Goal: Task Accomplishment & Management: Manage account settings

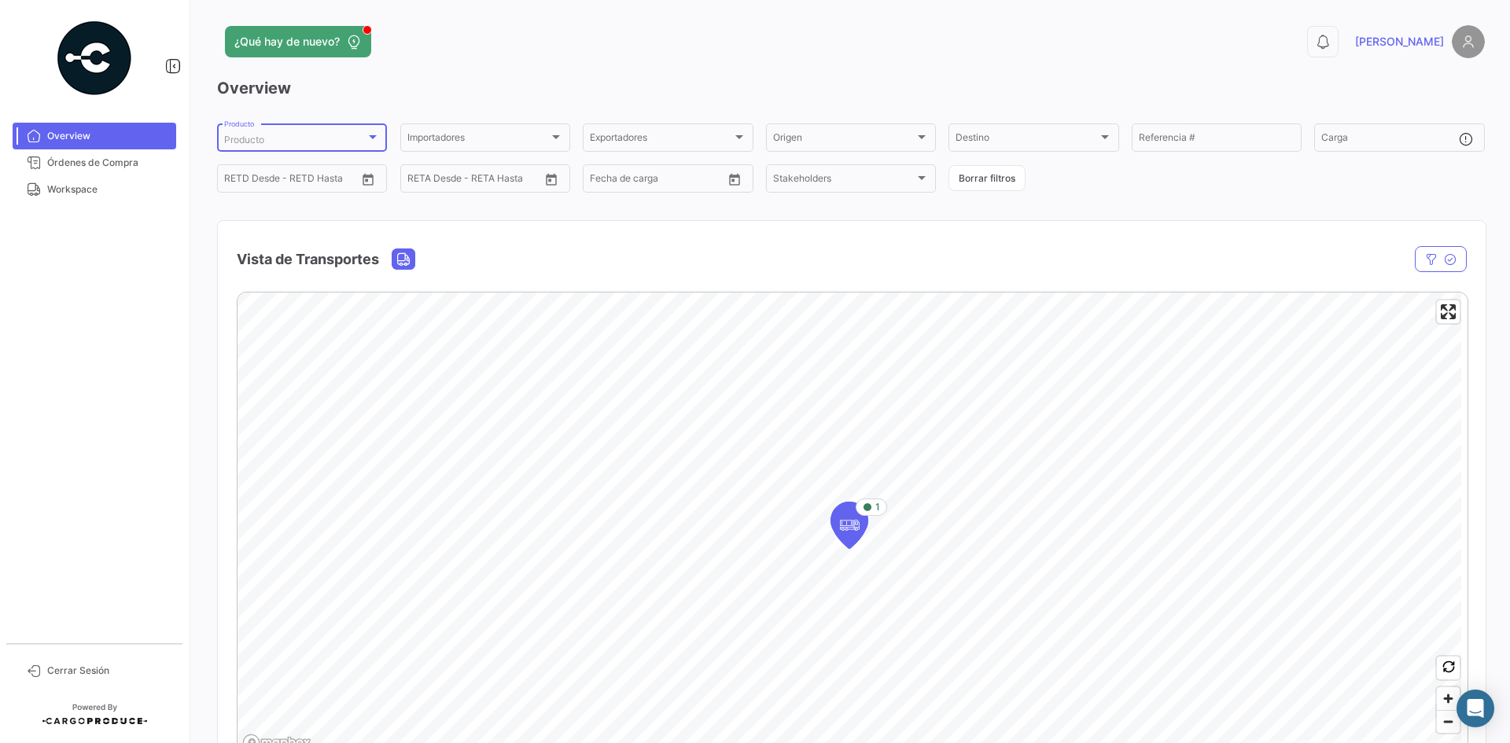
click at [256, 135] on span "Producto" at bounding box center [244, 140] width 40 height 12
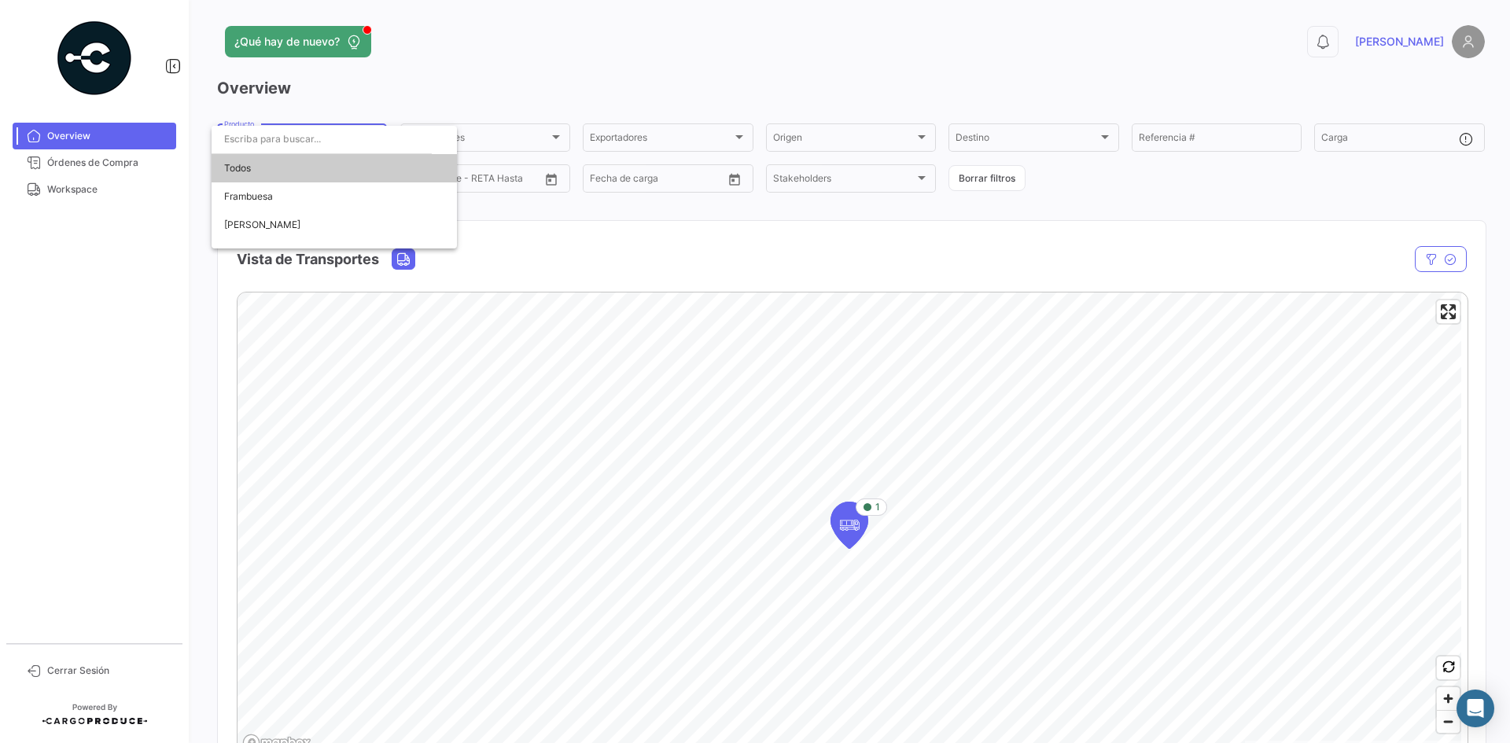
click at [66, 207] on div at bounding box center [755, 371] width 1510 height 743
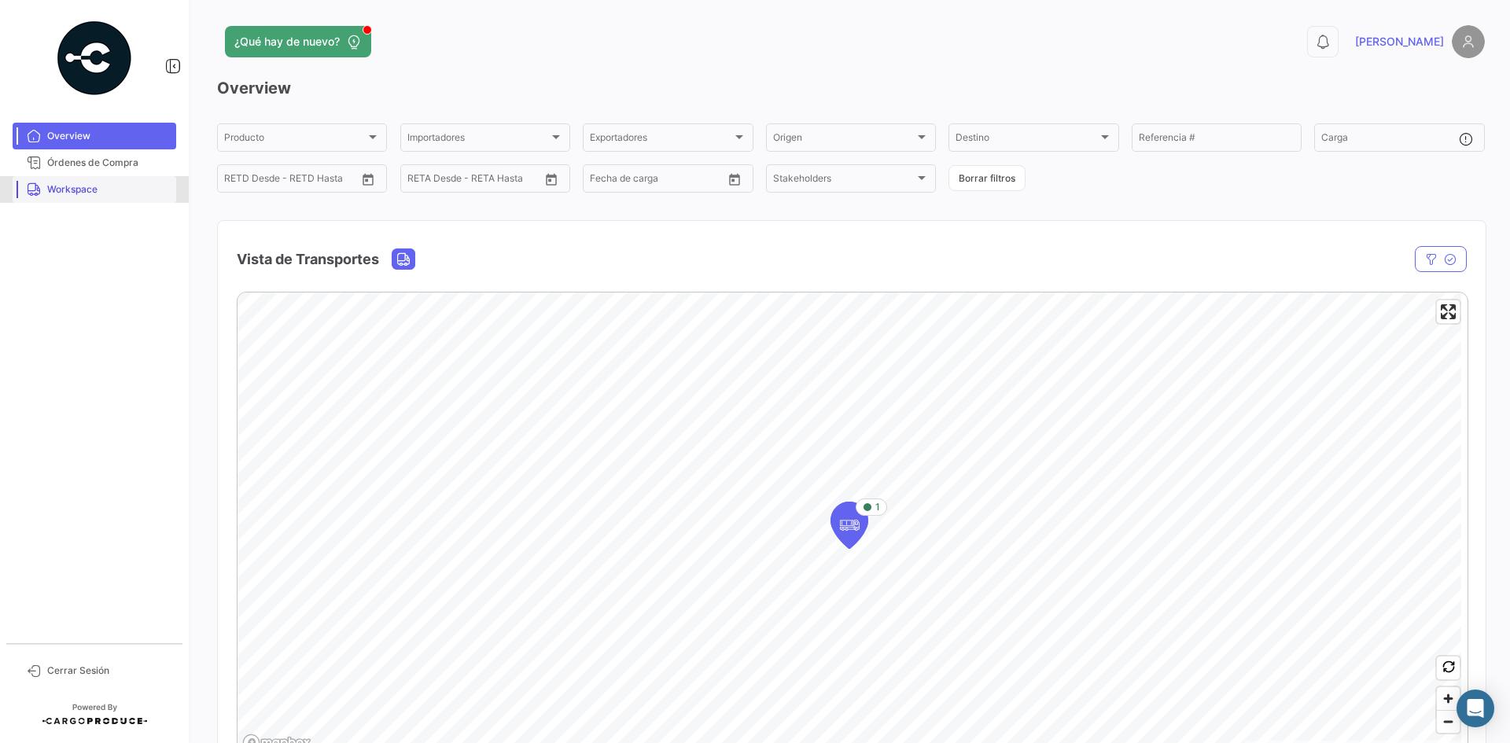
click at [90, 190] on span "Workspace" at bounding box center [108, 189] width 123 height 14
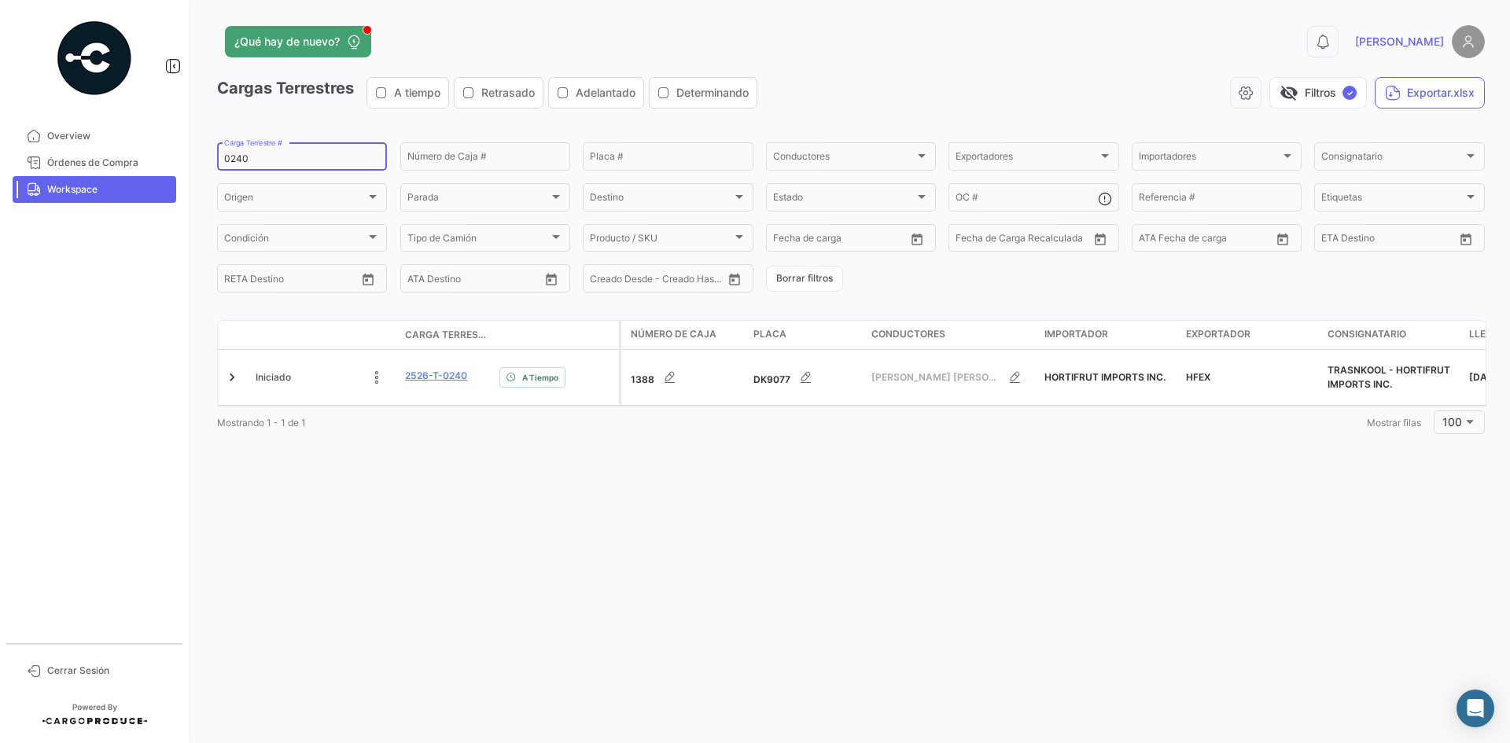
click at [238, 158] on input "0240" at bounding box center [302, 158] width 156 height 11
paste input "62"
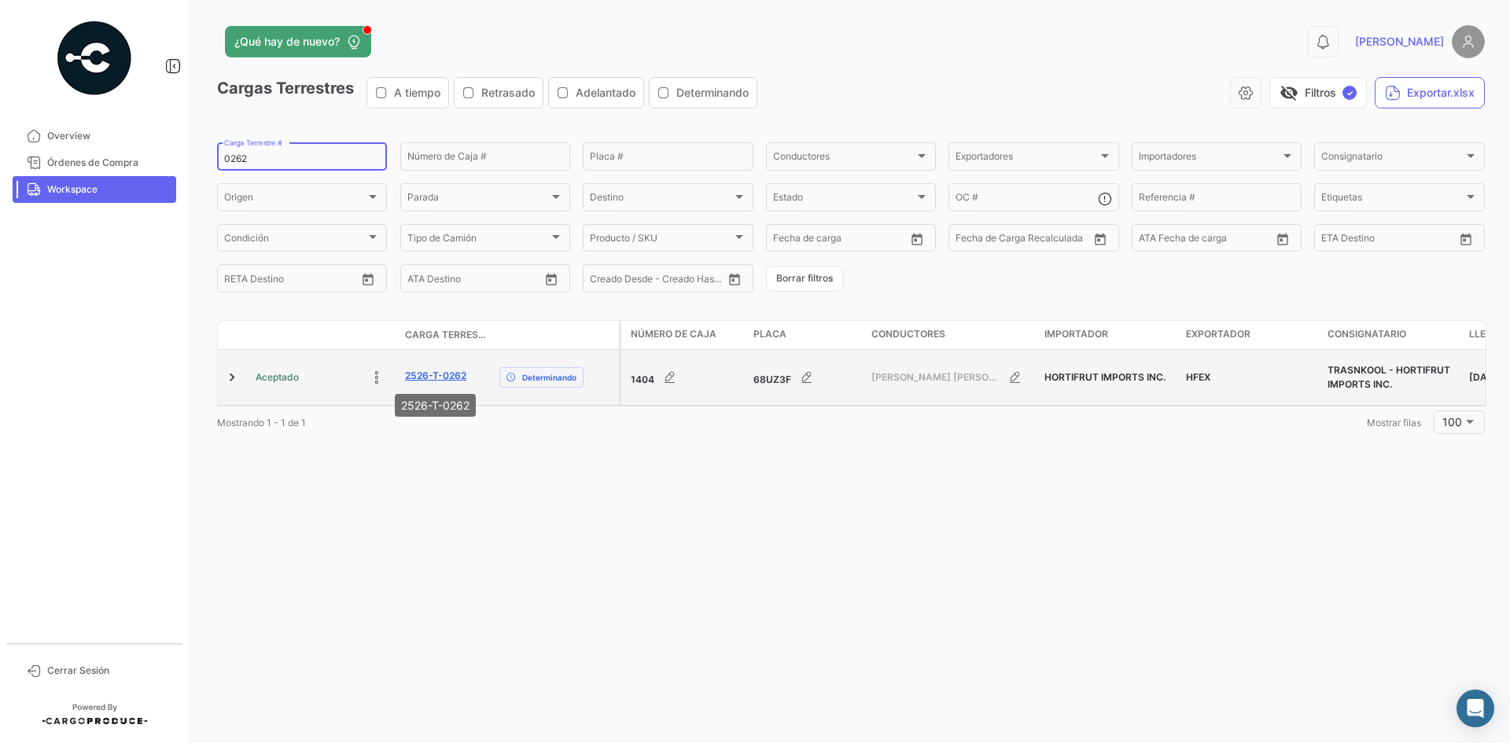
type input "0262"
click at [459, 377] on link "2526-T-0262" at bounding box center [435, 376] width 61 height 14
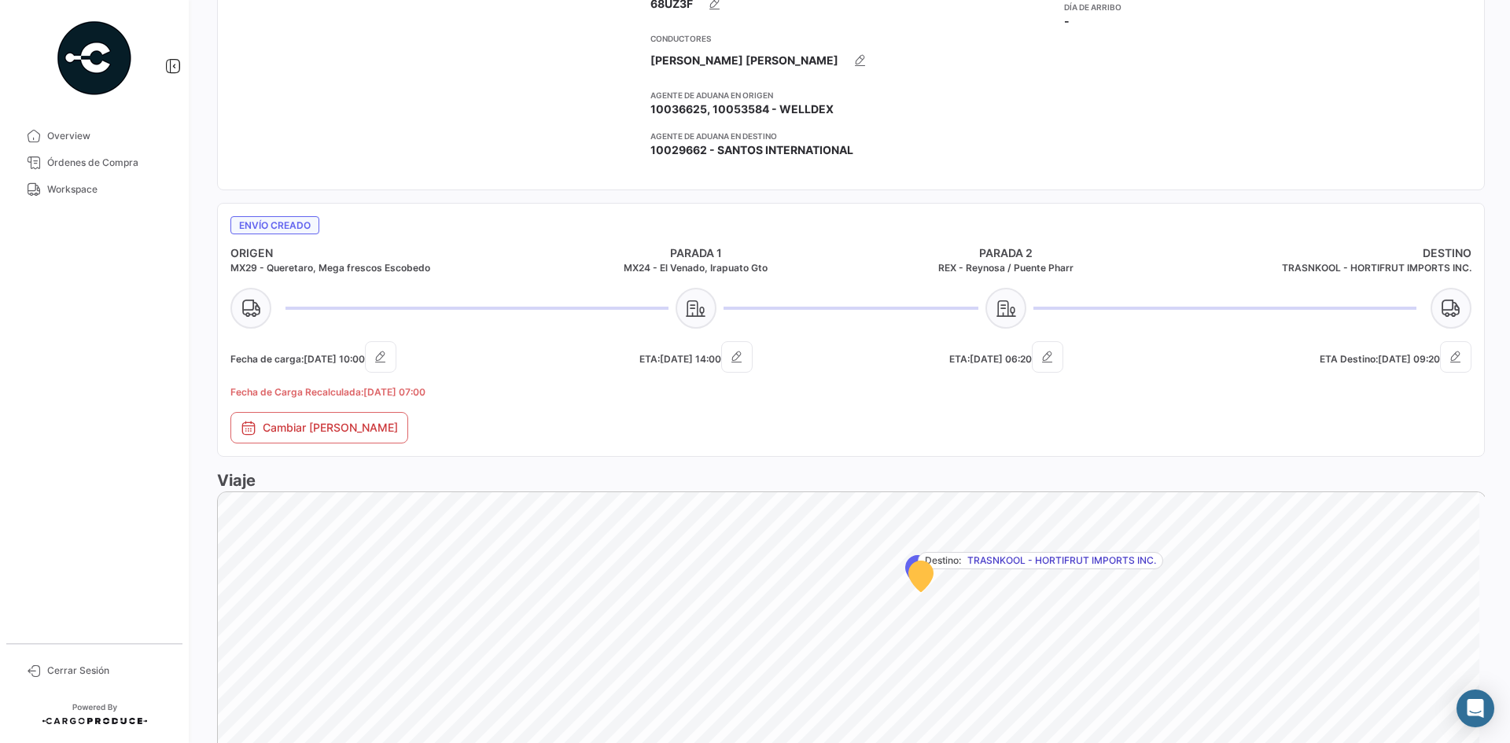
scroll to position [848, 0]
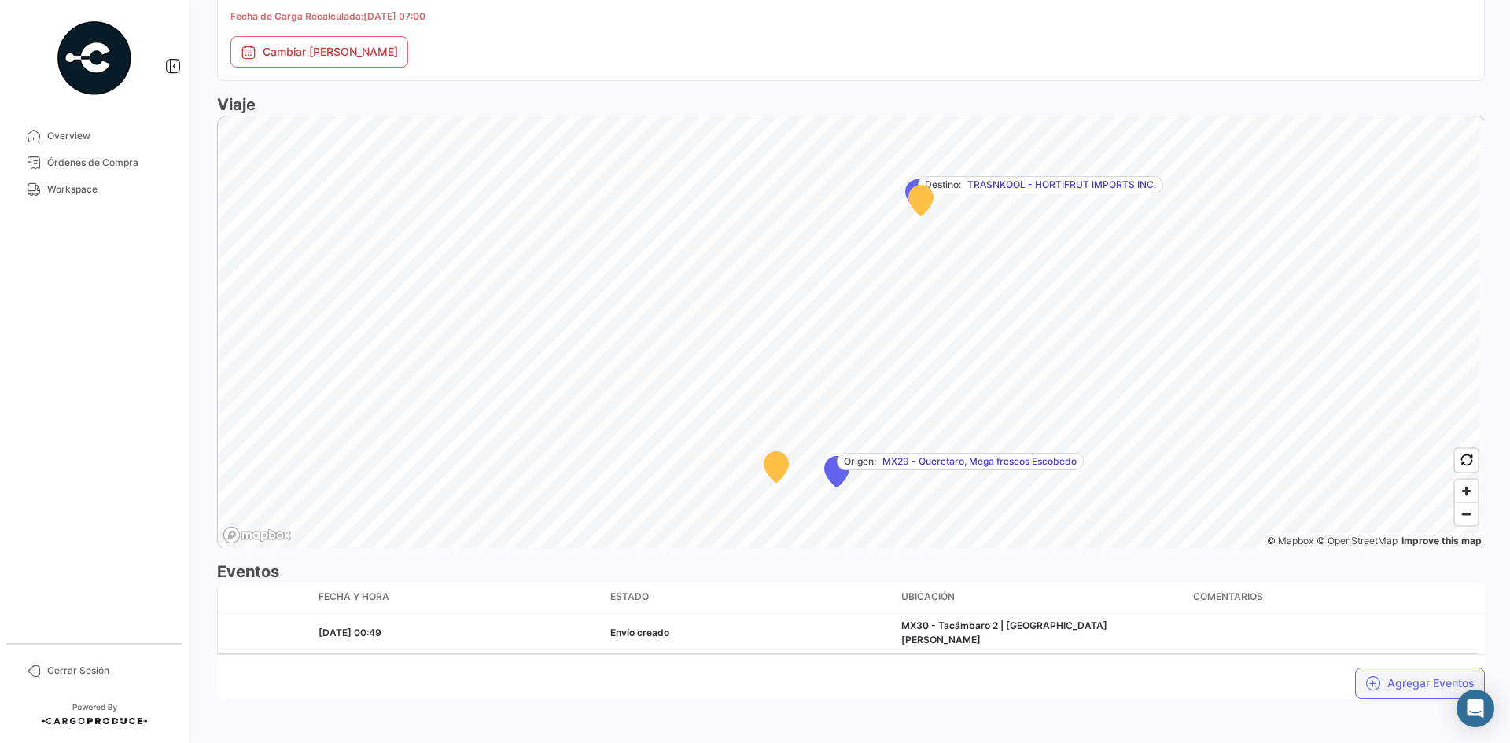
click at [1390, 673] on button "Agregar Eventos" at bounding box center [1420, 683] width 130 height 31
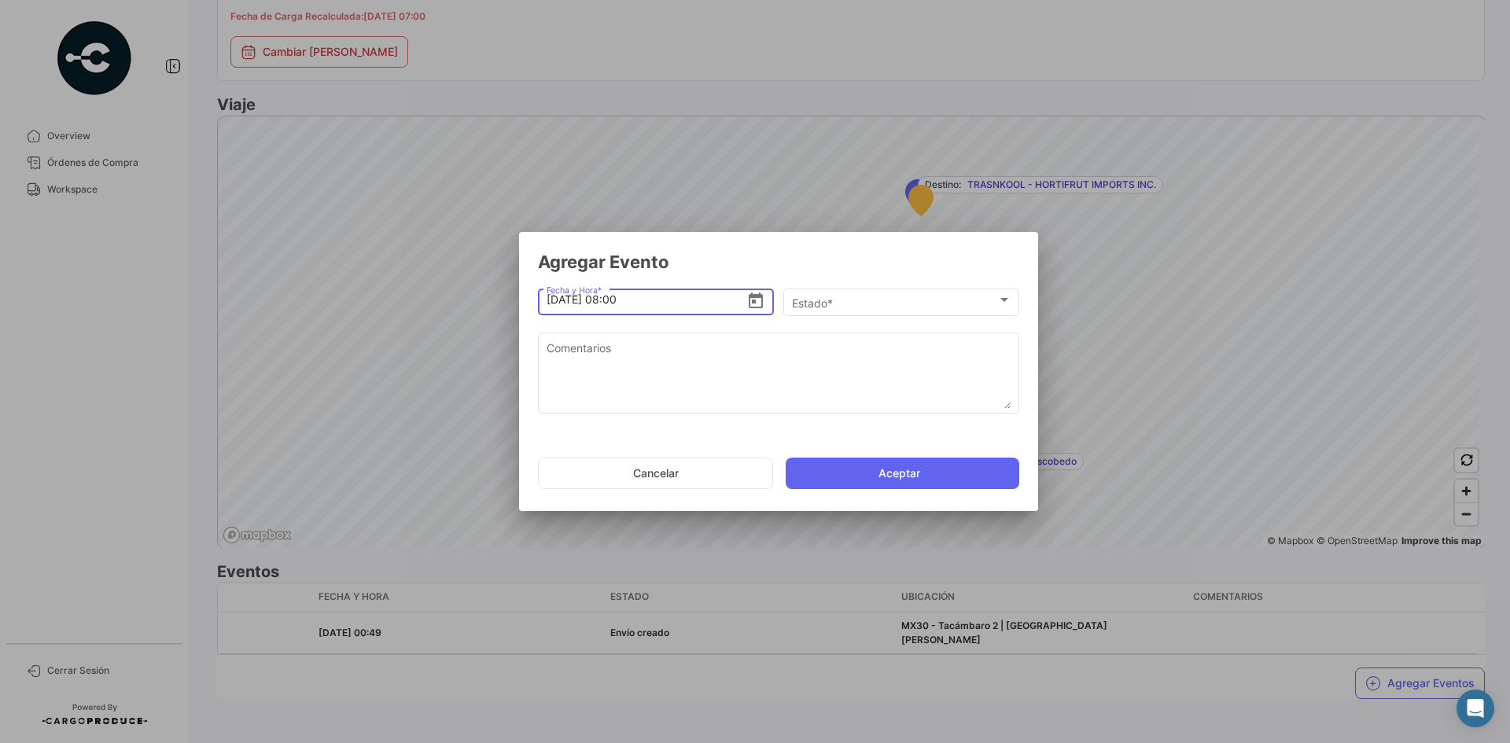
click at [610, 302] on input "[DATE] 08:00" at bounding box center [647, 299] width 201 height 55
type input "[DATE] 07:10"
click at [818, 303] on span "Estado *" at bounding box center [814, 302] width 44 height 13
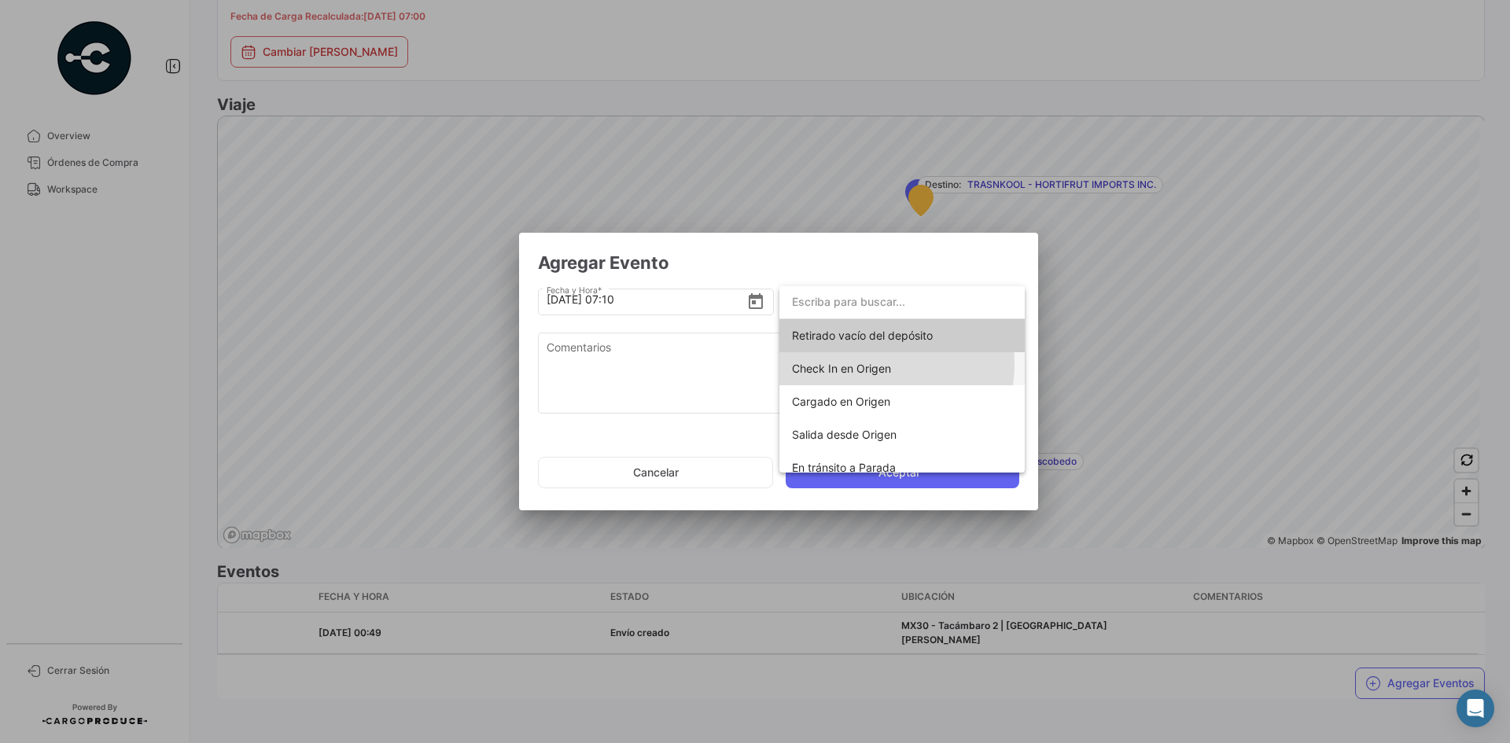
click at [878, 365] on span "Check In en Origen" at bounding box center [841, 368] width 99 height 13
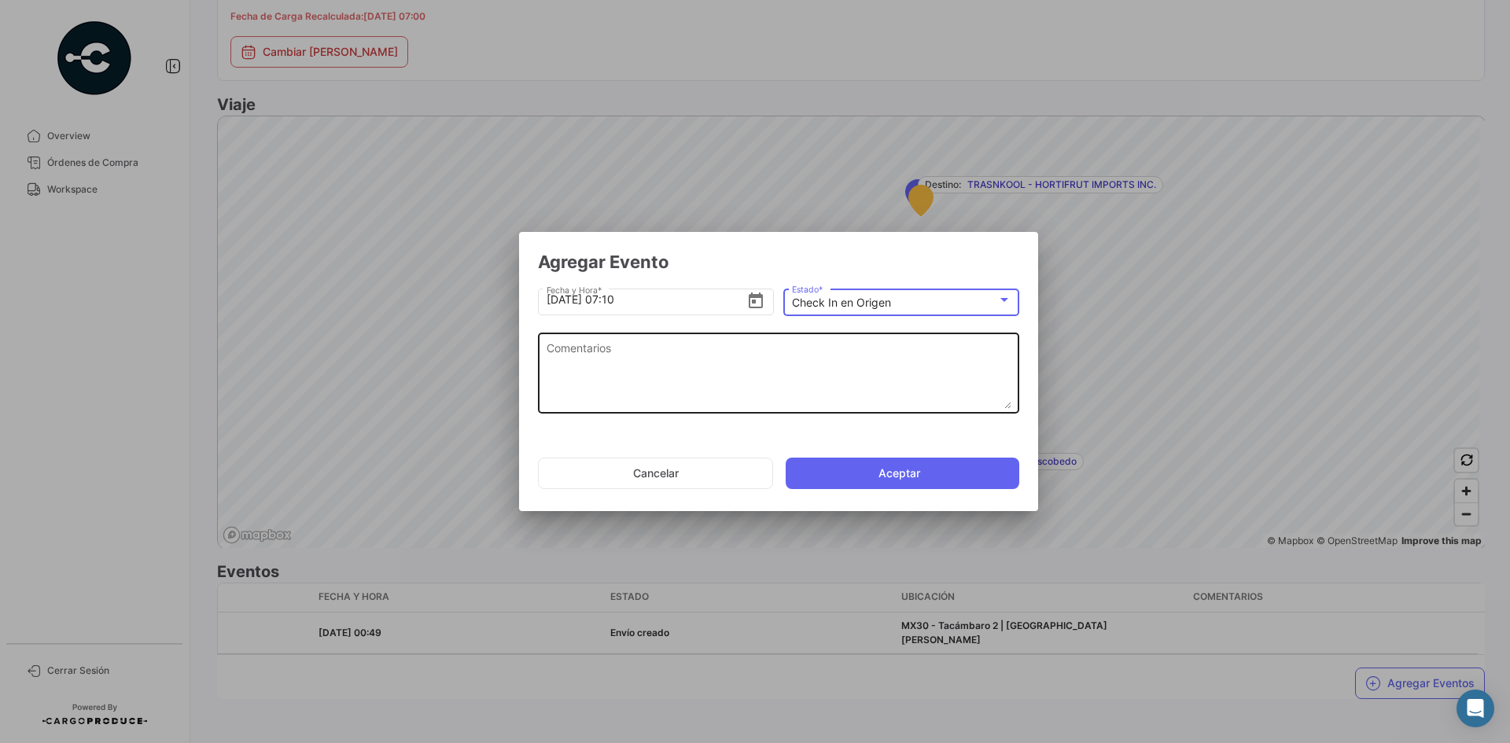
click at [741, 377] on textarea "Comentarios" at bounding box center [779, 374] width 465 height 69
click at [640, 355] on textarea "Comentarios" at bounding box center [779, 374] width 465 height 69
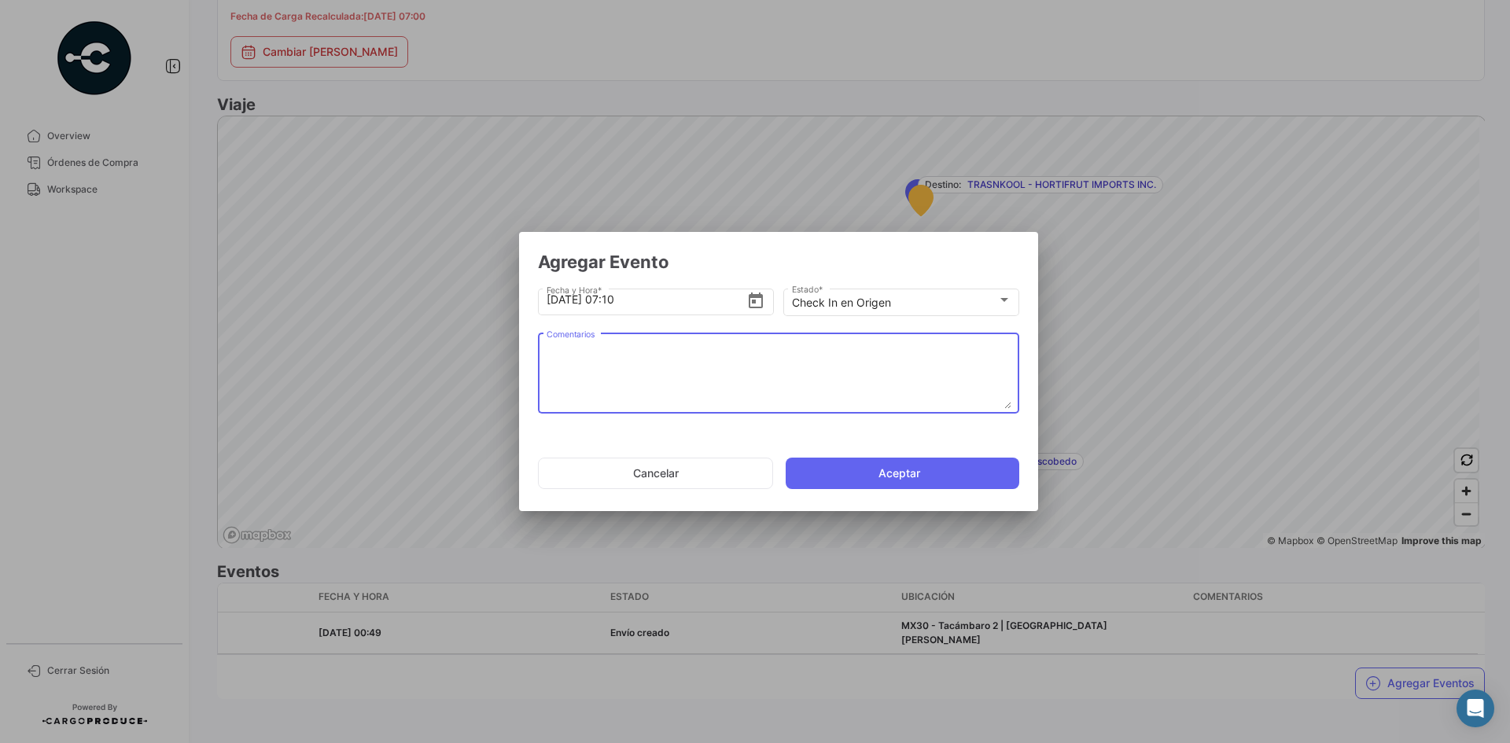
paste textarea "Hora en la que la unidad llega al cooler de carga"
type textarea "Hora en la que la unidad llega al cooler de carga"
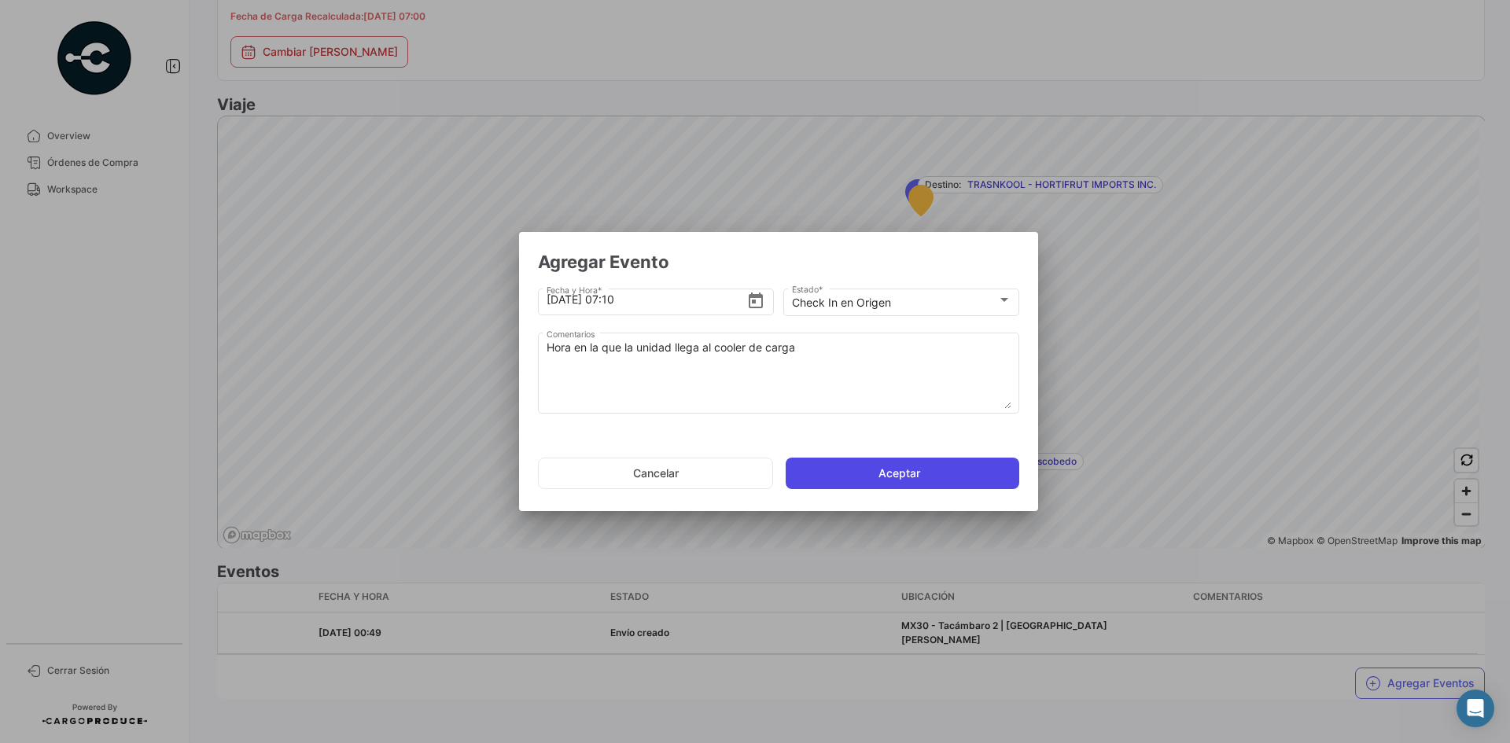
click at [872, 480] on button "Aceptar" at bounding box center [903, 473] width 234 height 31
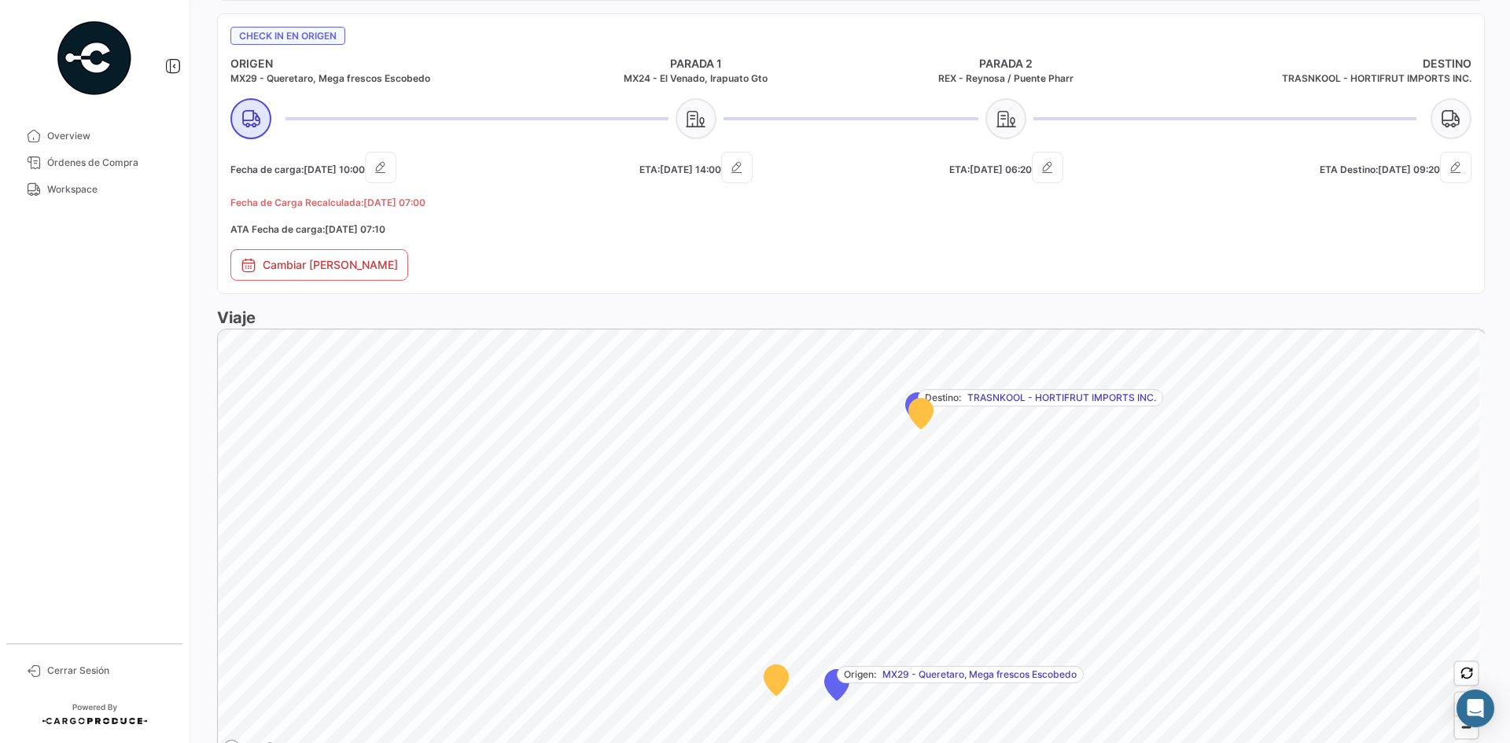
scroll to position [573, 0]
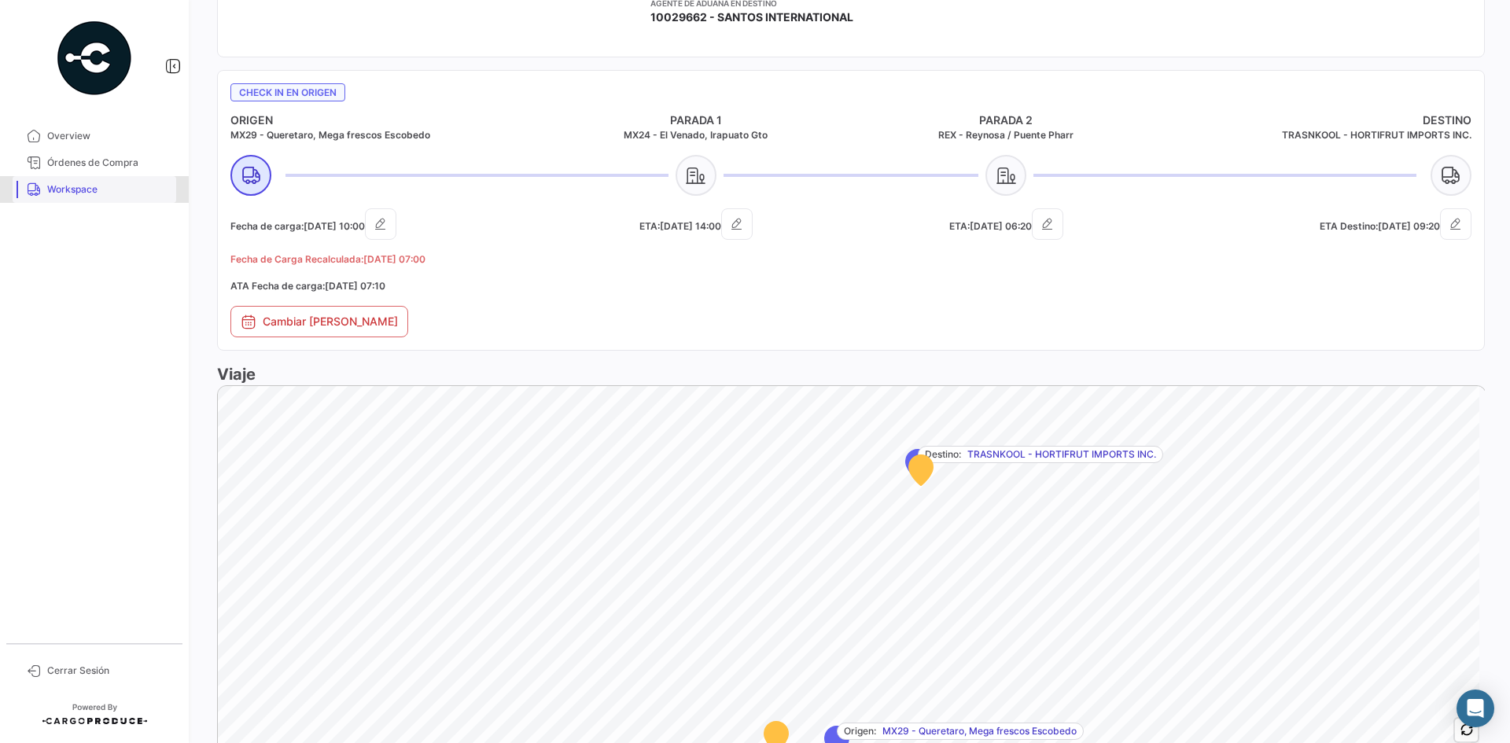
click at [86, 201] on link "Workspace" at bounding box center [95, 189] width 164 height 27
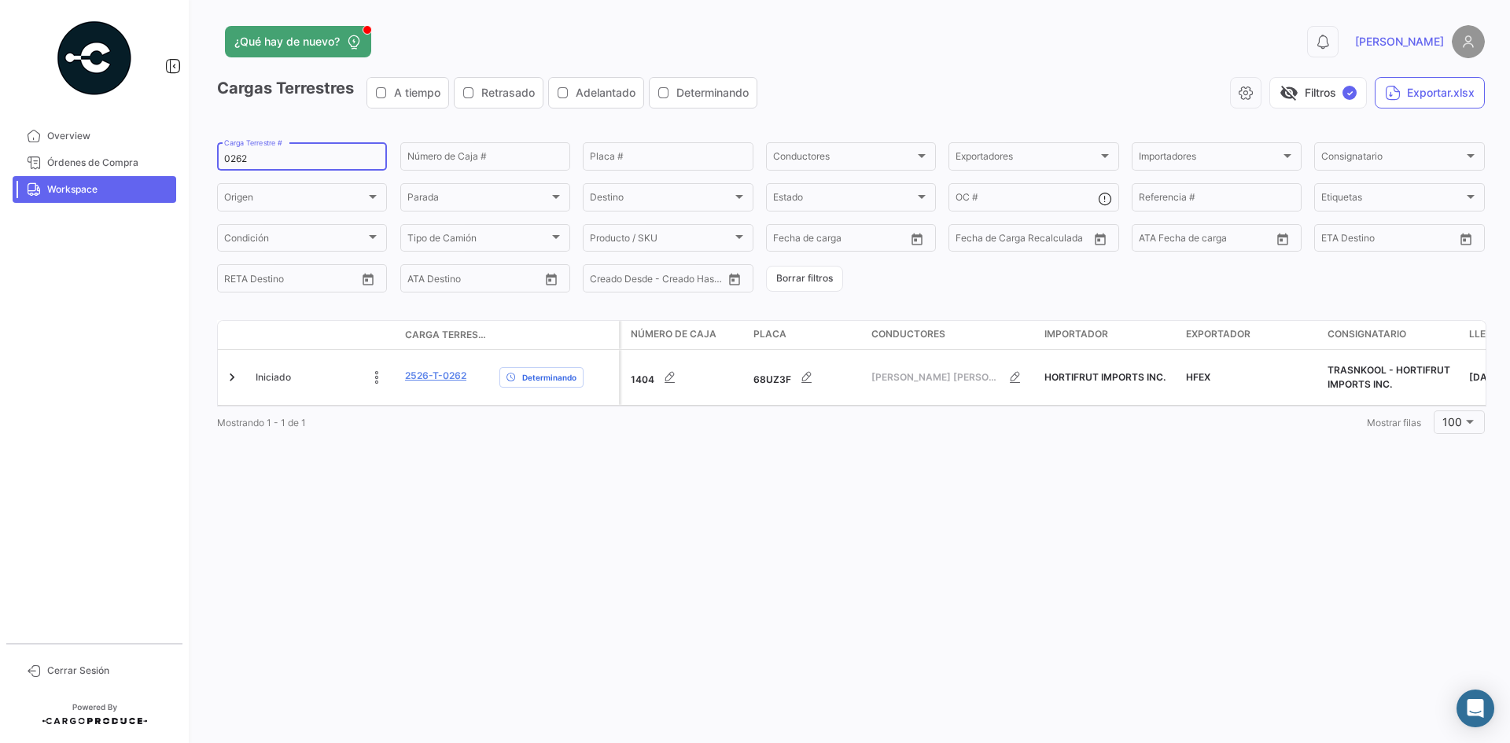
click at [232, 161] on input "0262" at bounding box center [302, 158] width 156 height 11
paste input "40"
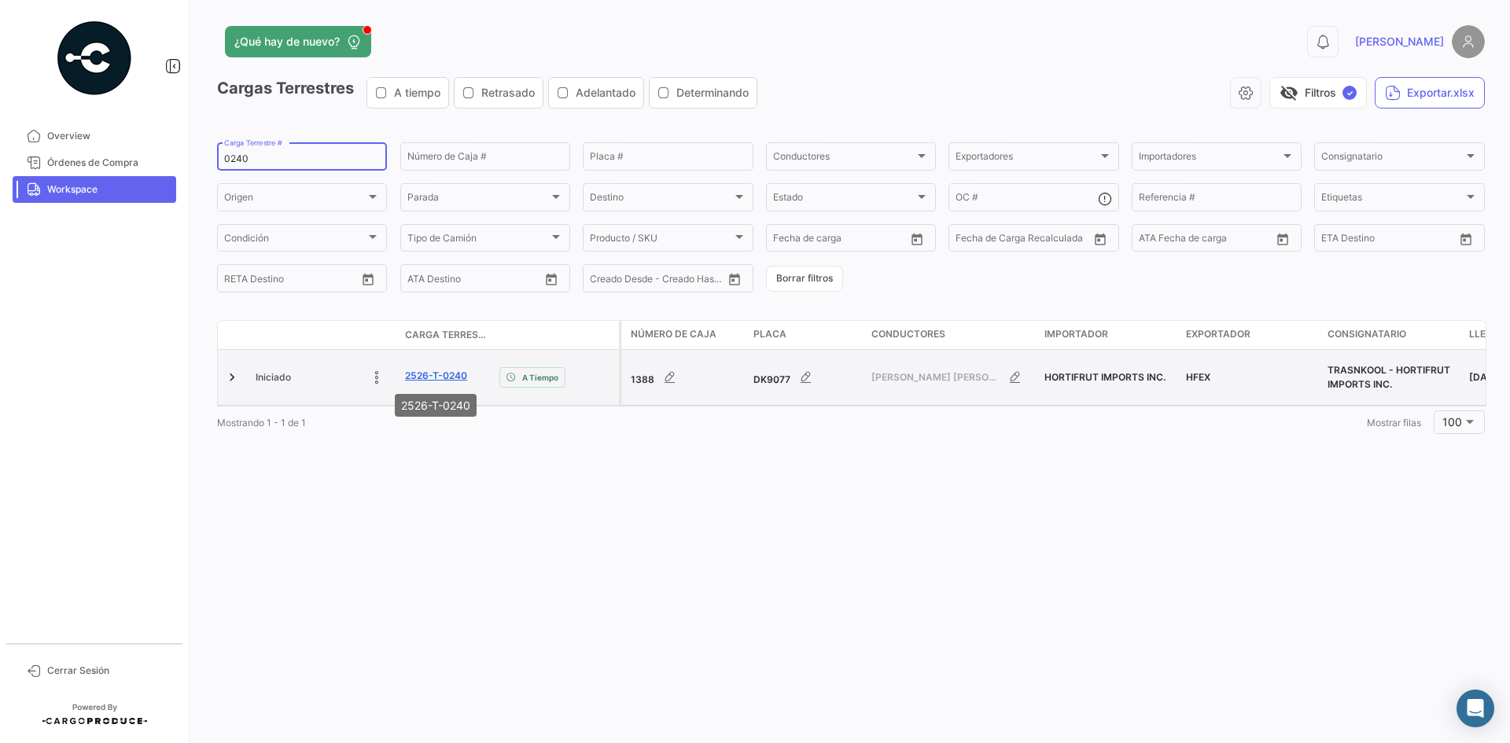
type input "0240"
click at [454, 379] on link "2526-T-0240" at bounding box center [436, 376] width 62 height 14
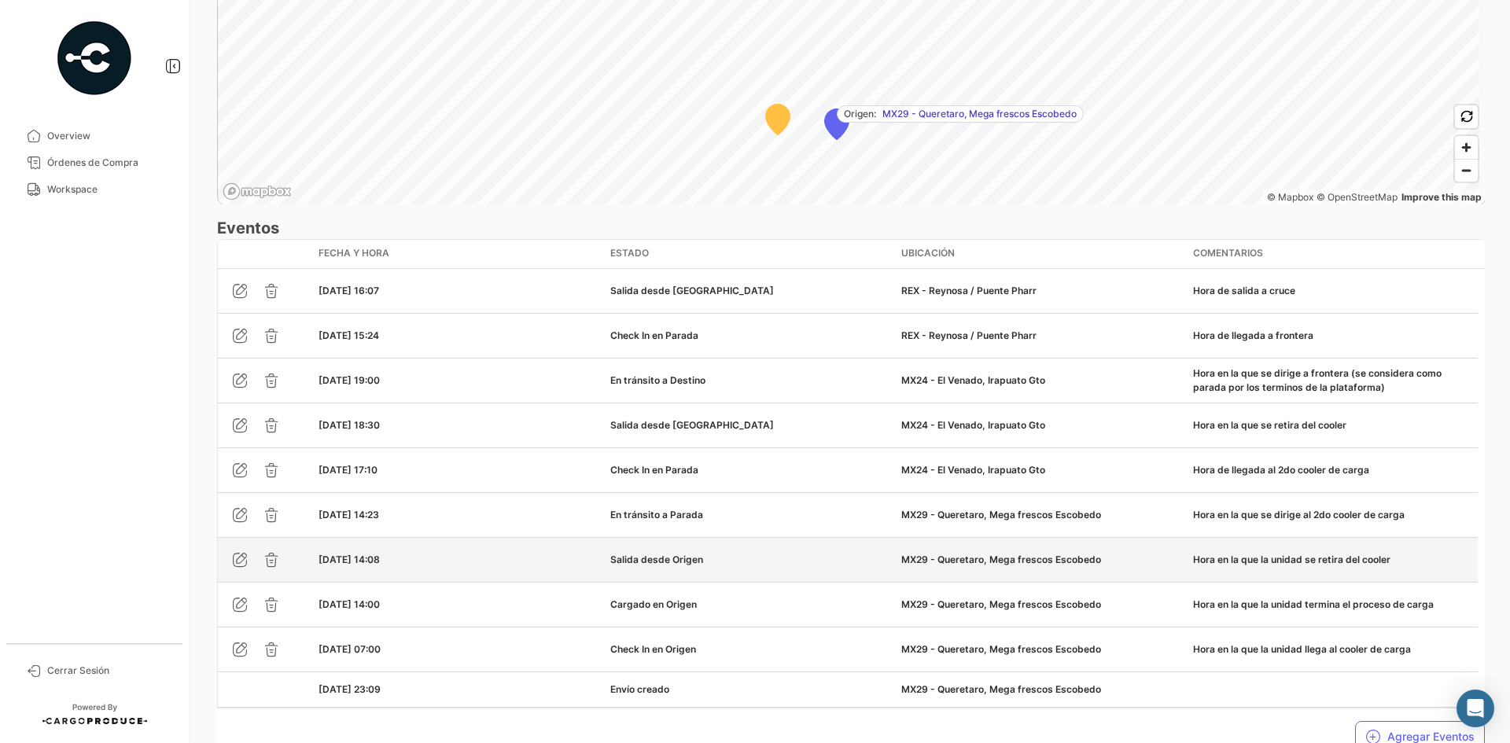
scroll to position [1273, 0]
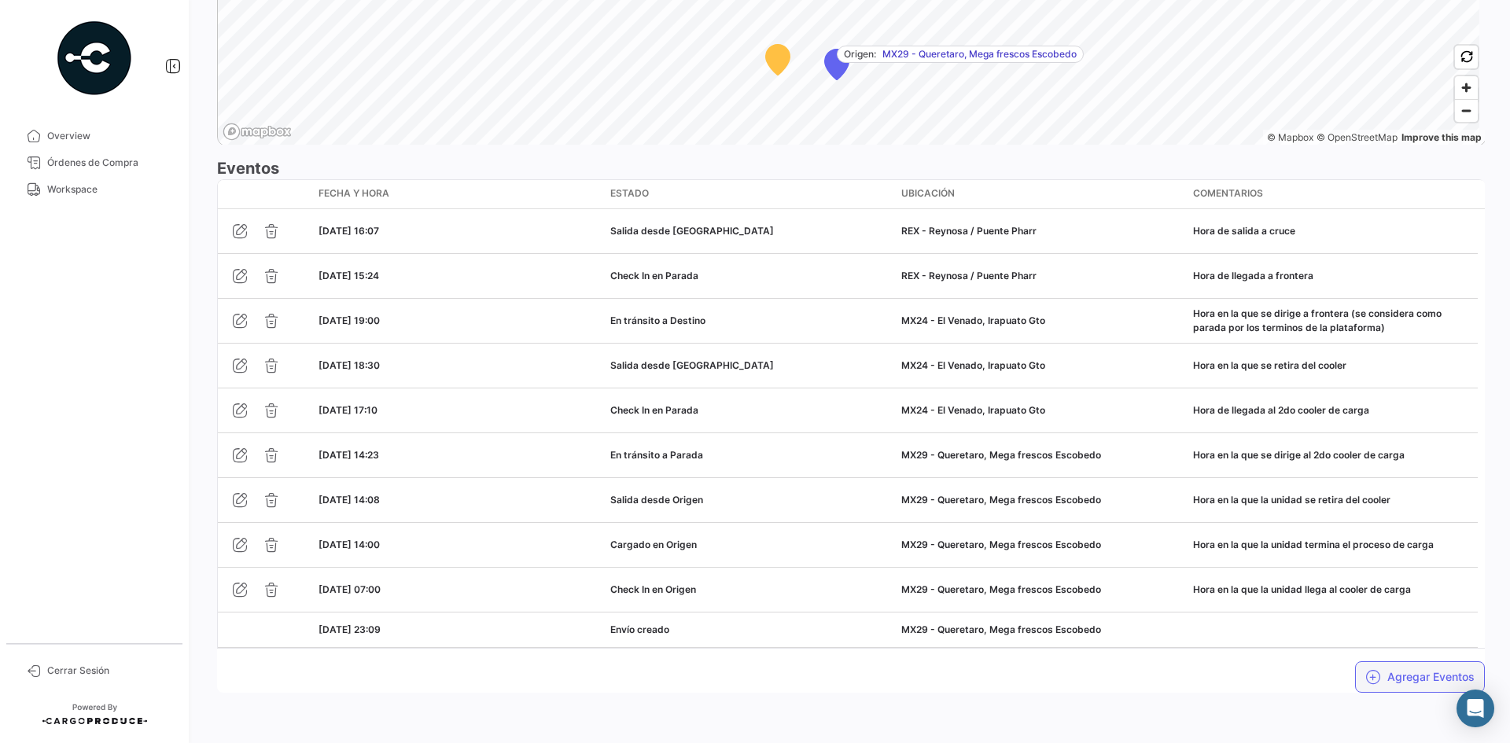
click at [1393, 677] on button "Agregar Eventos" at bounding box center [1420, 676] width 130 height 31
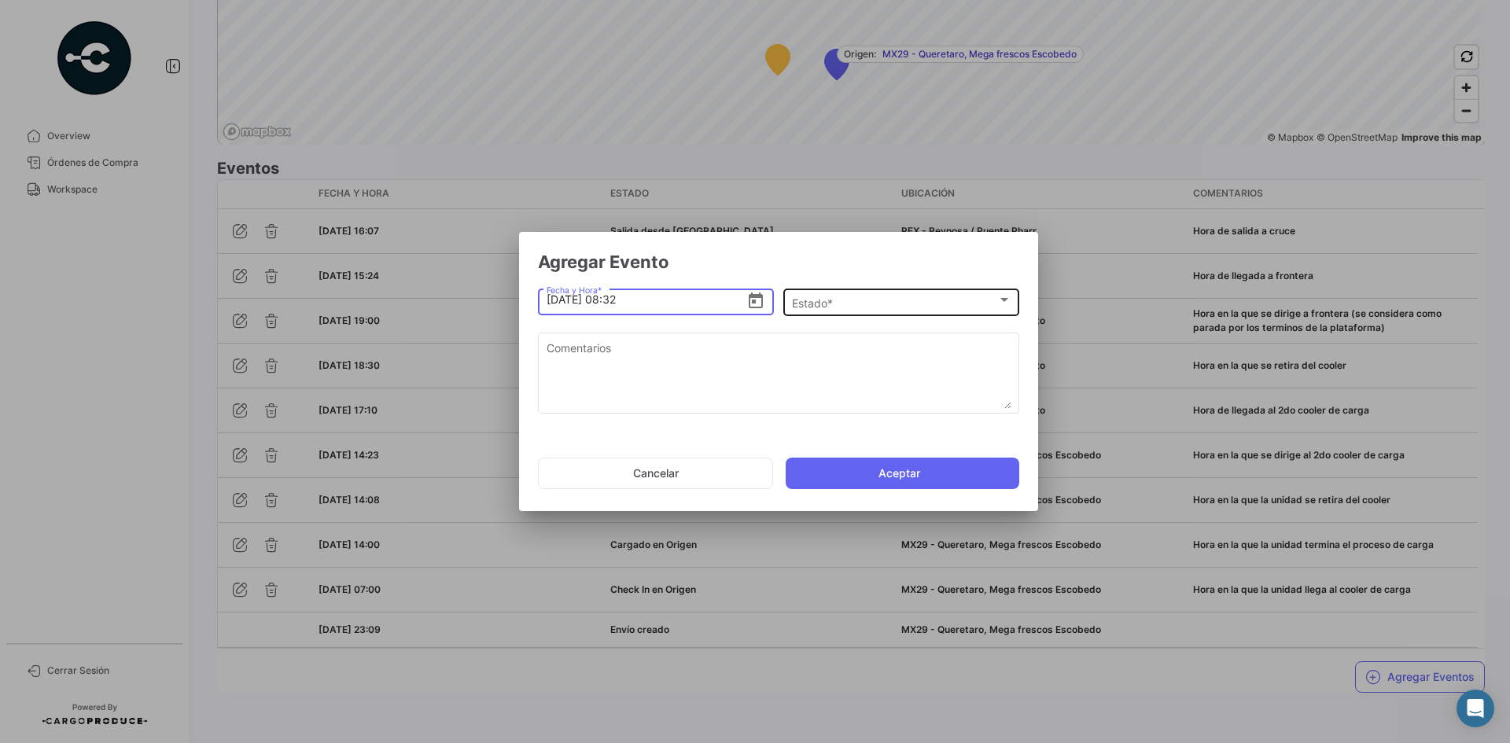
click at [835, 311] on div "Estado * Estado *" at bounding box center [901, 301] width 219 height 31
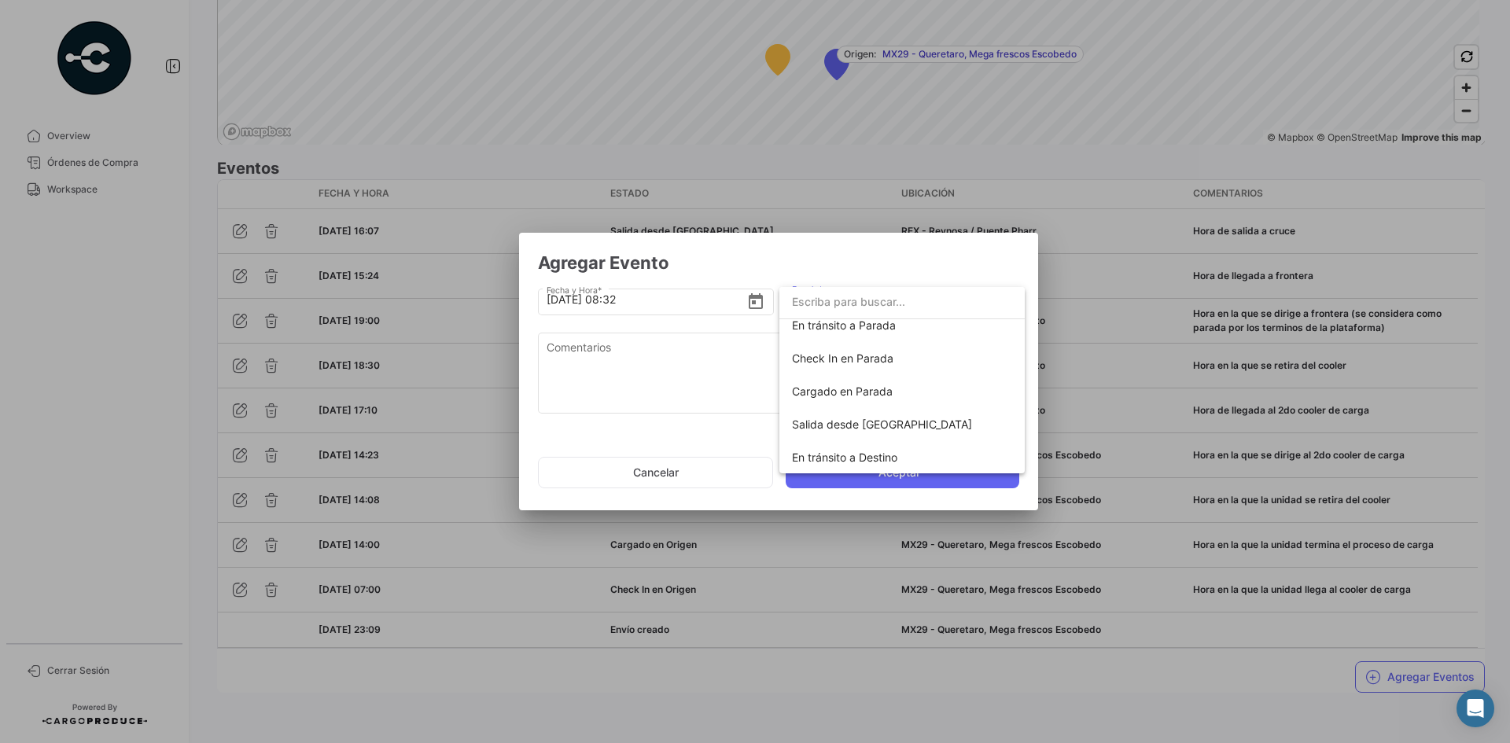
scroll to position [276, 0]
click at [877, 326] on span "En tránsito a Destino" at bounding box center [844, 324] width 105 height 13
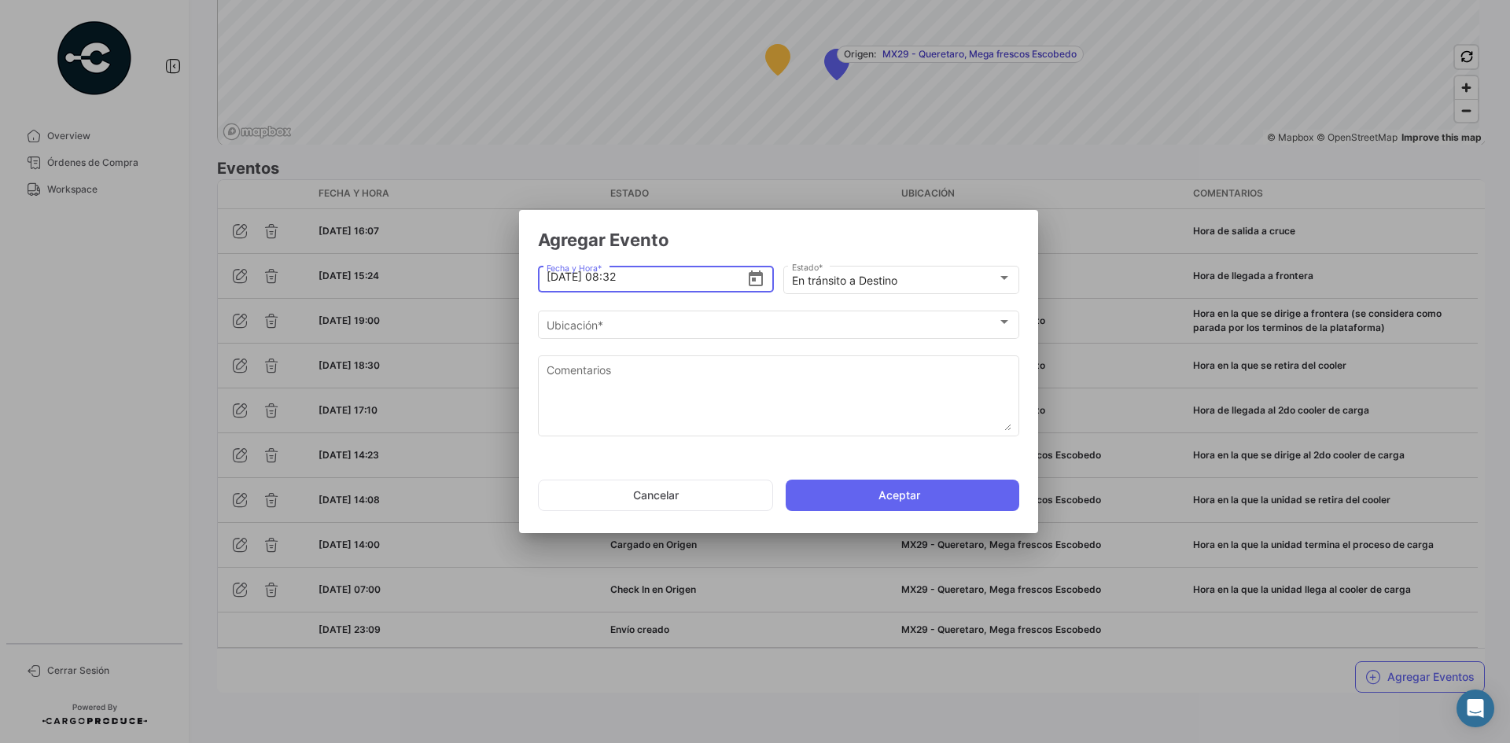
click at [550, 281] on input "[DATE] 08:32" at bounding box center [647, 276] width 201 height 55
click at [610, 281] on input "[DATE] 08:32" at bounding box center [647, 276] width 201 height 55
click at [625, 278] on input "[DATE] 05:32" at bounding box center [647, 276] width 201 height 55
type input "[DATE] 05:00"
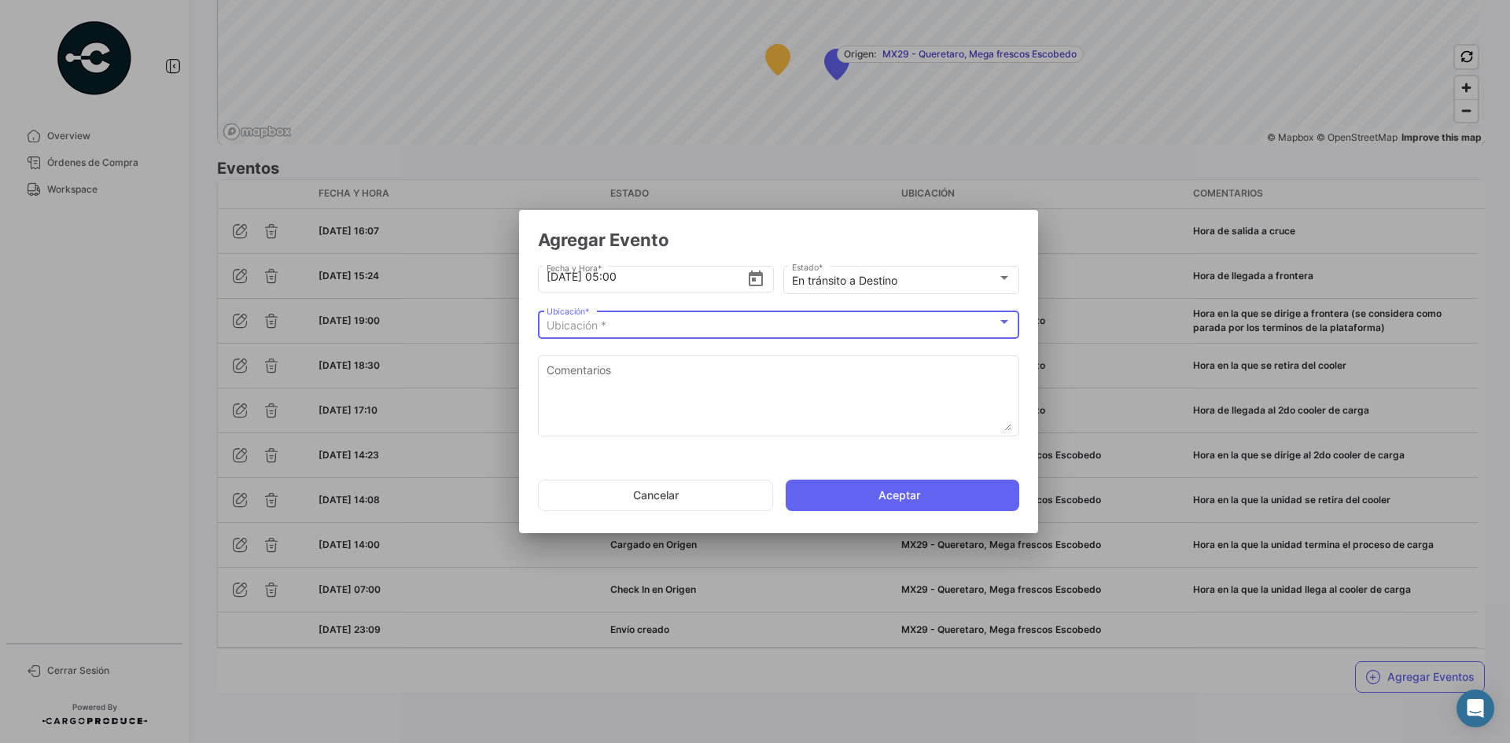
click at [589, 322] on span "Ubicación *" at bounding box center [577, 325] width 60 height 13
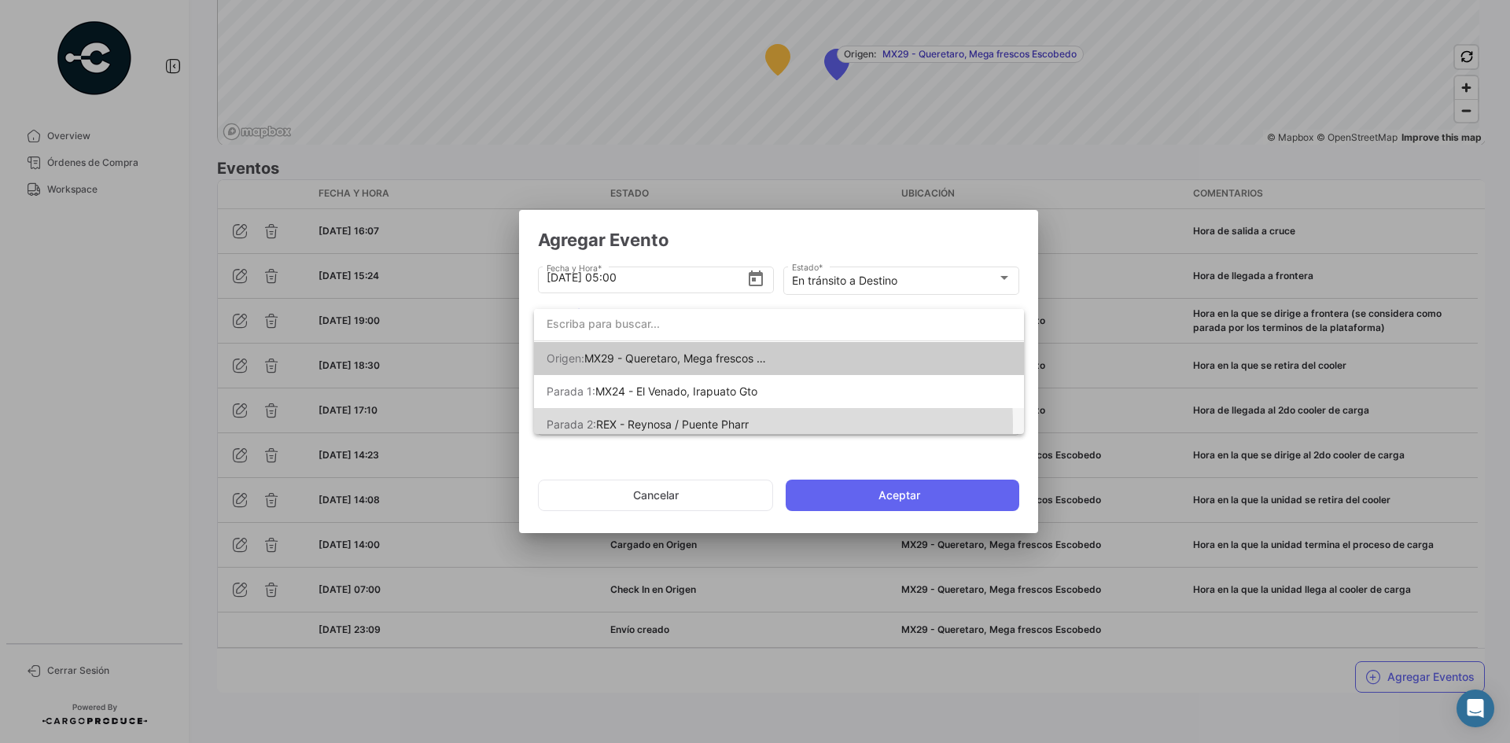
click at [696, 425] on span "REX - Reynosa / Puente Pharr" at bounding box center [672, 424] width 153 height 13
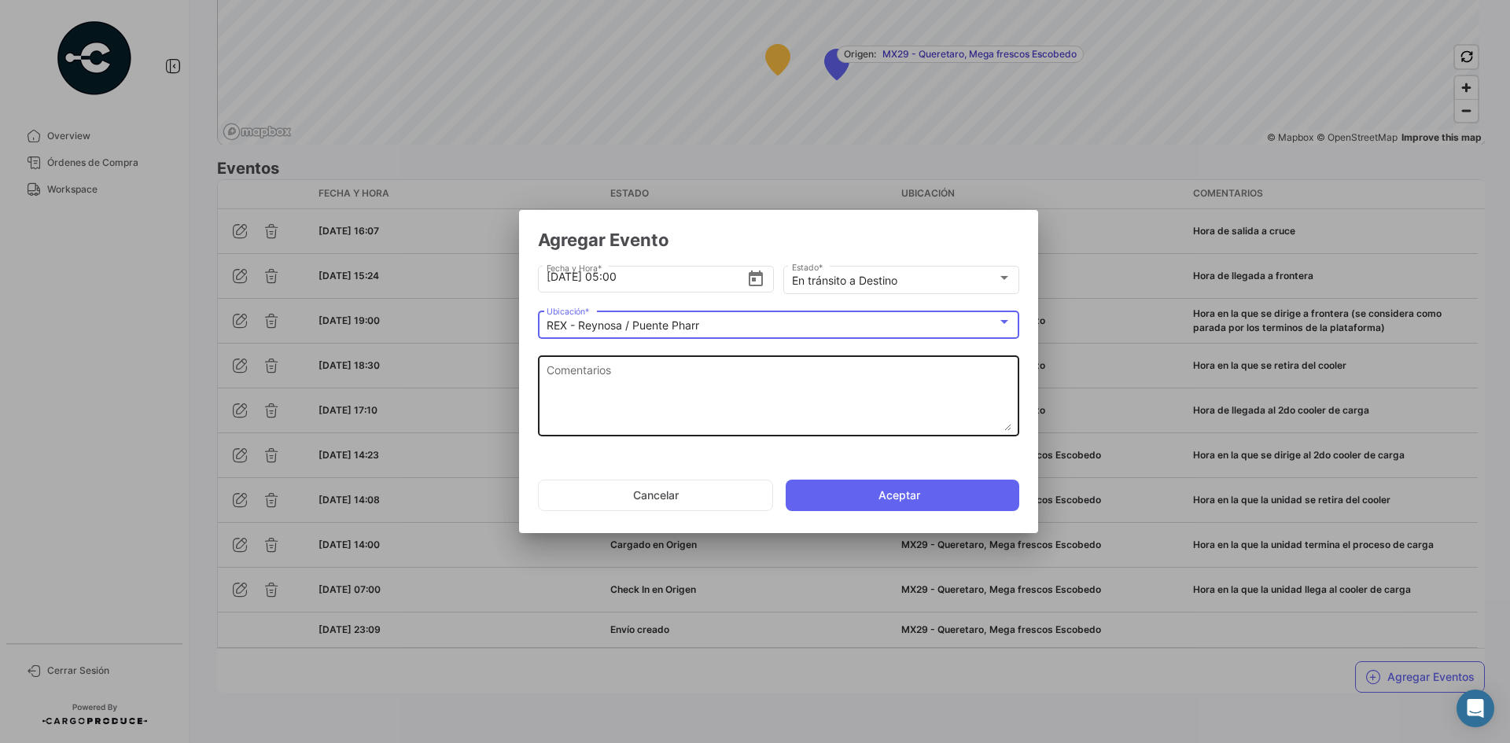
click at [632, 409] on textarea "Comentarios" at bounding box center [779, 396] width 465 height 69
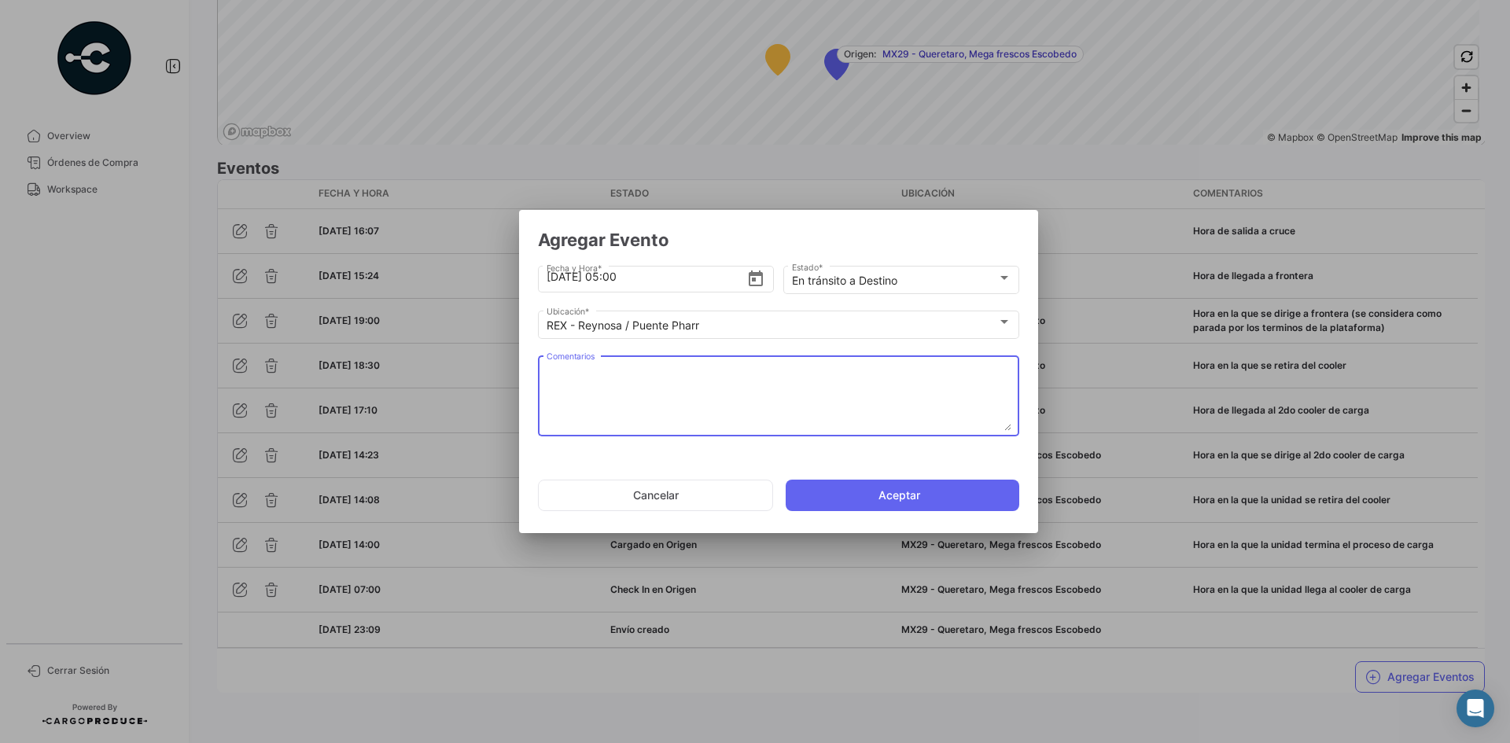
paste textarea "Hora en la que la unidad queda liberada de aduanas y se dirige al destino"
type textarea "Hora en la que la unidad queda liberada de aduanas y se dirige al destino"
click at [850, 499] on button "Aceptar" at bounding box center [903, 495] width 234 height 31
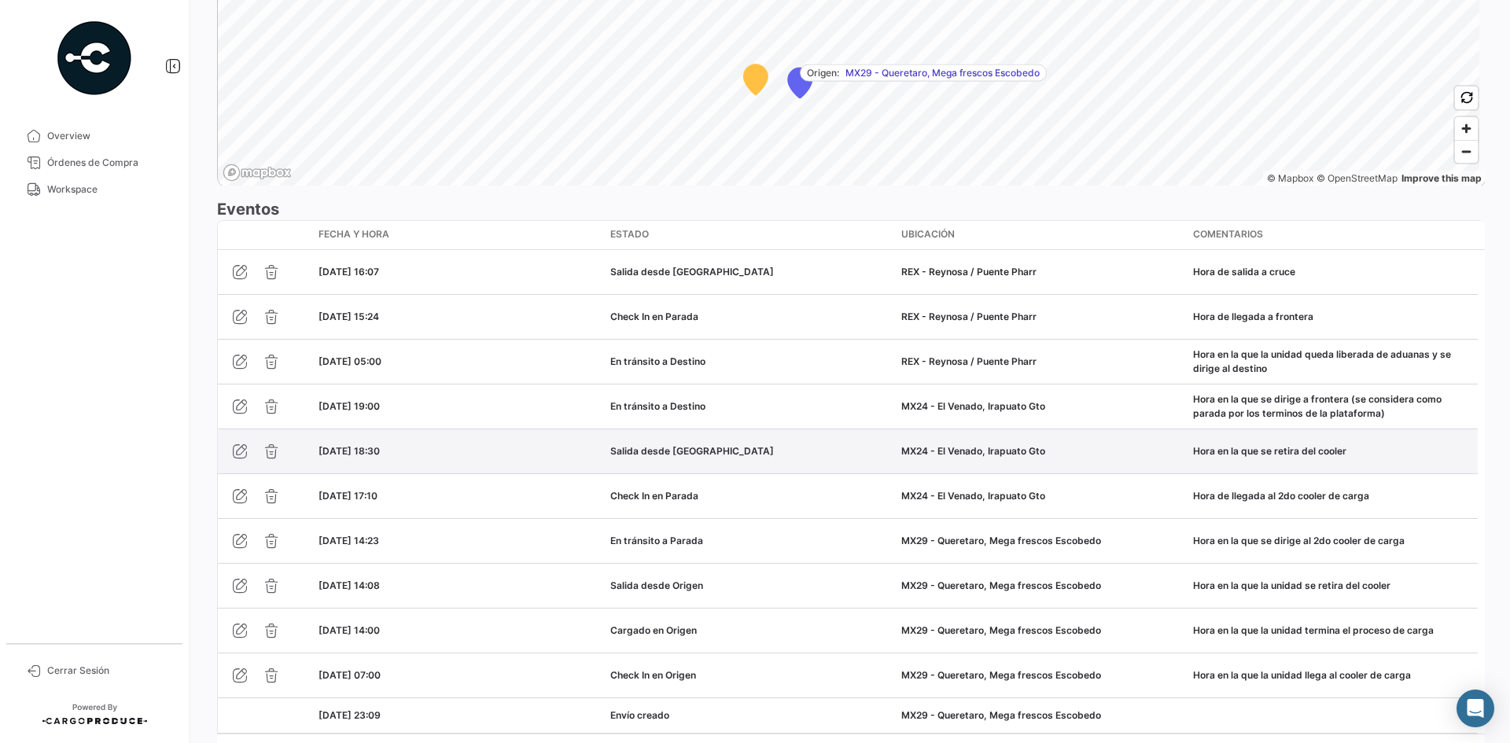
scroll to position [1318, 0]
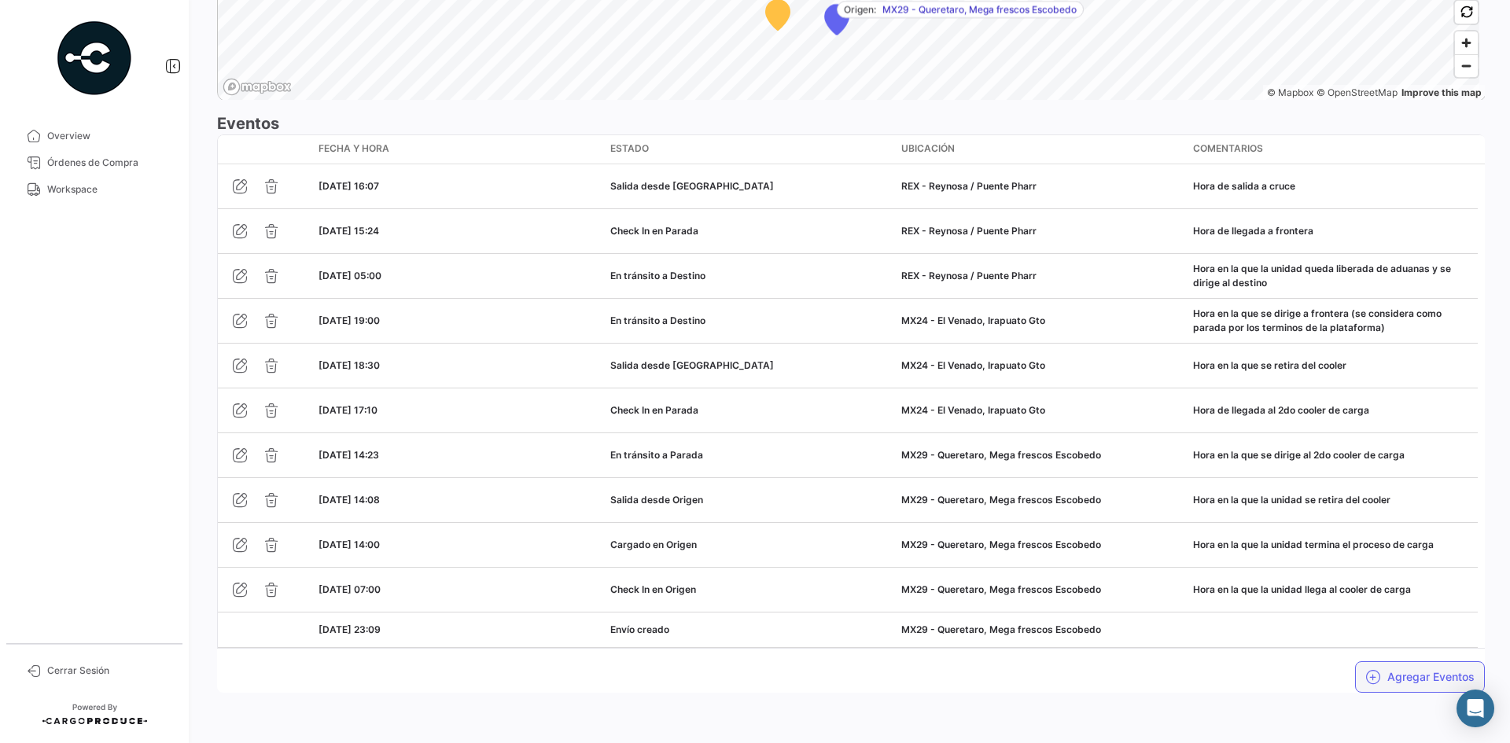
click at [1410, 689] on button "Agregar Eventos" at bounding box center [1420, 676] width 130 height 31
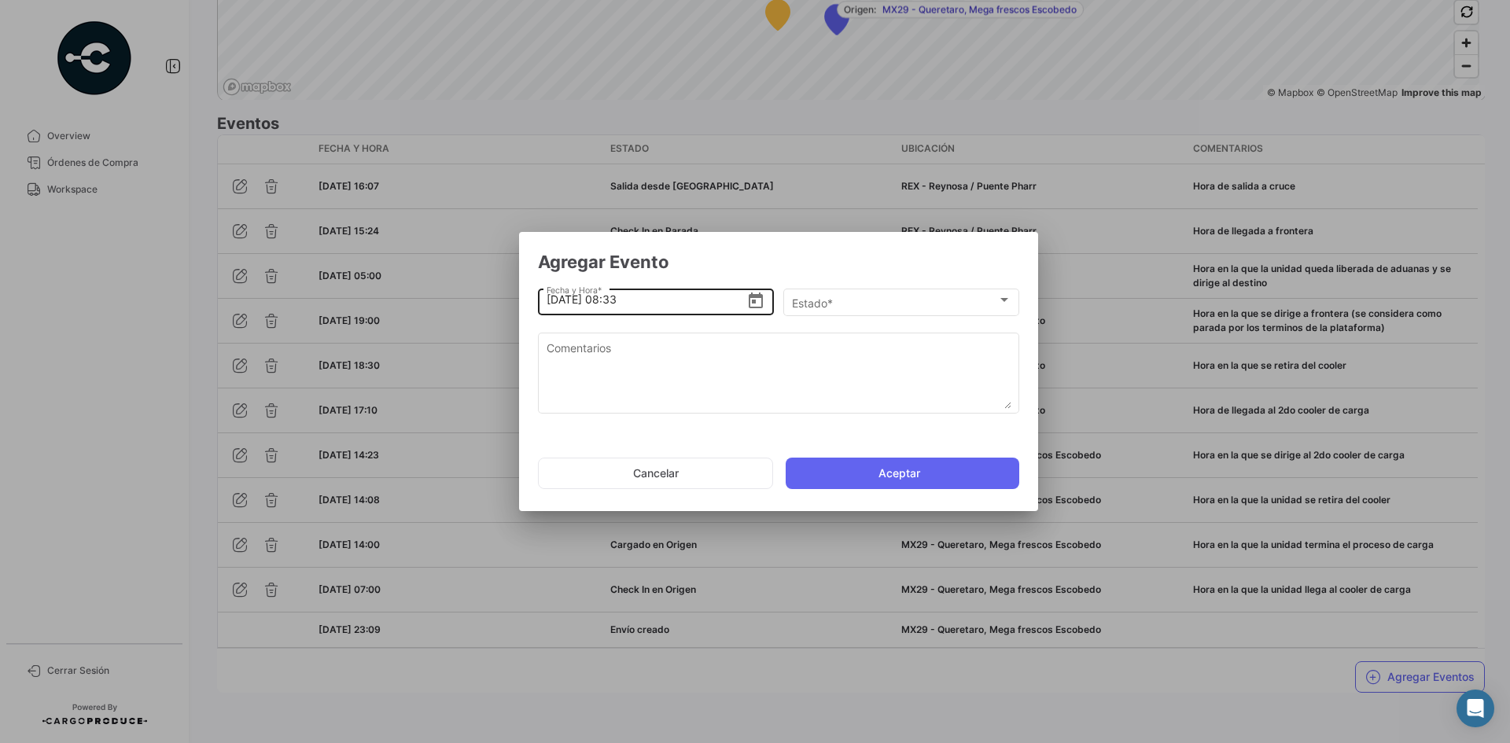
drag, startPoint x: 554, startPoint y: 303, endPoint x: 568, endPoint y: 303, distance: 14.2
click at [554, 303] on input "[DATE] 08:33" at bounding box center [647, 299] width 201 height 55
click at [610, 301] on input "[DATE] 08:33" at bounding box center [647, 299] width 201 height 55
click at [636, 303] on input "[DATE] 18:33" at bounding box center [647, 299] width 201 height 55
type input "[DATE] 18:00"
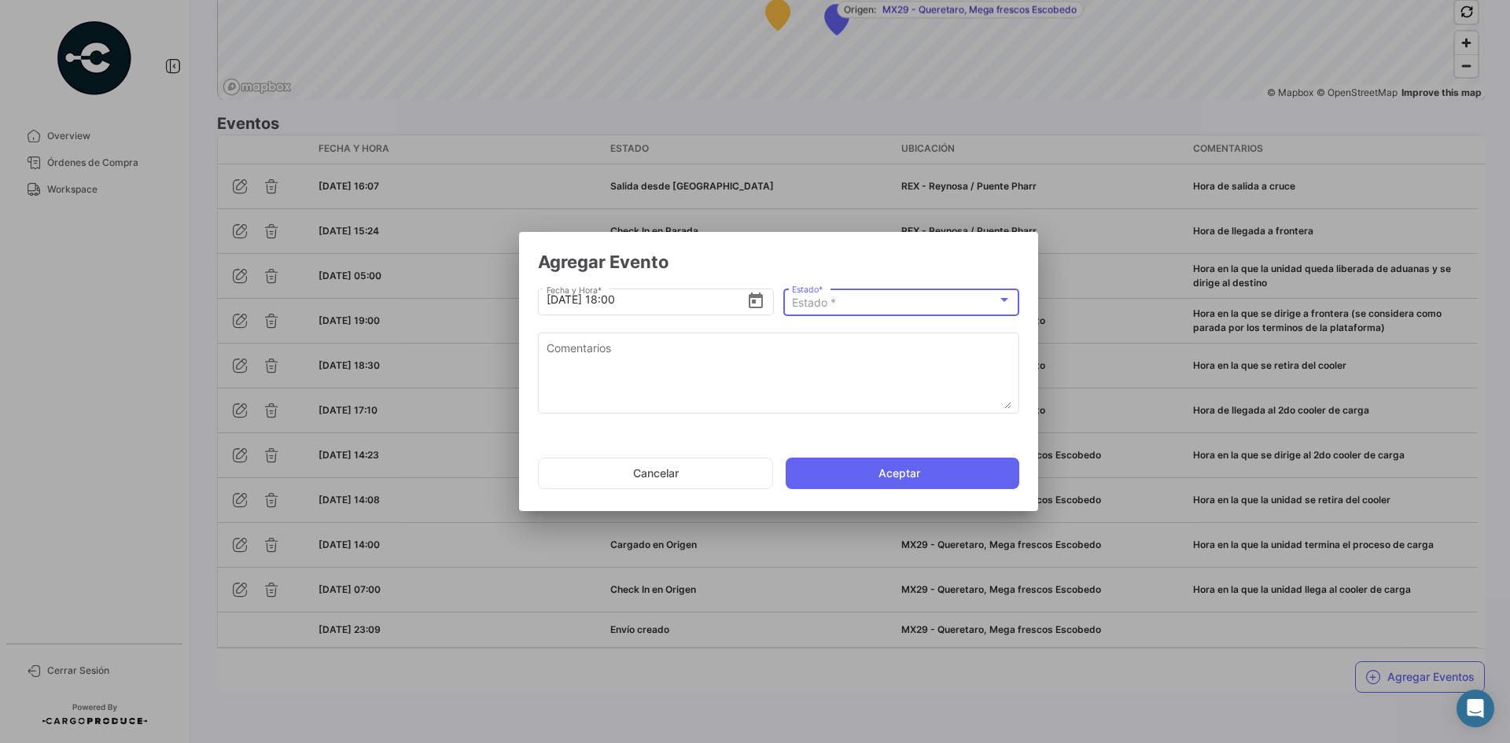
click at [866, 304] on div "Estado *" at bounding box center [894, 303] width 205 height 13
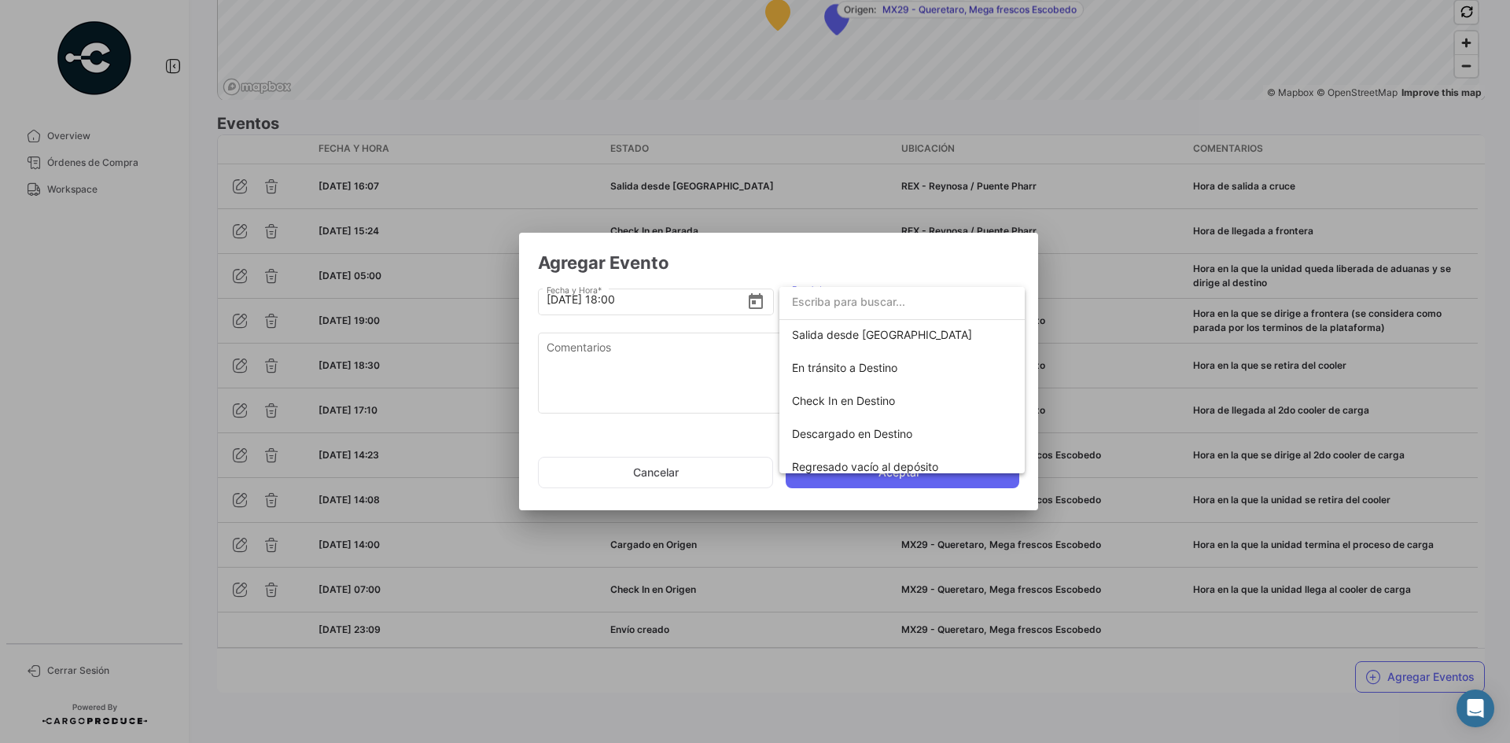
scroll to position [276, 0]
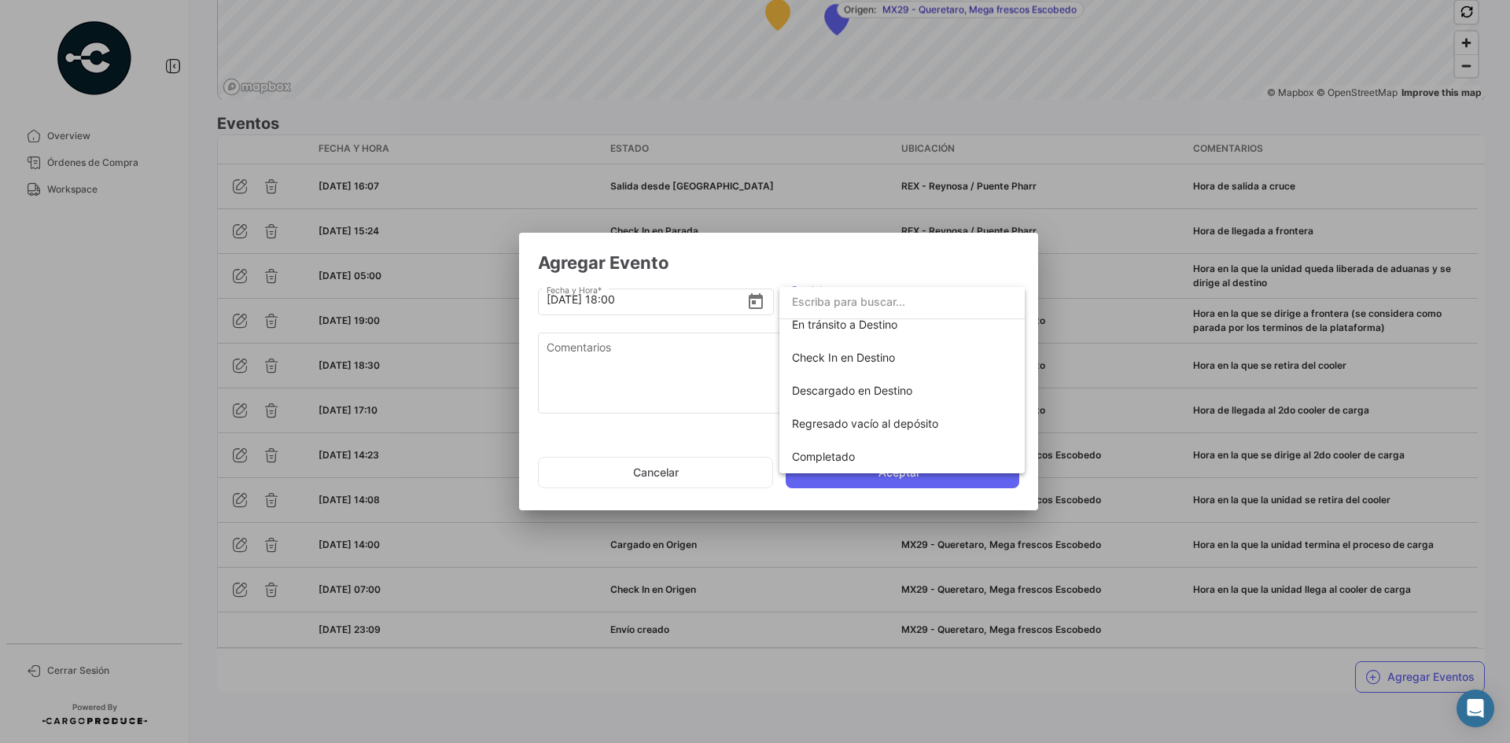
click at [782, 254] on div at bounding box center [755, 371] width 1510 height 743
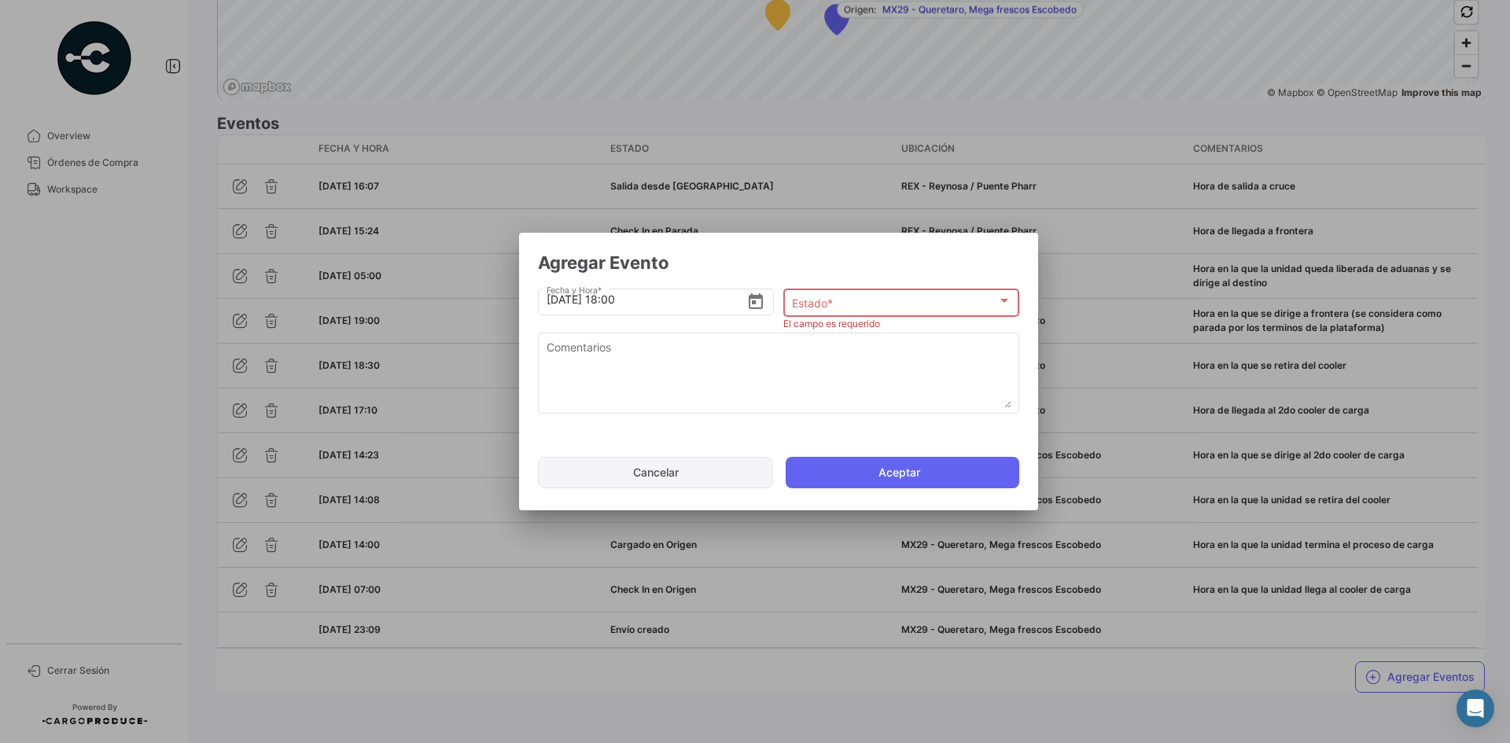
click at [696, 474] on button "Cancelar" at bounding box center [655, 472] width 235 height 31
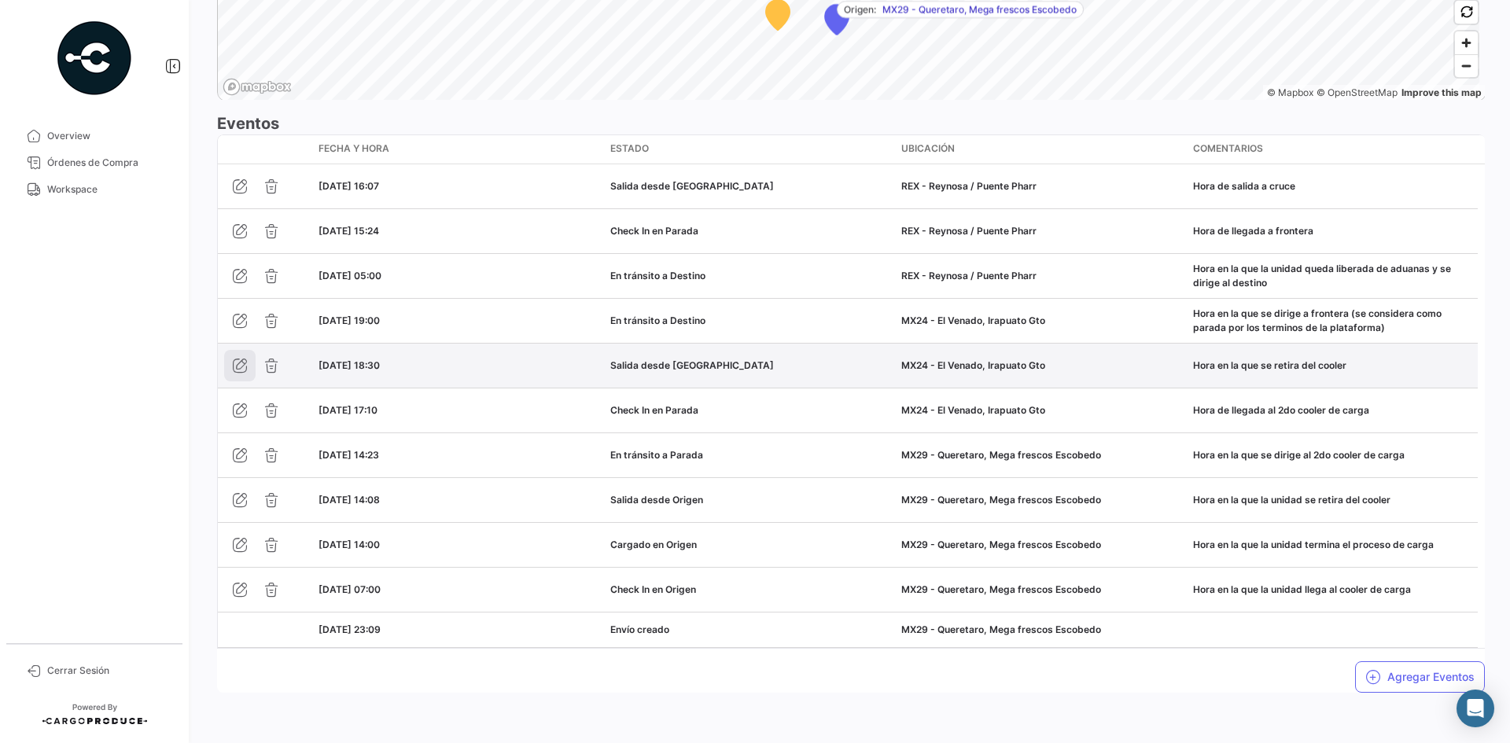
click at [234, 366] on icon "button" at bounding box center [240, 366] width 16 height 16
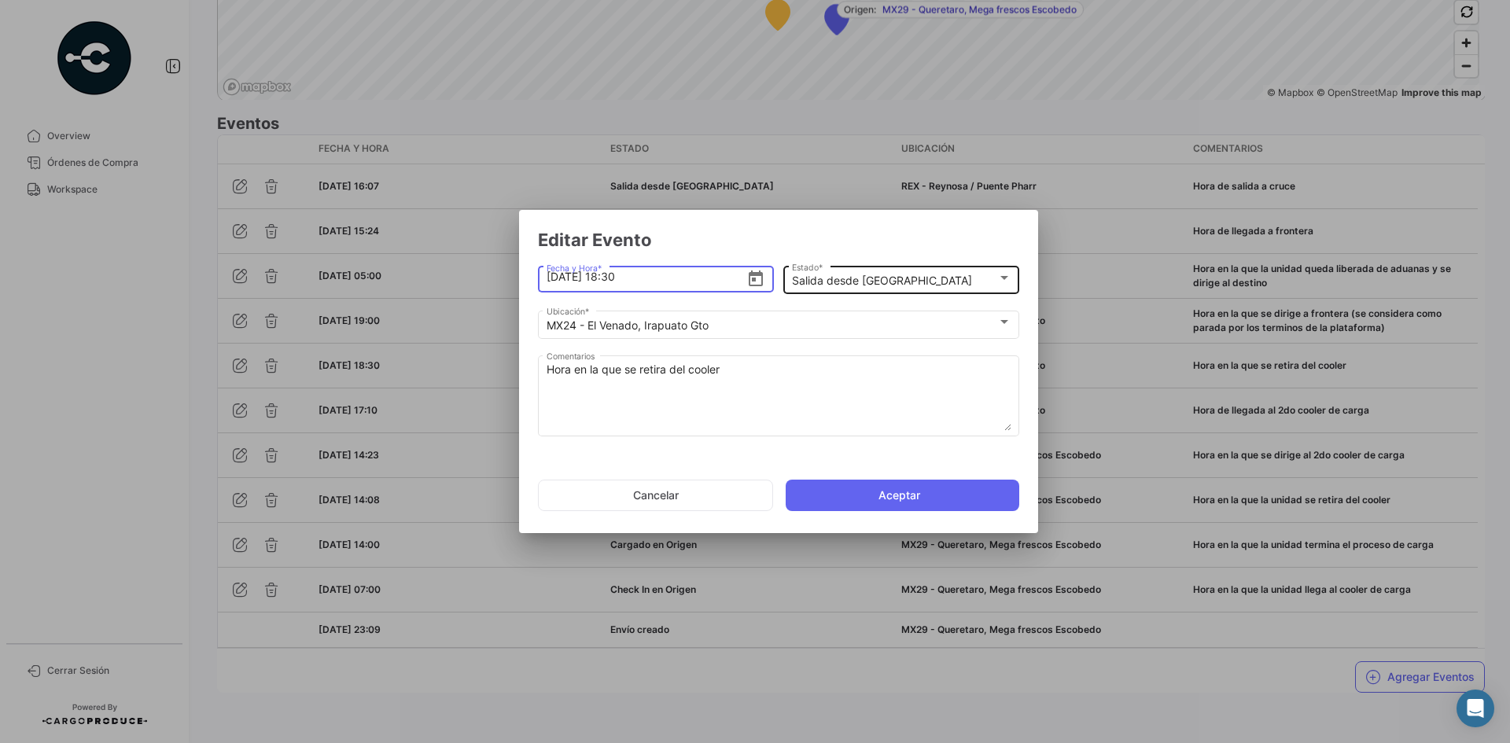
click at [863, 282] on mat-select-trigger "Salida desde [GEOGRAPHIC_DATA]" at bounding box center [882, 280] width 180 height 13
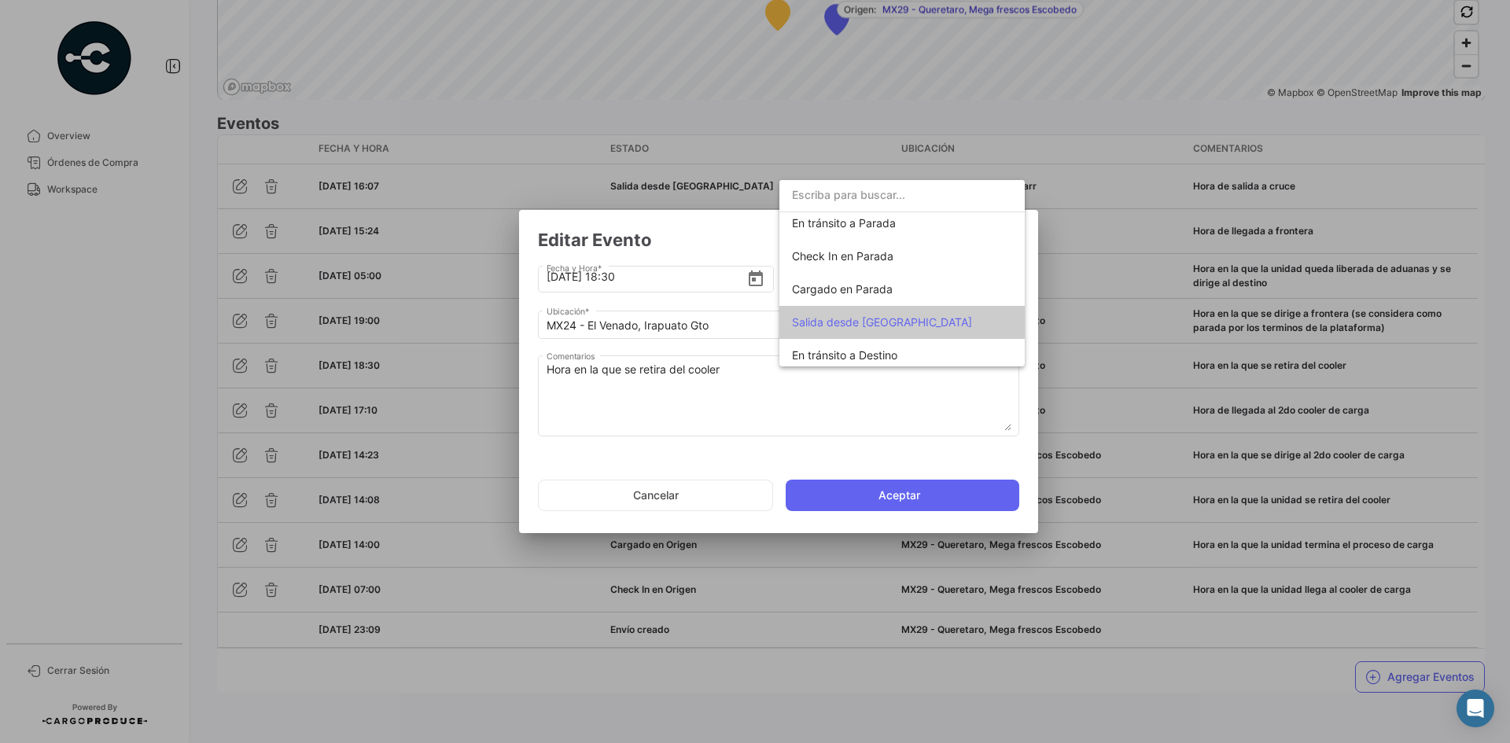
scroll to position [136, 0]
click at [892, 295] on span "Cargado en Parada" at bounding box center [842, 291] width 101 height 13
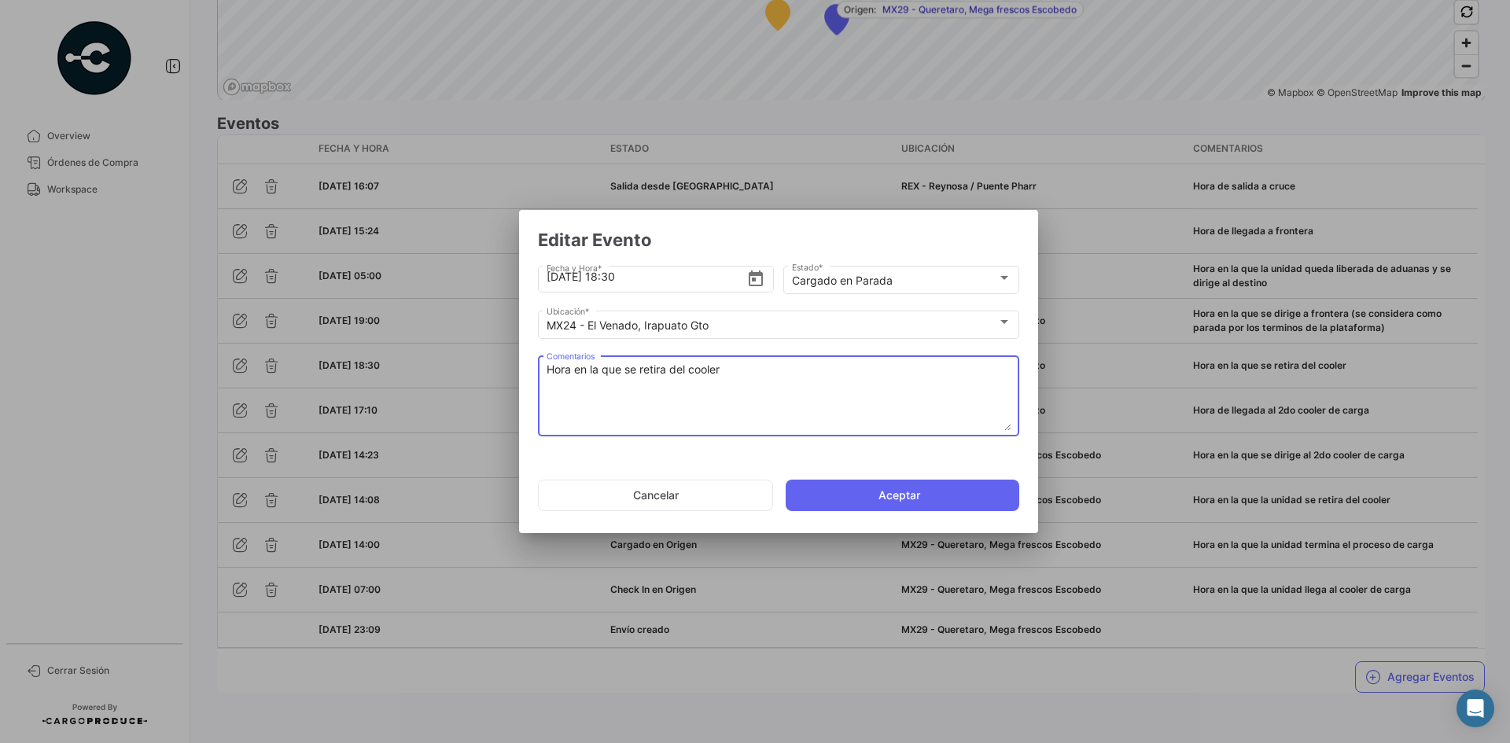
click at [647, 369] on textarea "Hora en la que se retira del cooler" at bounding box center [779, 396] width 465 height 69
paste textarea "termina carga en el 2do"
type textarea "Hora en la que termina carga en el 2do cooler"
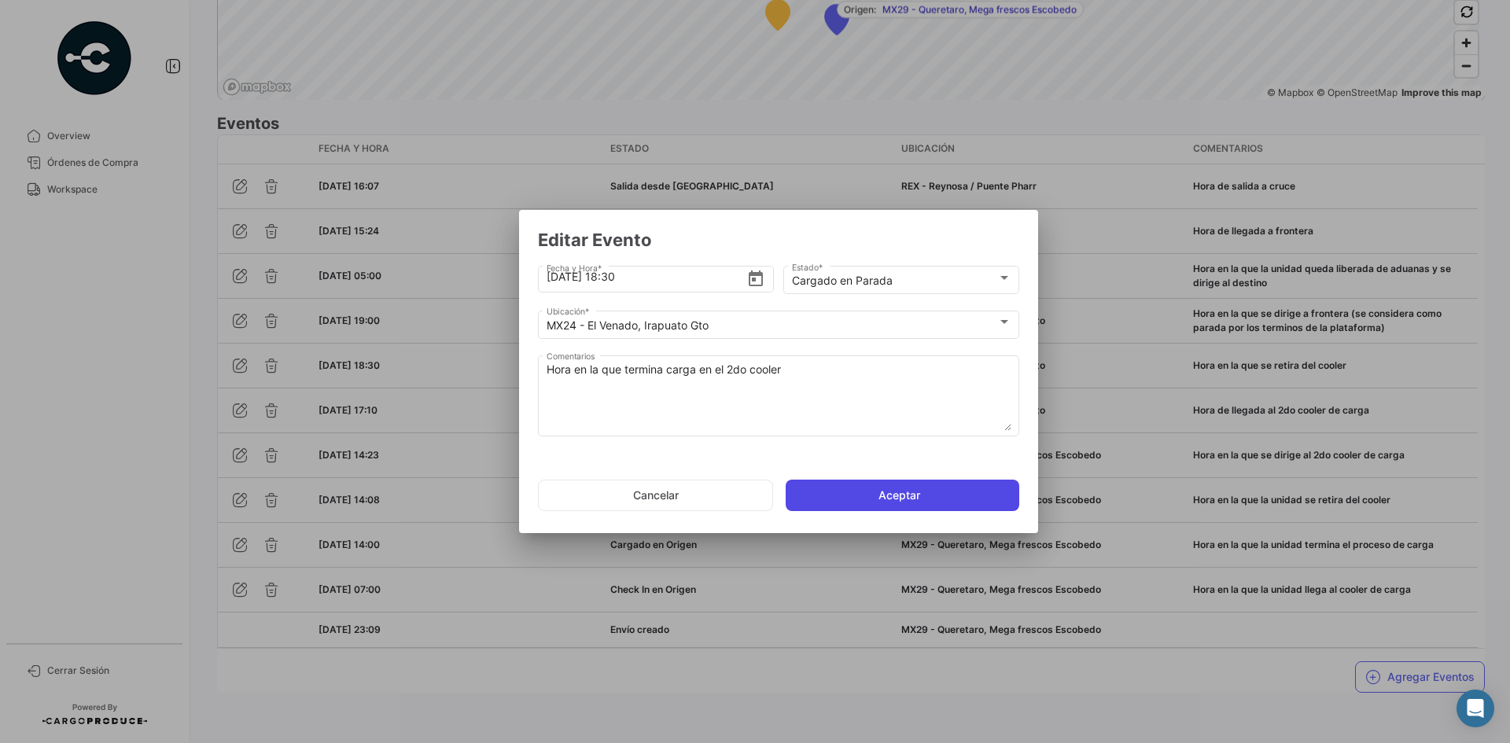
click at [864, 492] on button "Aceptar" at bounding box center [903, 495] width 234 height 31
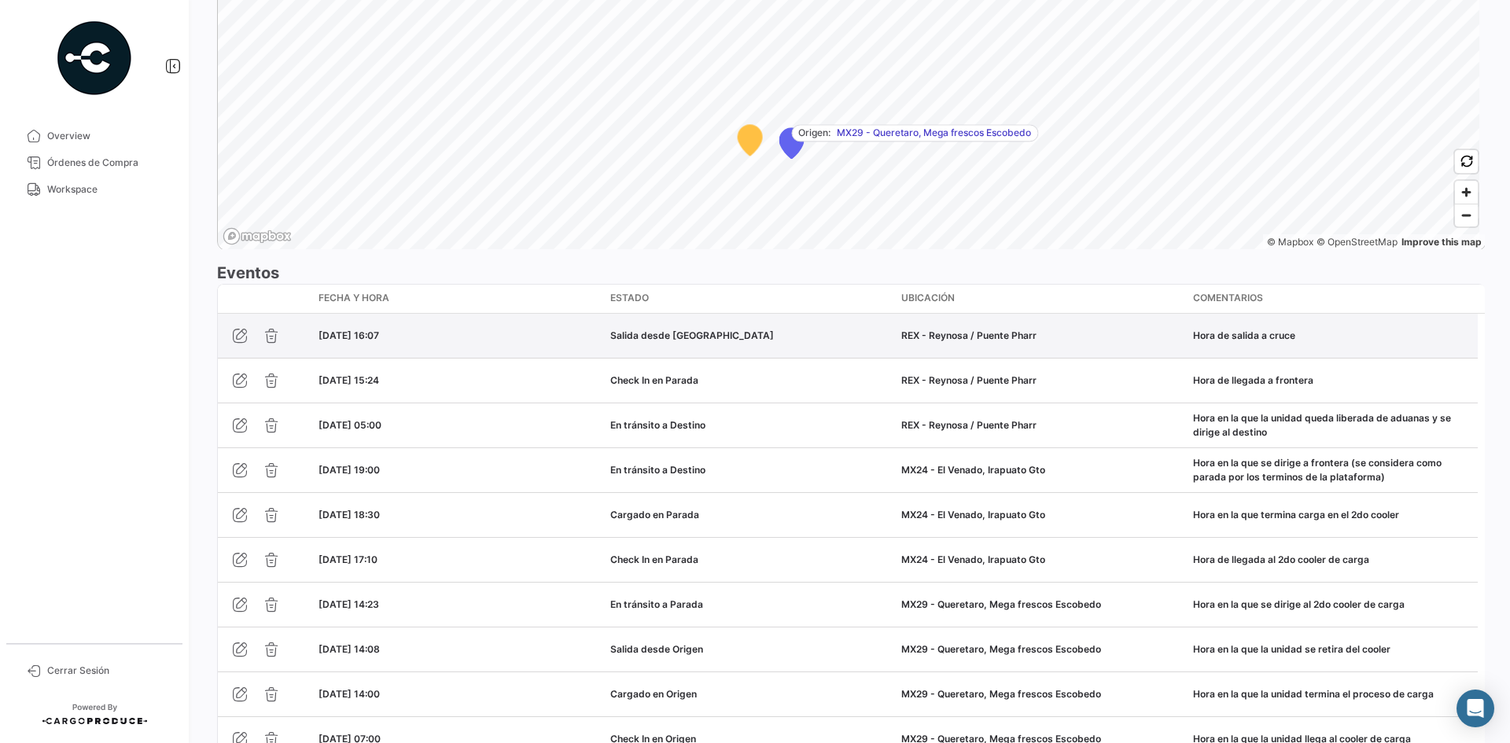
scroll to position [1318, 0]
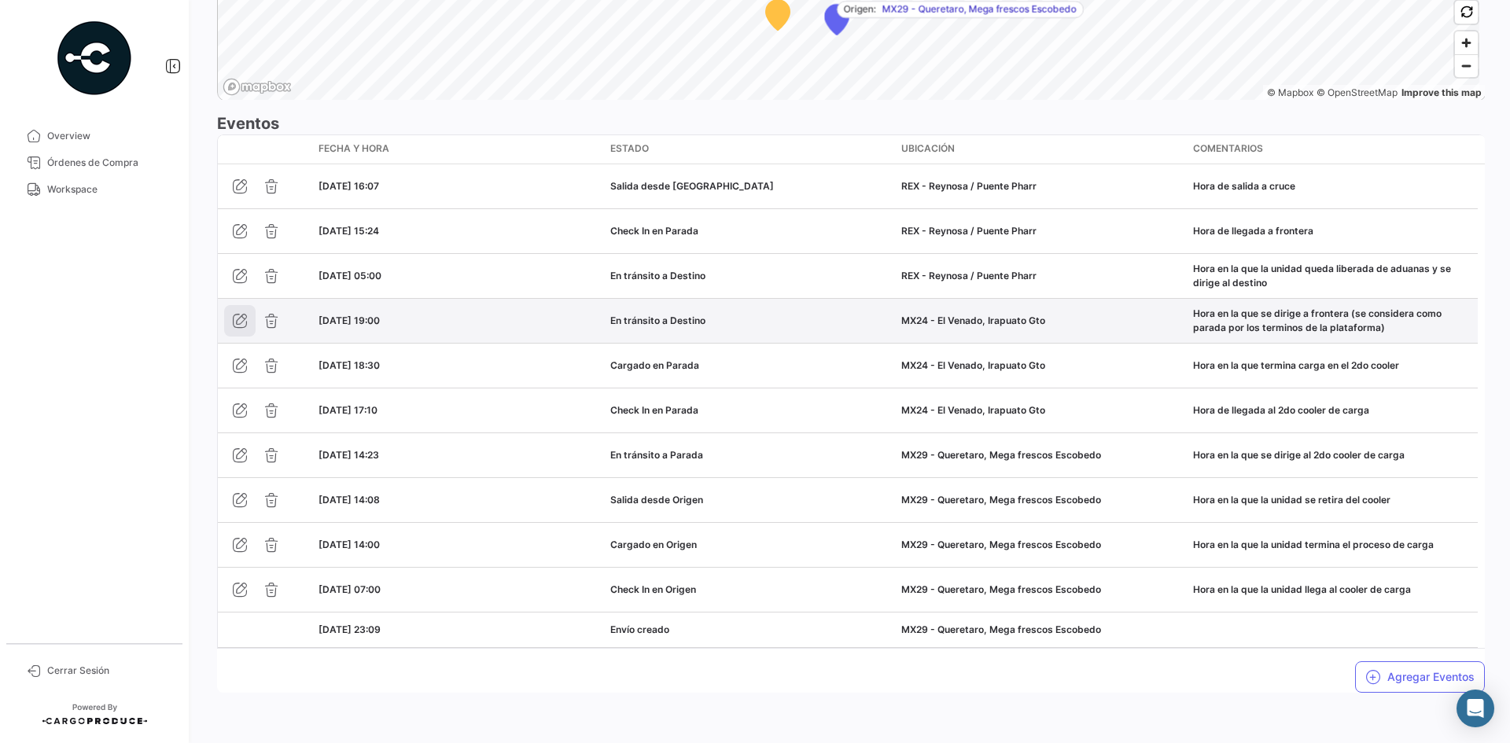
click at [237, 325] on icon "button" at bounding box center [240, 321] width 16 height 16
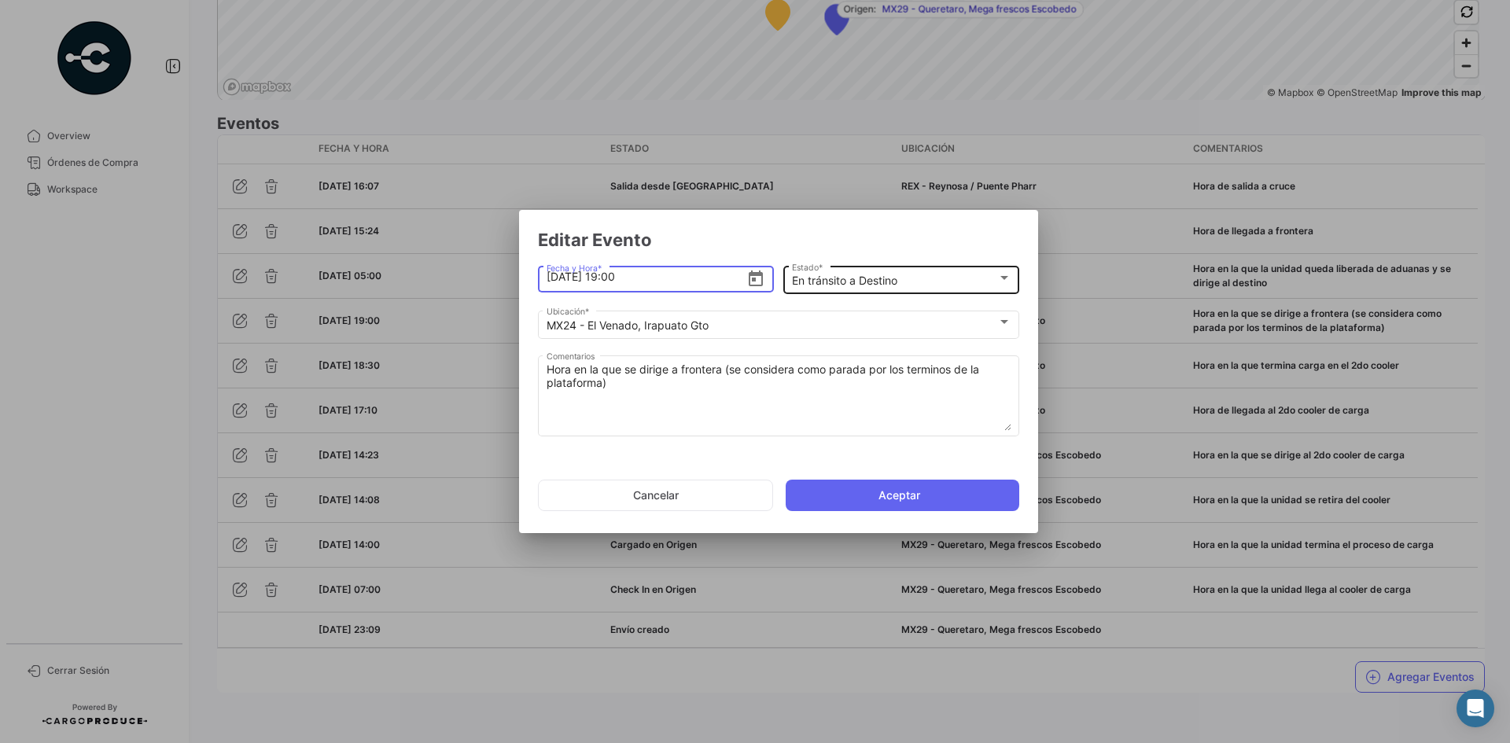
click at [872, 272] on div "En [PERSON_NAME] Estado *" at bounding box center [901, 278] width 219 height 31
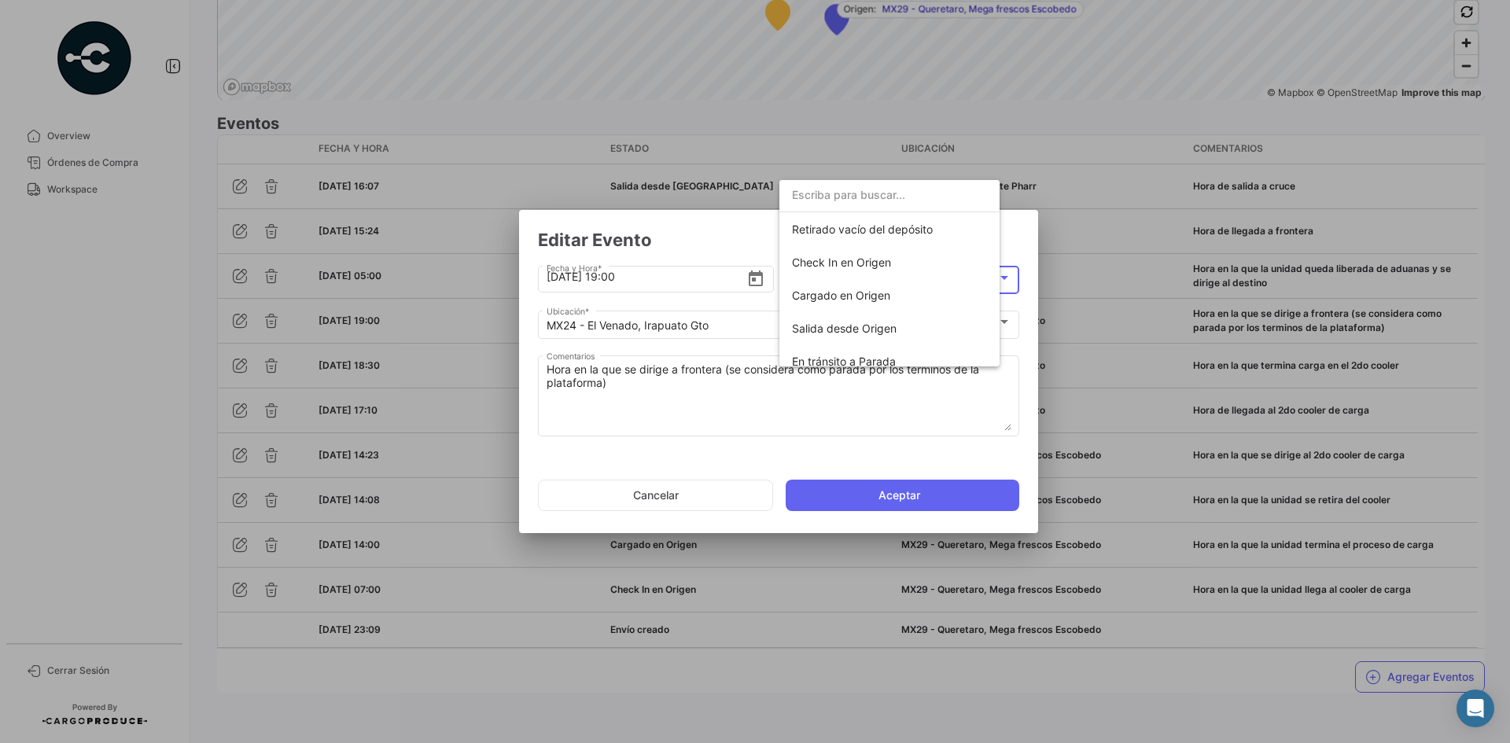
scroll to position [245, 0]
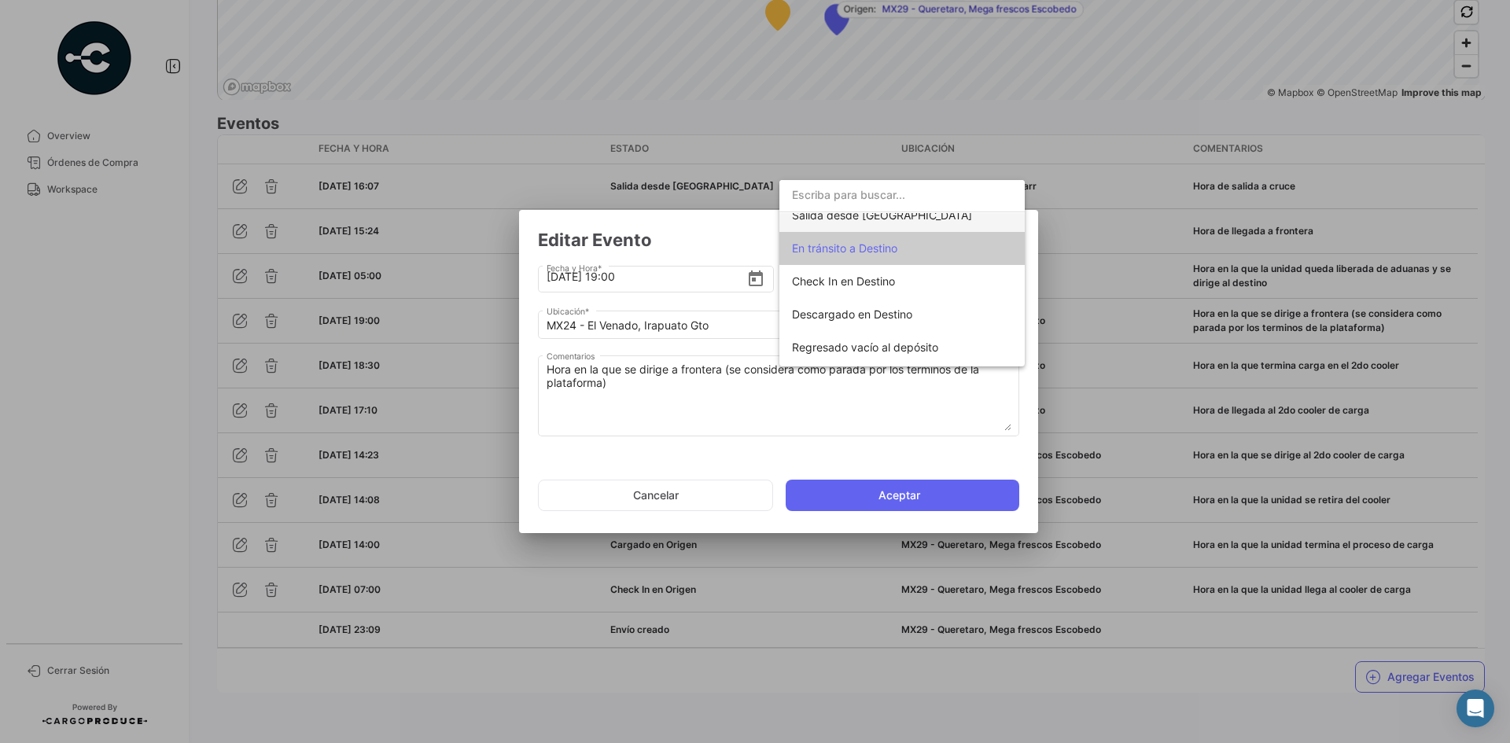
click at [895, 222] on span "Salida desde [GEOGRAPHIC_DATA]" at bounding box center [902, 215] width 220 height 33
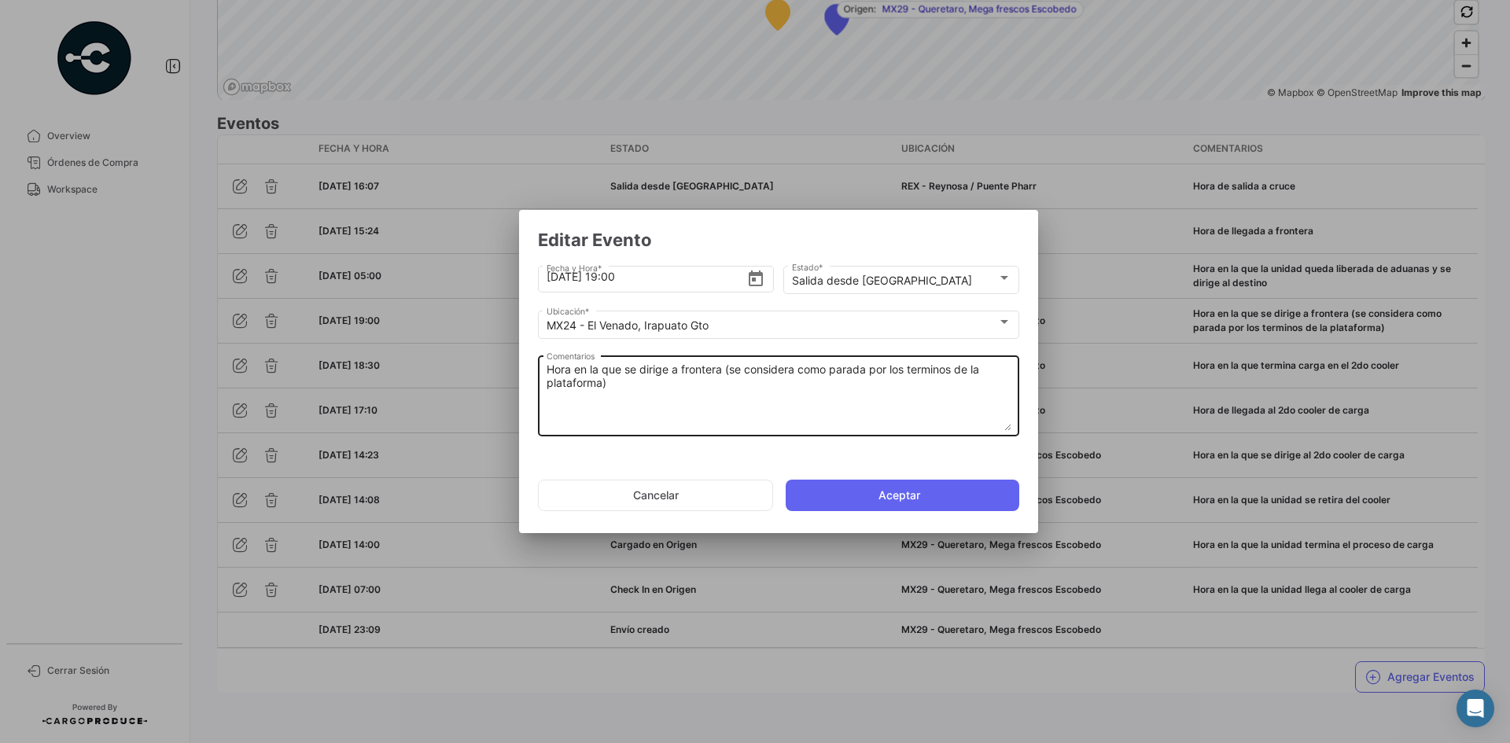
click at [626, 373] on textarea "Hora en la que se dirige a frontera (se considera como parada por los terminos …" at bounding box center [779, 396] width 465 height 69
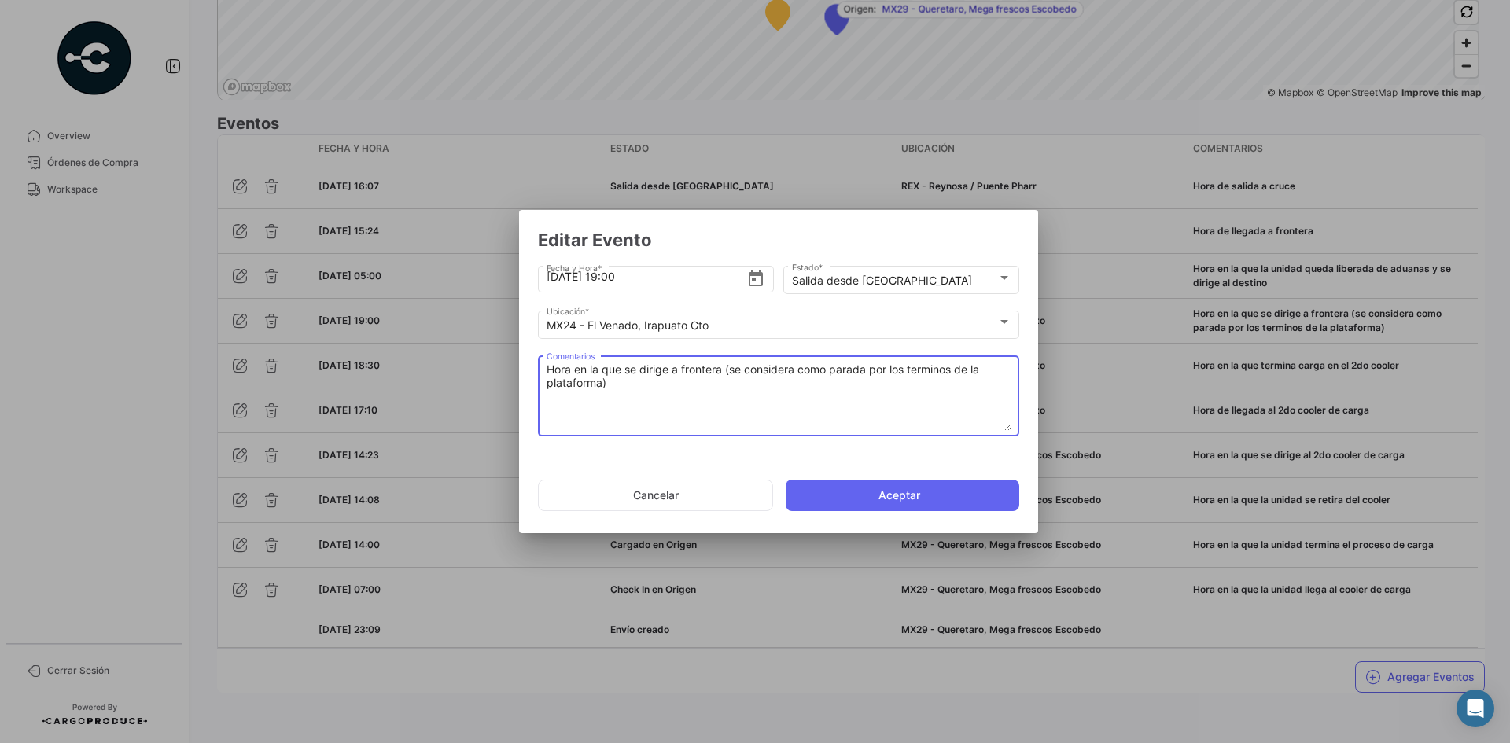
click at [626, 373] on textarea "Hora en la que se dirige a frontera (se considera como parada por los terminos …" at bounding box center [779, 396] width 465 height 69
paste textarea "retira del cooler"
type textarea "Hora en la que se retira del cooler"
click at [859, 494] on button "Aceptar" at bounding box center [903, 495] width 234 height 31
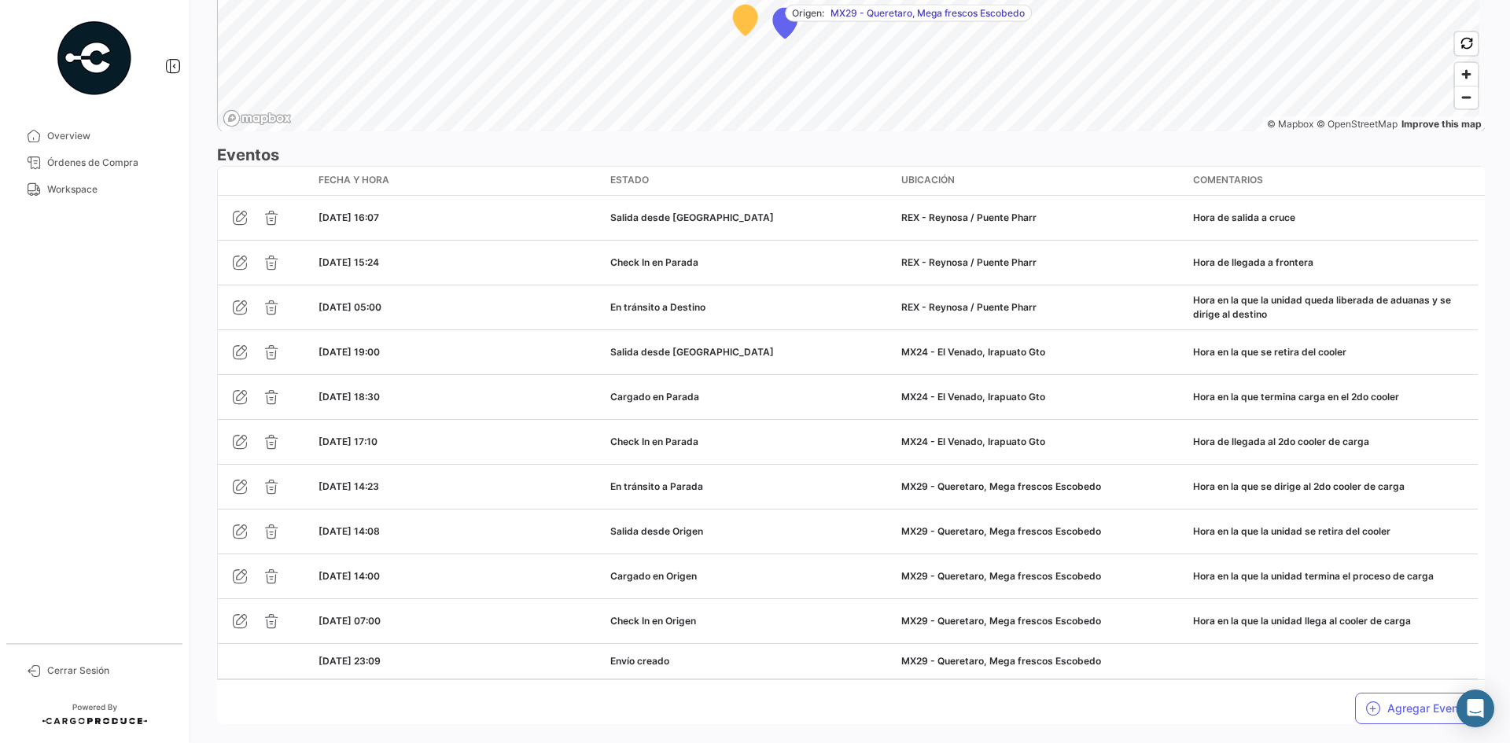
scroll to position [1318, 0]
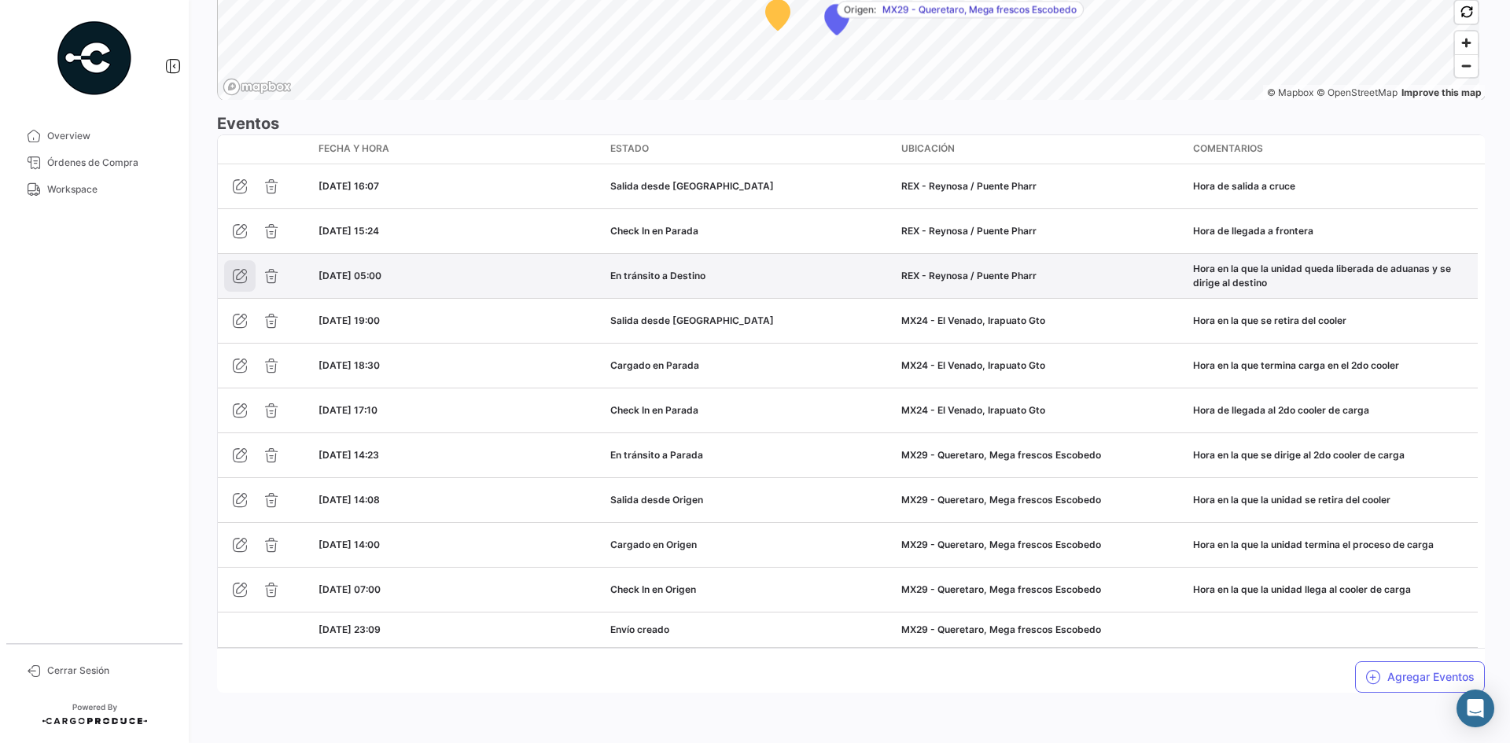
click at [246, 286] on button "button" at bounding box center [239, 275] width 31 height 31
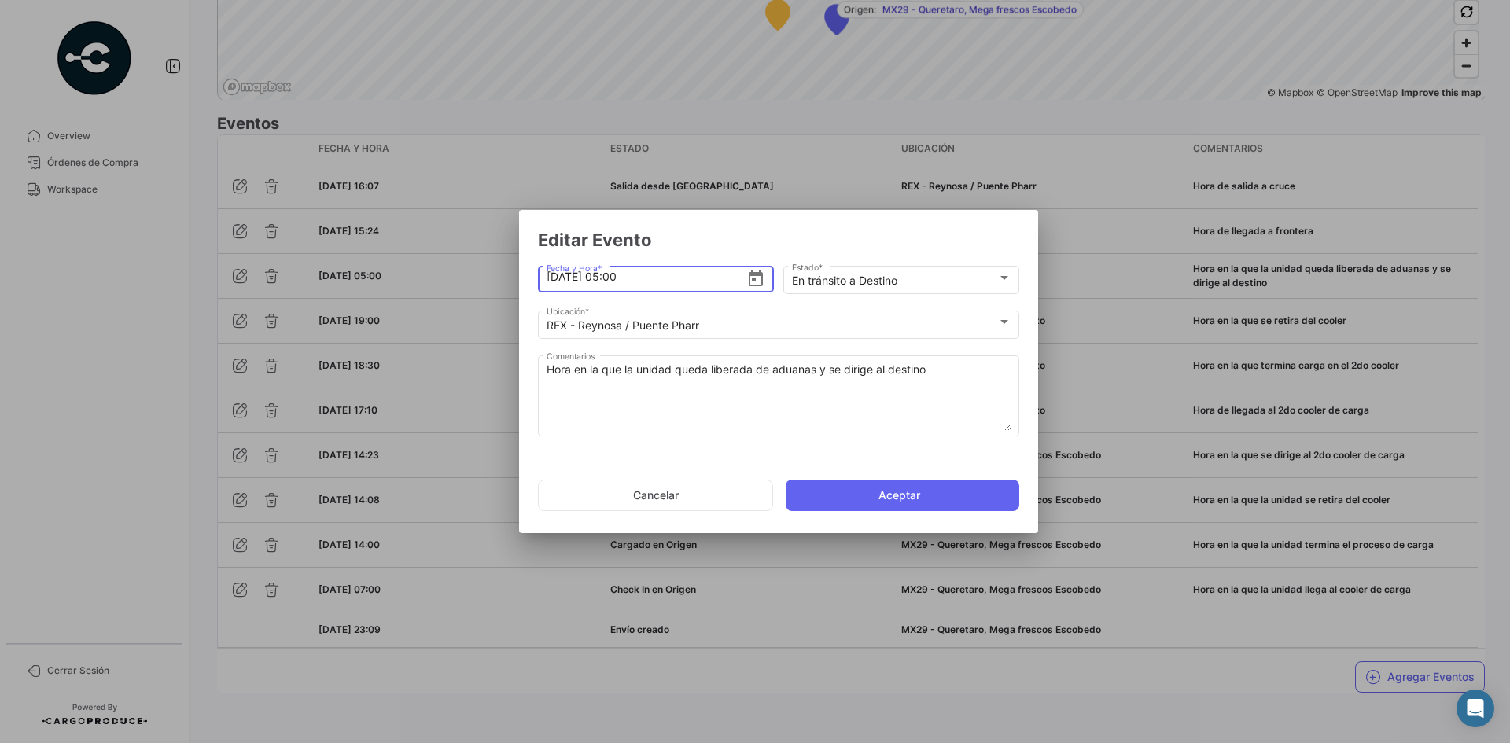
click at [615, 282] on input "[DATE] 05:00" at bounding box center [647, 276] width 201 height 55
type input "[DATE] 15:00"
click at [911, 281] on div "En tránsito a Destino" at bounding box center [894, 281] width 205 height 13
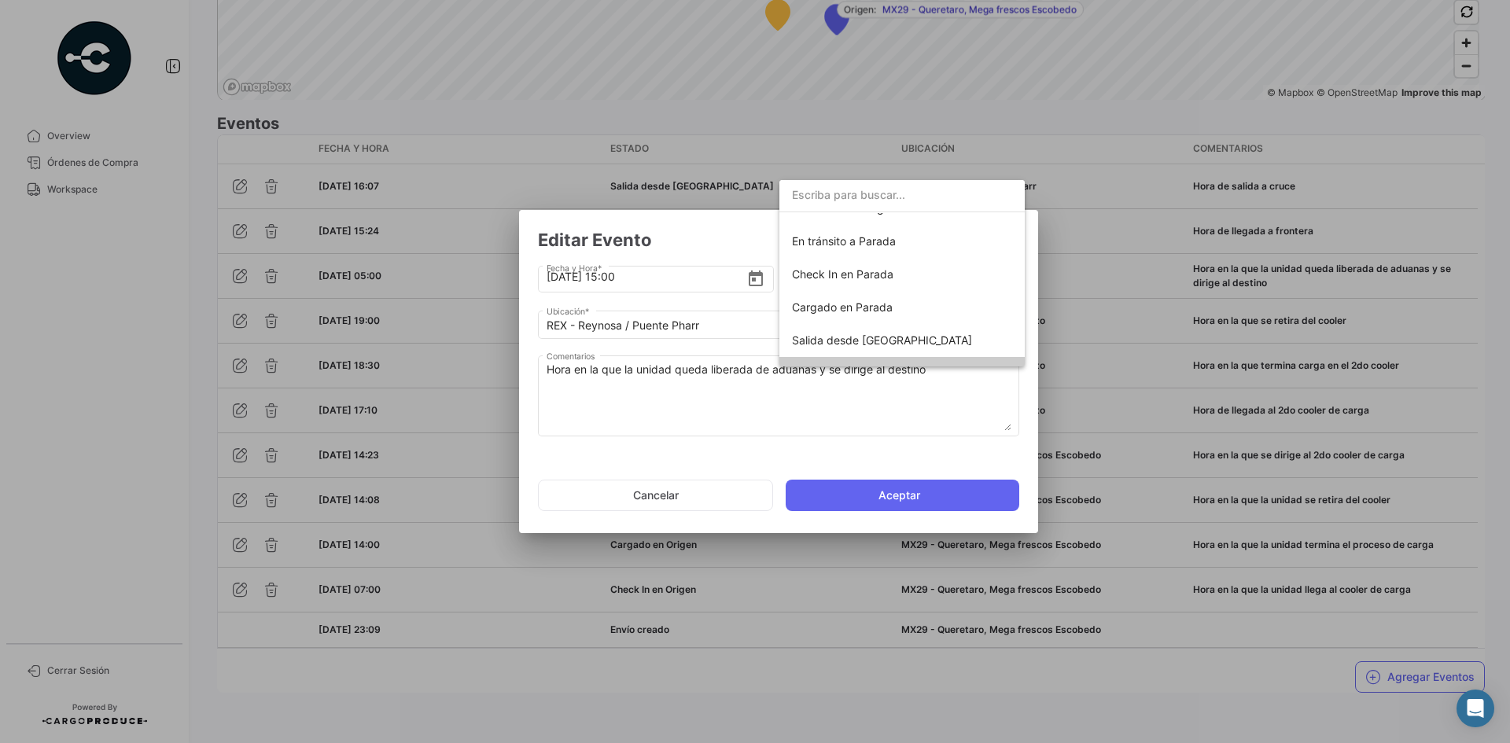
scroll to position [119, 0]
click at [871, 245] on span "En tránsito a Parada" at bounding box center [844, 242] width 104 height 13
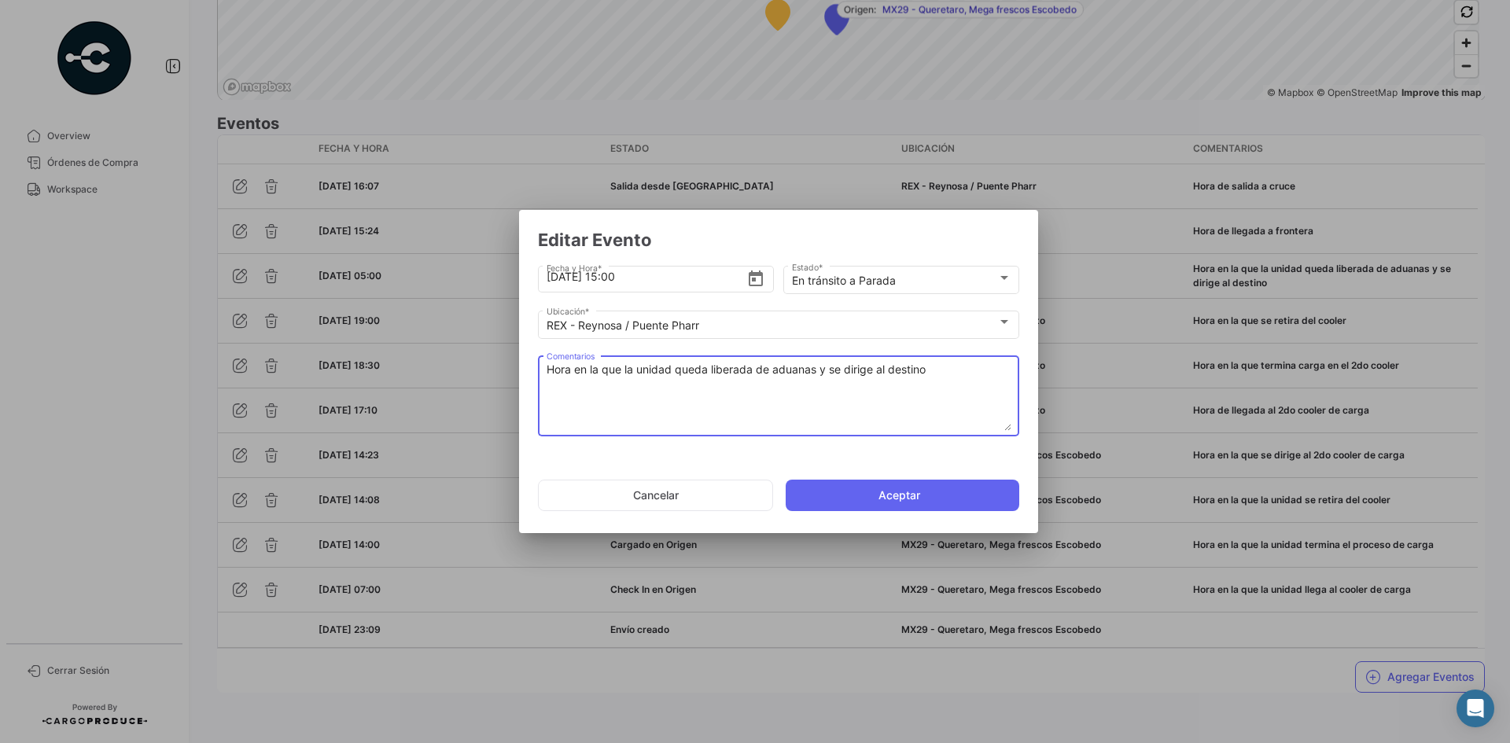
click at [623, 373] on textarea "Hora en la que la unidad queda liberada de aduanas y se dirige al destino" at bounding box center [779, 396] width 465 height 69
paste textarea "se dirige a frontera (se considera como [PERSON_NAME] por los terminos de la pl…"
type textarea "Hora en la que se dirige a frontera (se considera como parada por los terminos …"
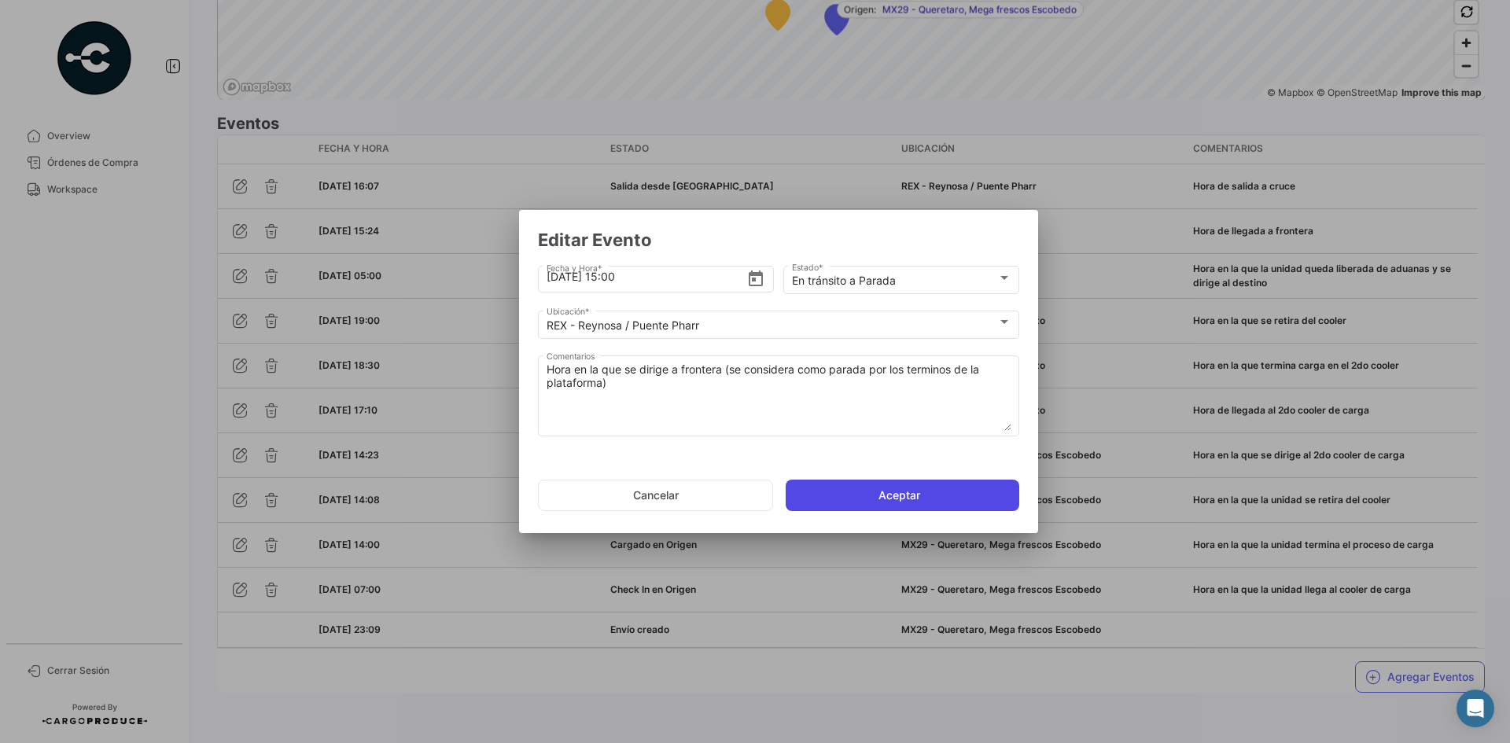
click at [839, 503] on button "Aceptar" at bounding box center [903, 495] width 234 height 31
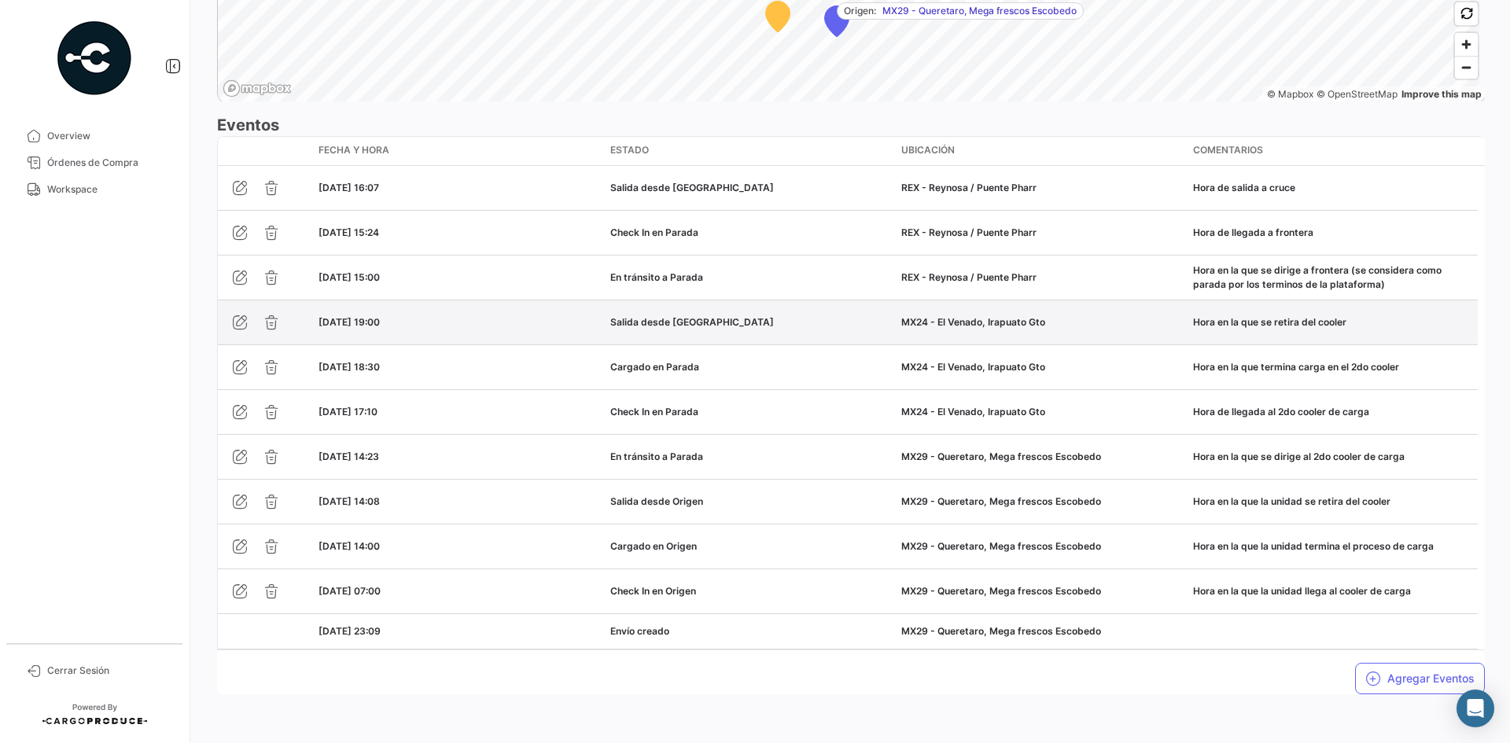
scroll to position [1318, 0]
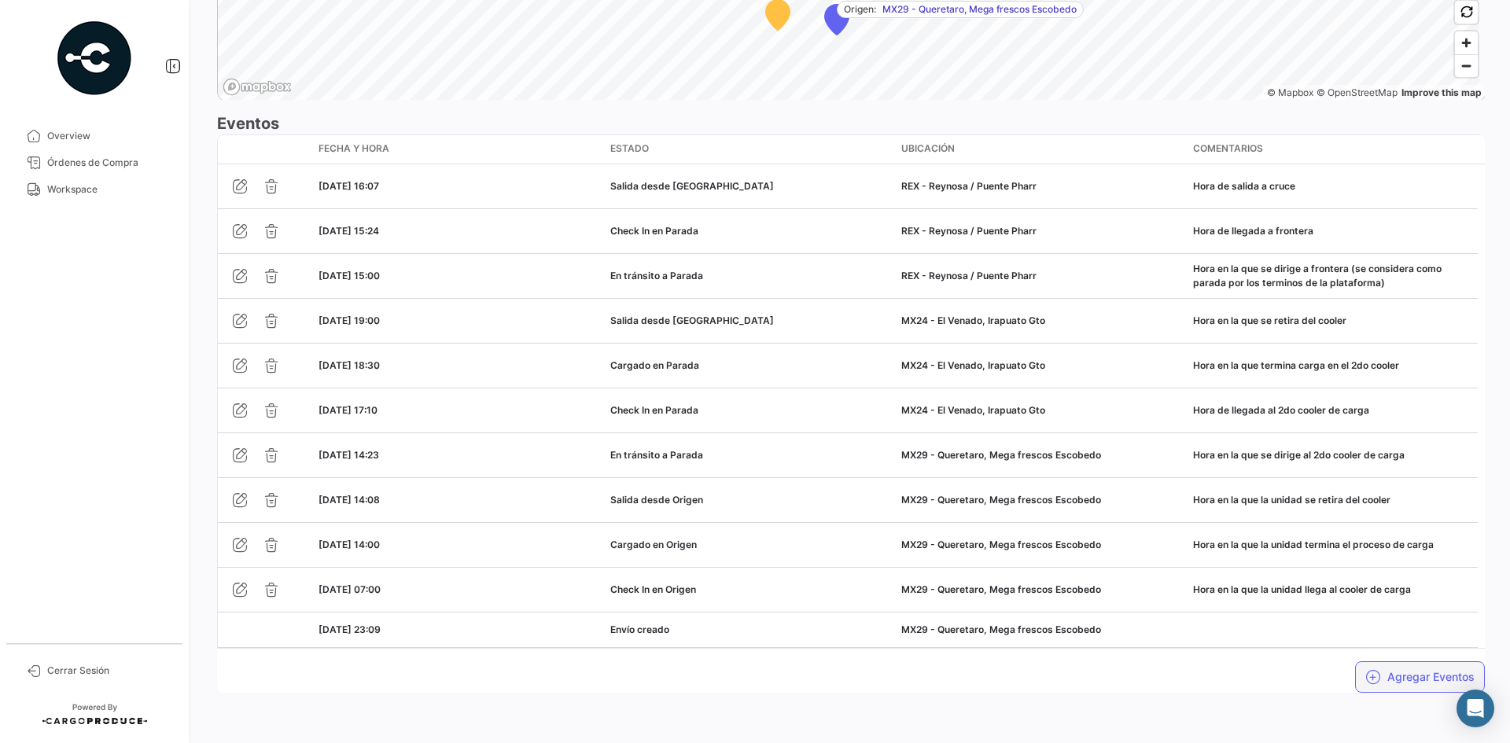
click at [1391, 676] on button "Agregar Eventos" at bounding box center [1420, 676] width 130 height 31
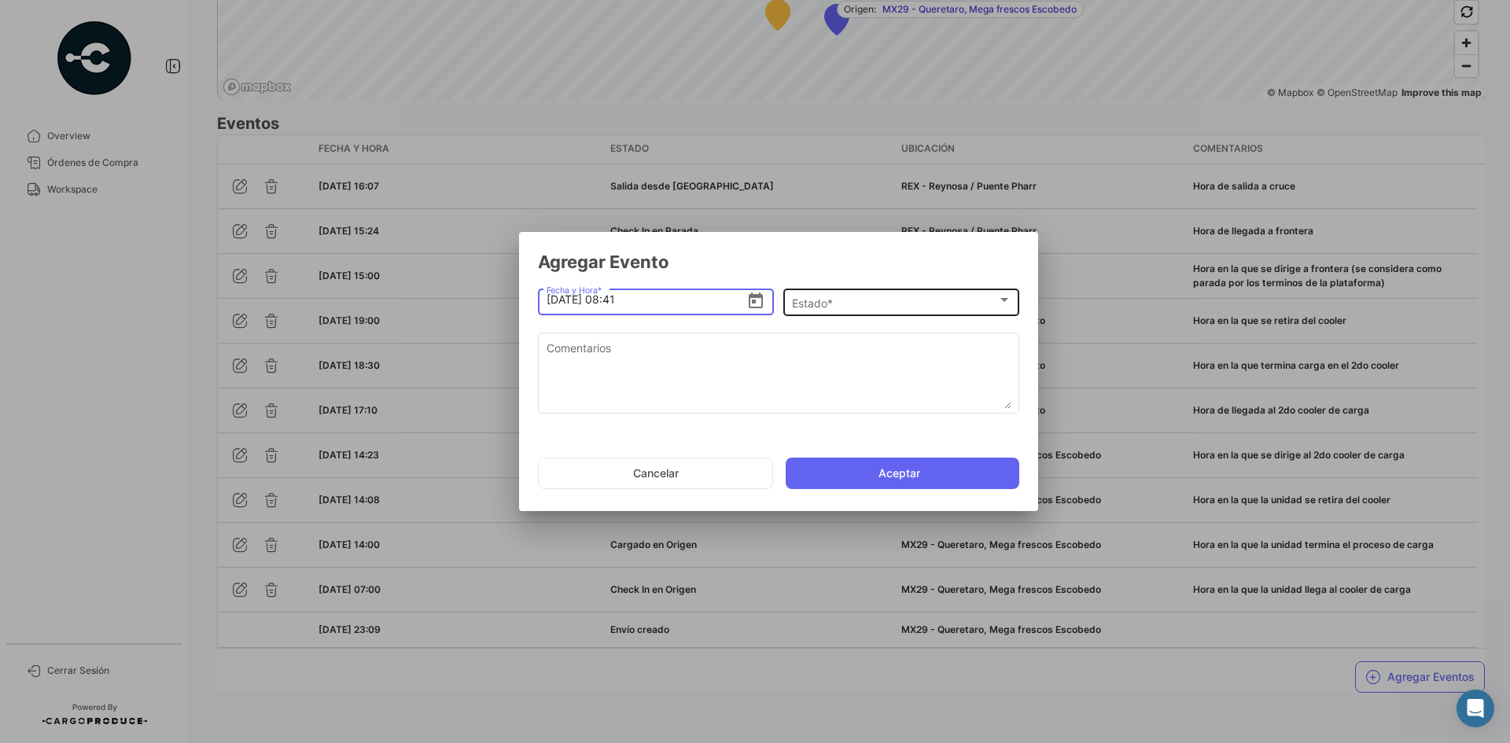
click at [886, 306] on div "Estado *" at bounding box center [894, 303] width 205 height 13
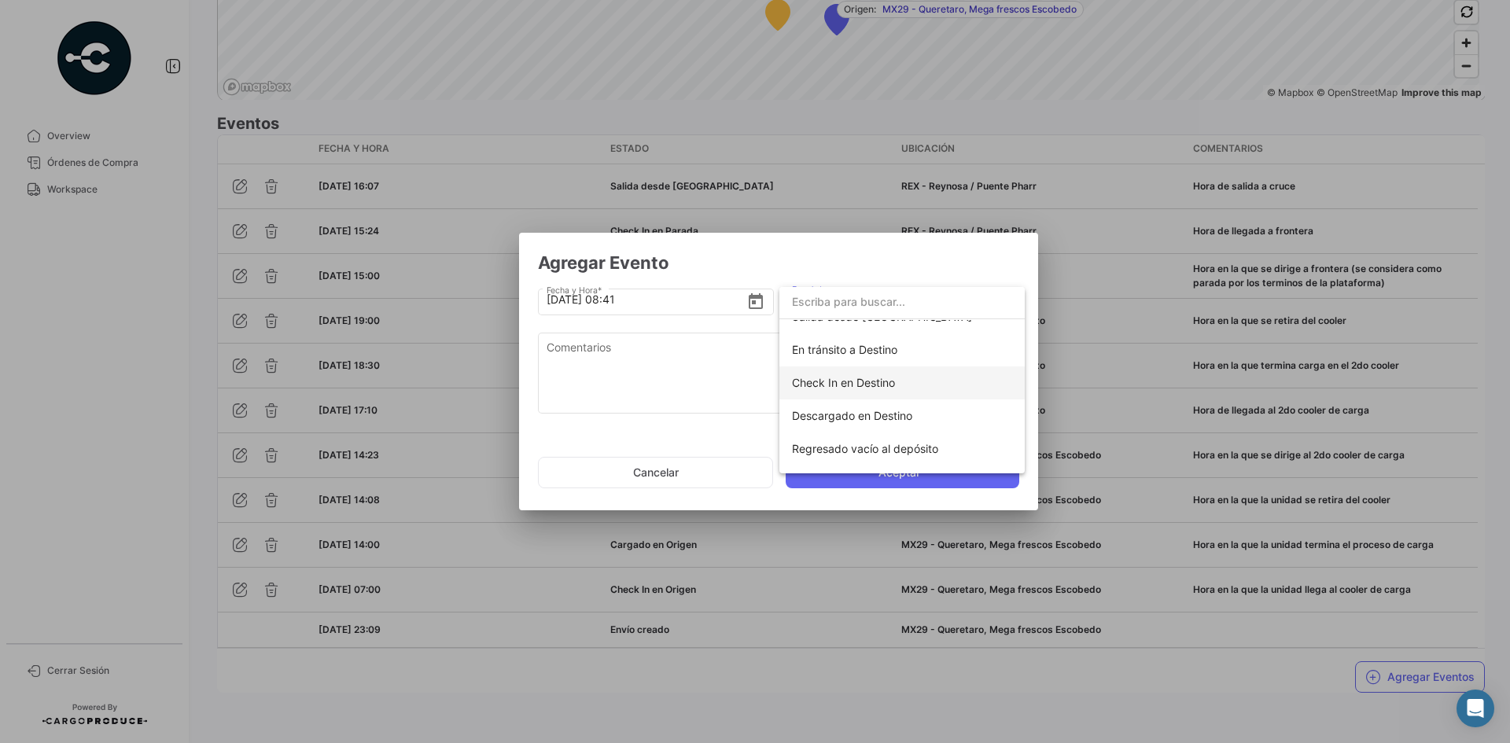
scroll to position [276, 0]
click at [877, 331] on span "En tránsito a Destino" at bounding box center [902, 324] width 220 height 33
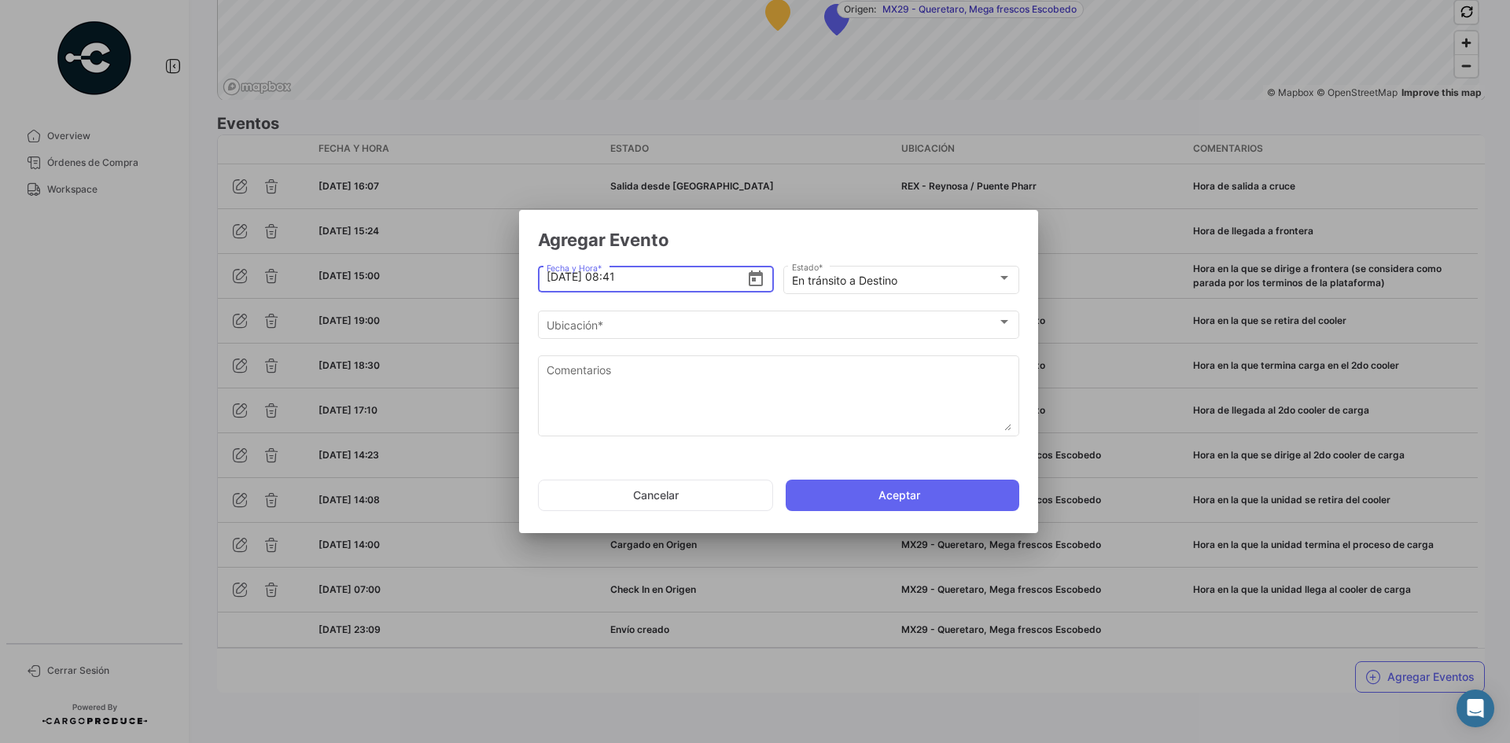
click at [613, 278] on input "[DATE] 08:41" at bounding box center [647, 276] width 201 height 55
click at [551, 278] on input "[DATE] 08:41" at bounding box center [647, 276] width 201 height 55
click at [611, 274] on input "[DATE] 08:41" at bounding box center [647, 276] width 201 height 55
type input "[DATE] 16:41"
click at [724, 329] on div "Ubicación *" at bounding box center [772, 325] width 451 height 13
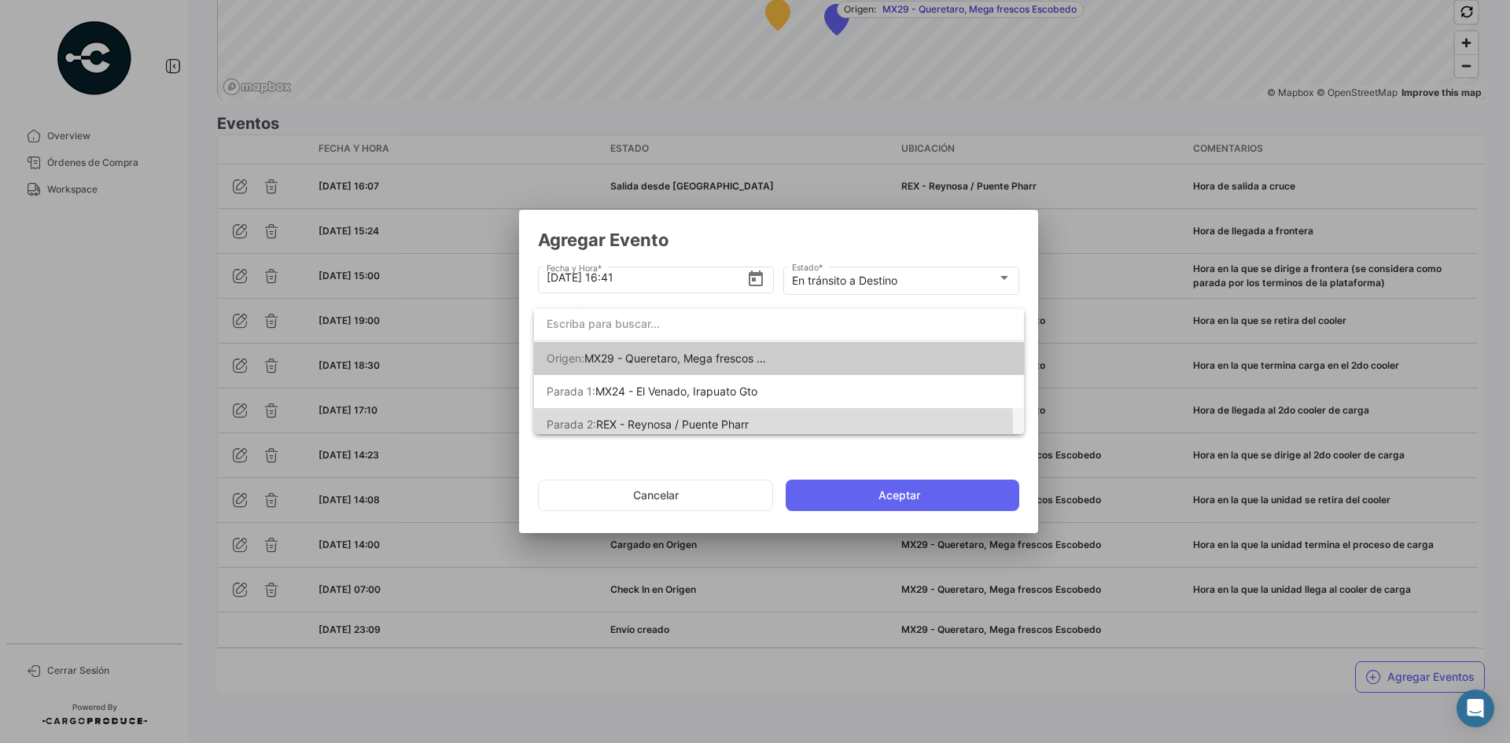
click at [736, 426] on span "REX - Reynosa / Puente Pharr" at bounding box center [672, 424] width 153 height 13
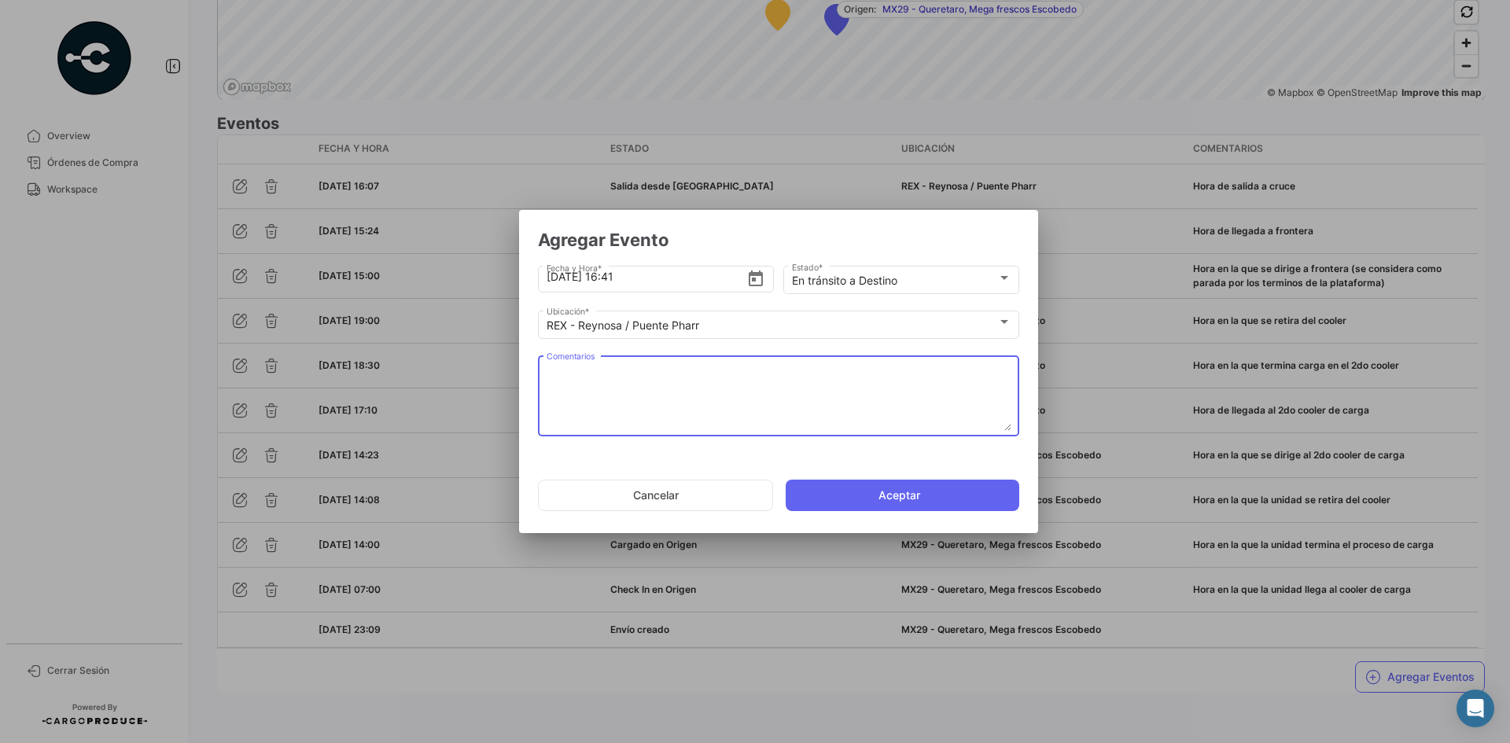
click at [581, 381] on textarea "Comentarios" at bounding box center [779, 396] width 465 height 69
paste textarea "Hora en la que la unidad queda liberada de aduanas y se dirige al destino"
type textarea "Hora en la que la unidad queda liberada de aduanas y se dirige al destino"
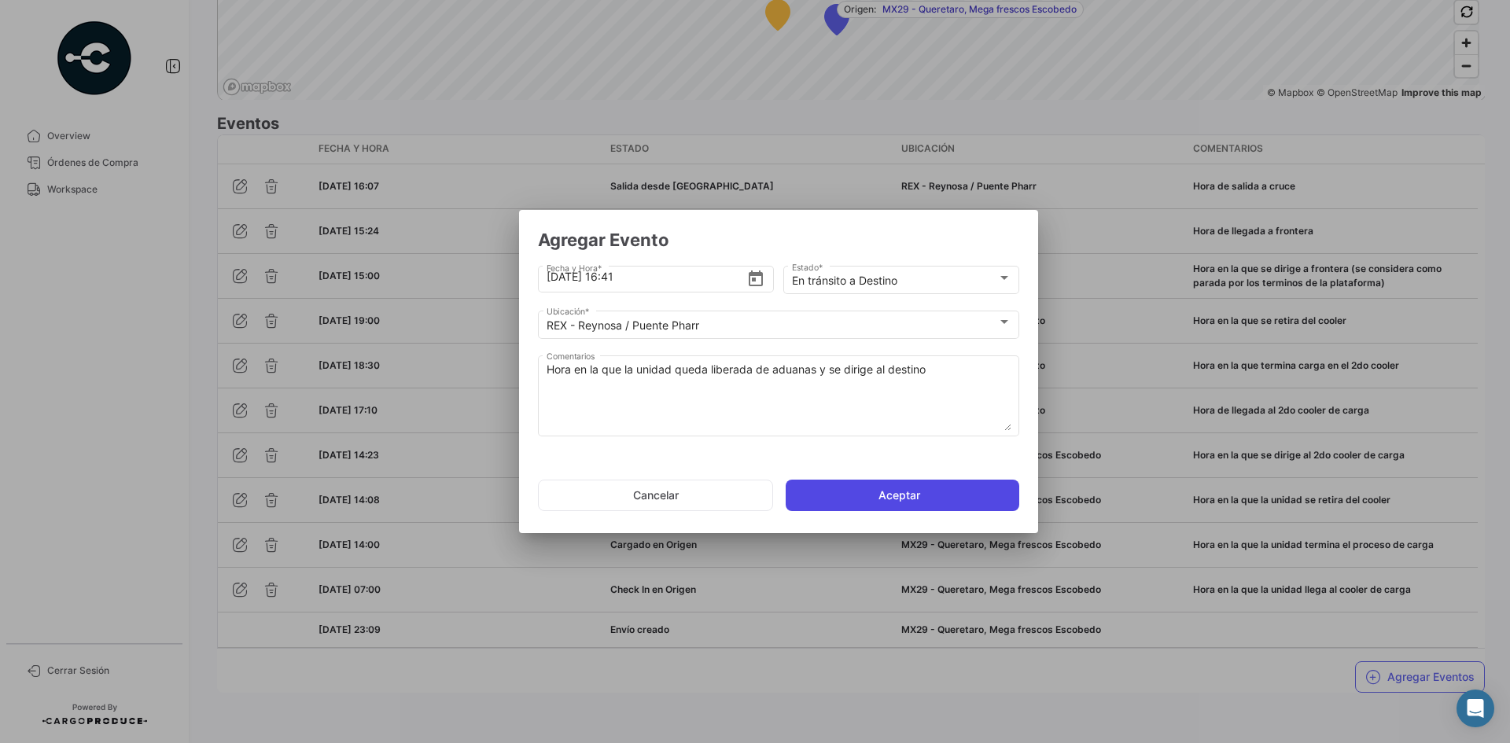
click at [860, 501] on button "Aceptar" at bounding box center [903, 495] width 234 height 31
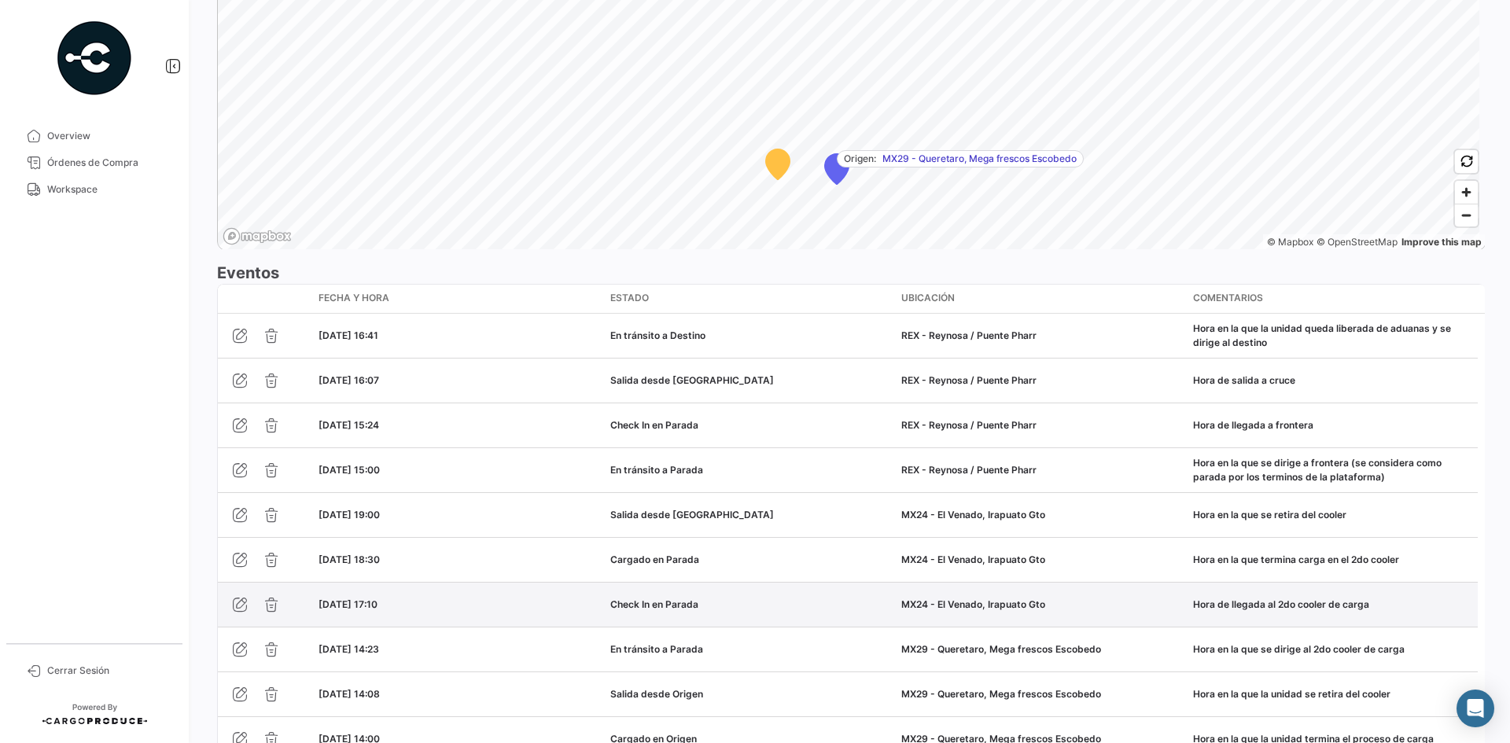
scroll to position [1337, 0]
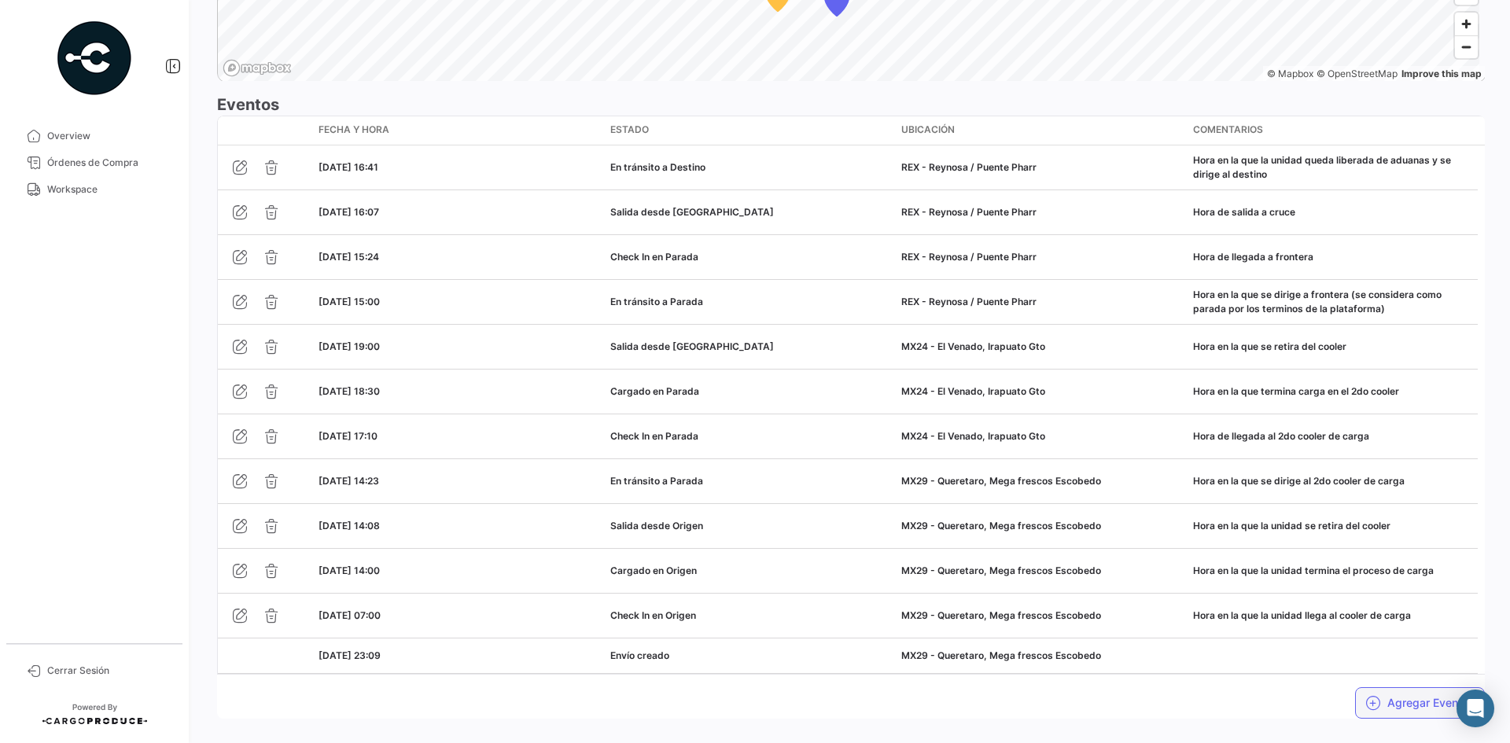
click at [1377, 701] on button "Agregar Eventos" at bounding box center [1420, 702] width 130 height 31
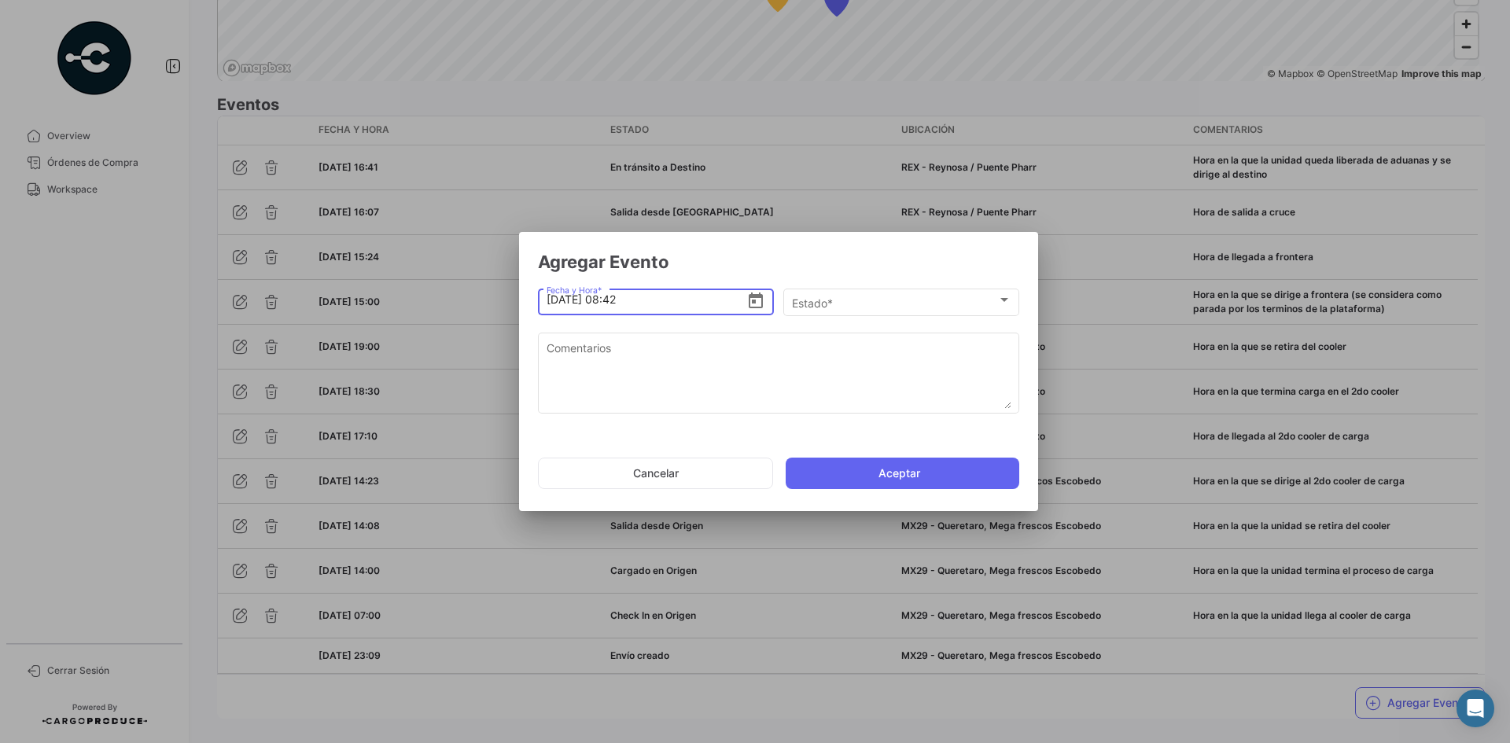
click at [552, 298] on input "[DATE] 08:42" at bounding box center [647, 299] width 201 height 55
click at [614, 300] on input "[DATE] 08:42" at bounding box center [647, 299] width 201 height 55
type input "[DATE] 17:42"
click at [906, 289] on div "Estado * Estado *" at bounding box center [901, 301] width 219 height 31
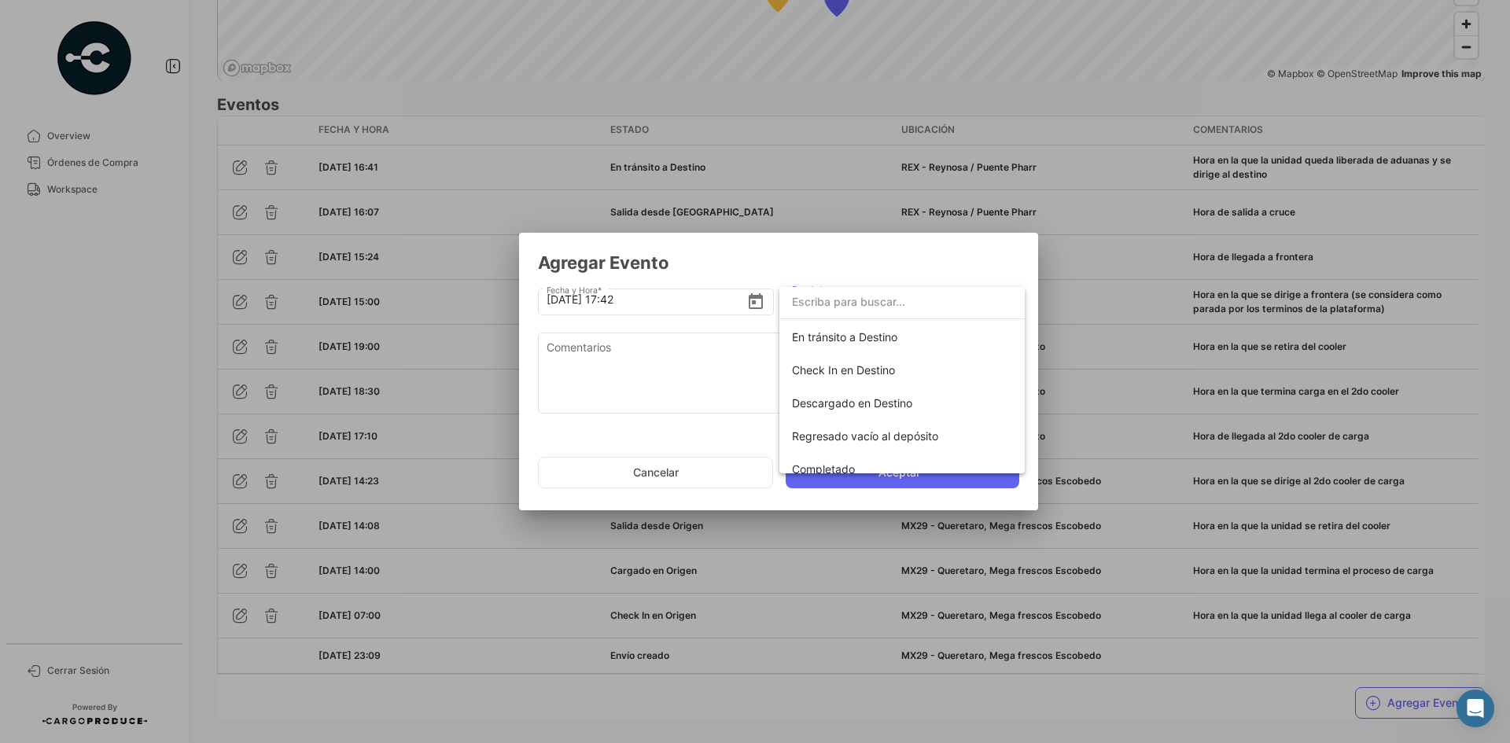
scroll to position [276, 0]
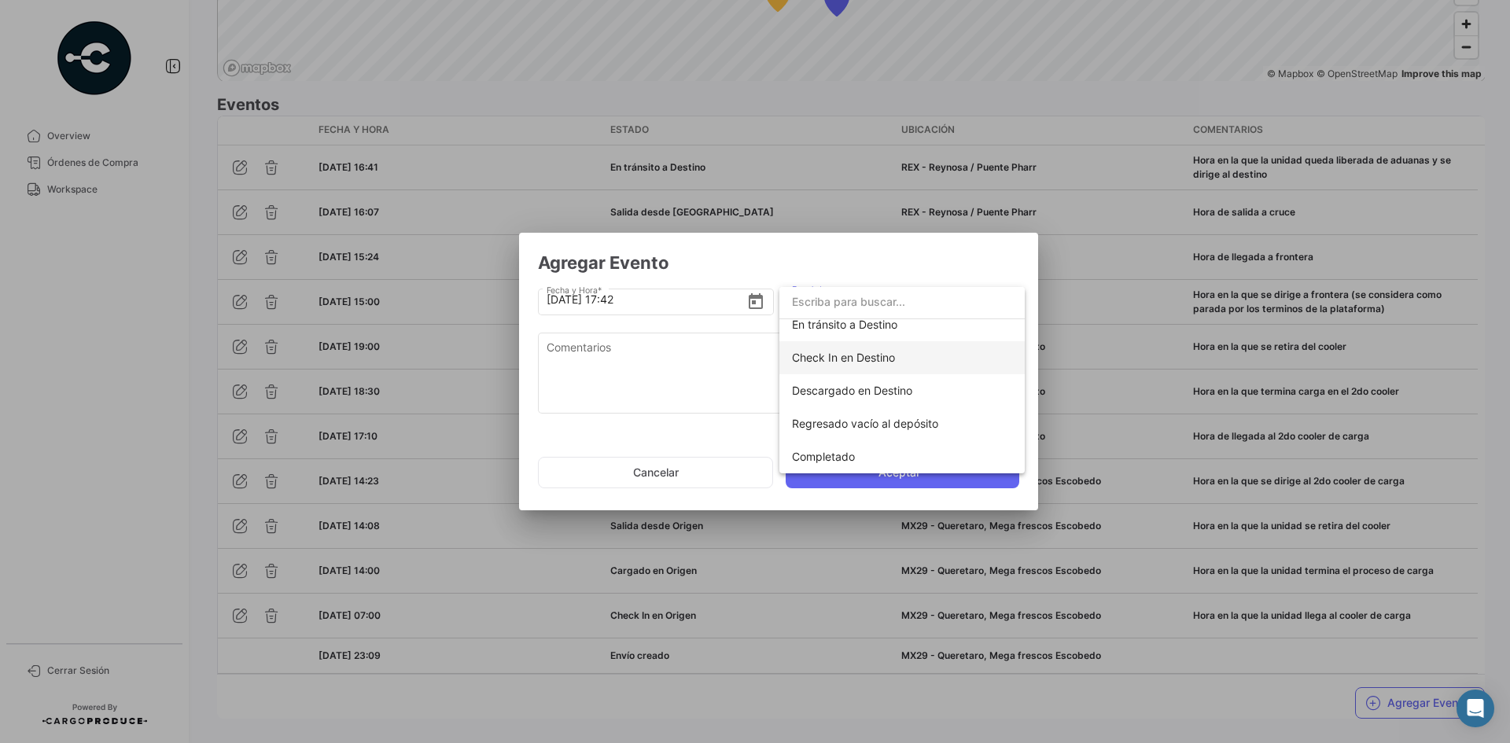
click at [869, 367] on span "Check In en Destino" at bounding box center [902, 357] width 220 height 33
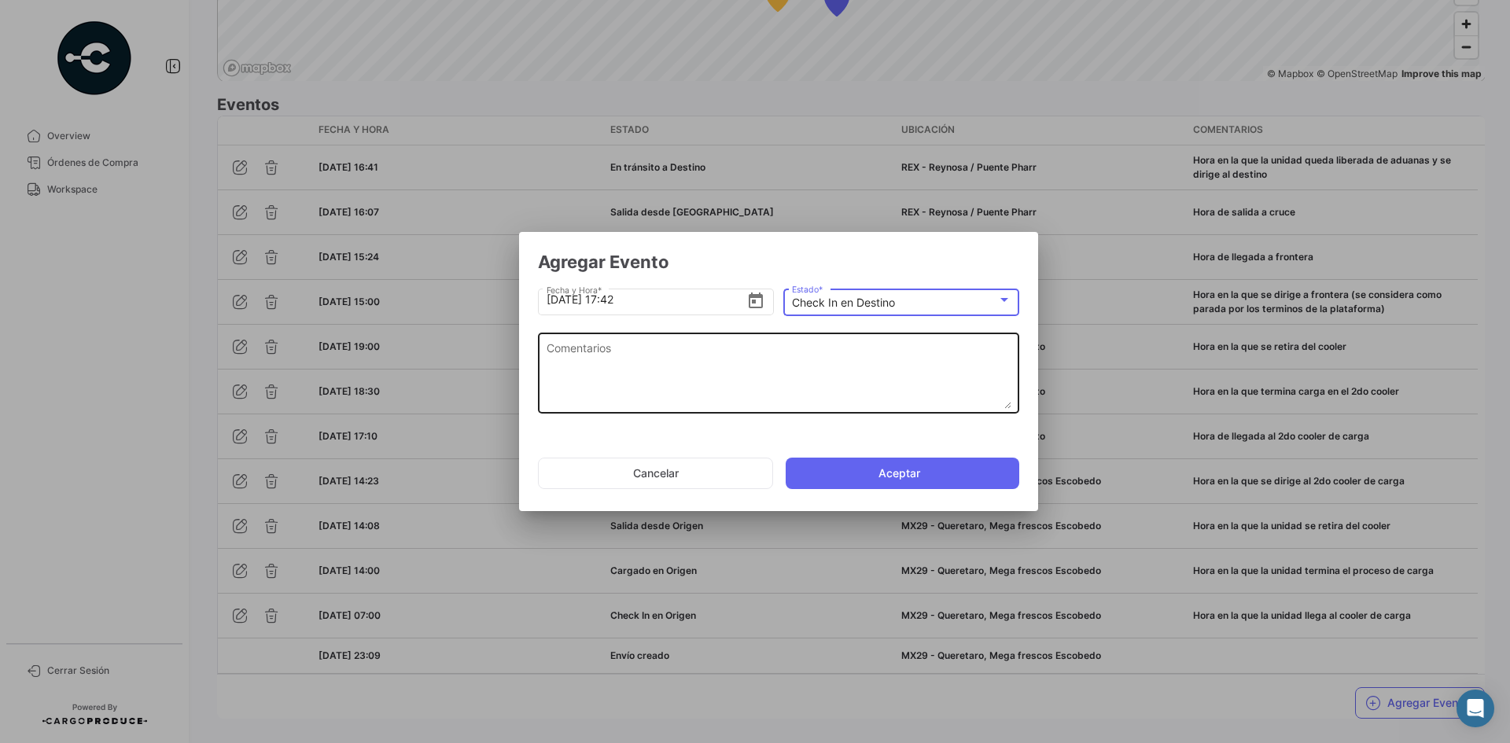
click at [804, 367] on textarea "Comentarios" at bounding box center [779, 374] width 465 height 69
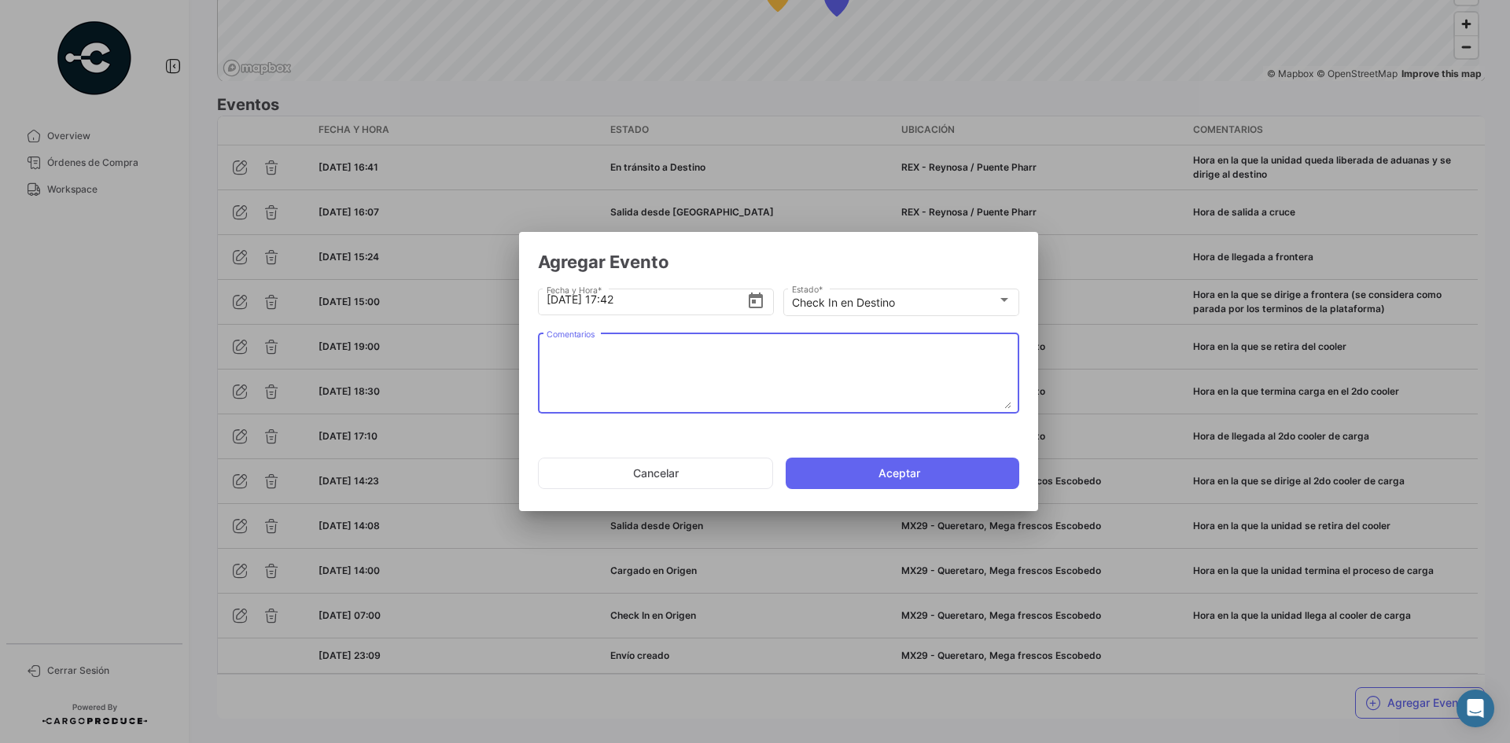
paste textarea "Hora de arribo al destino"
type textarea "Hora de arribo al destino"
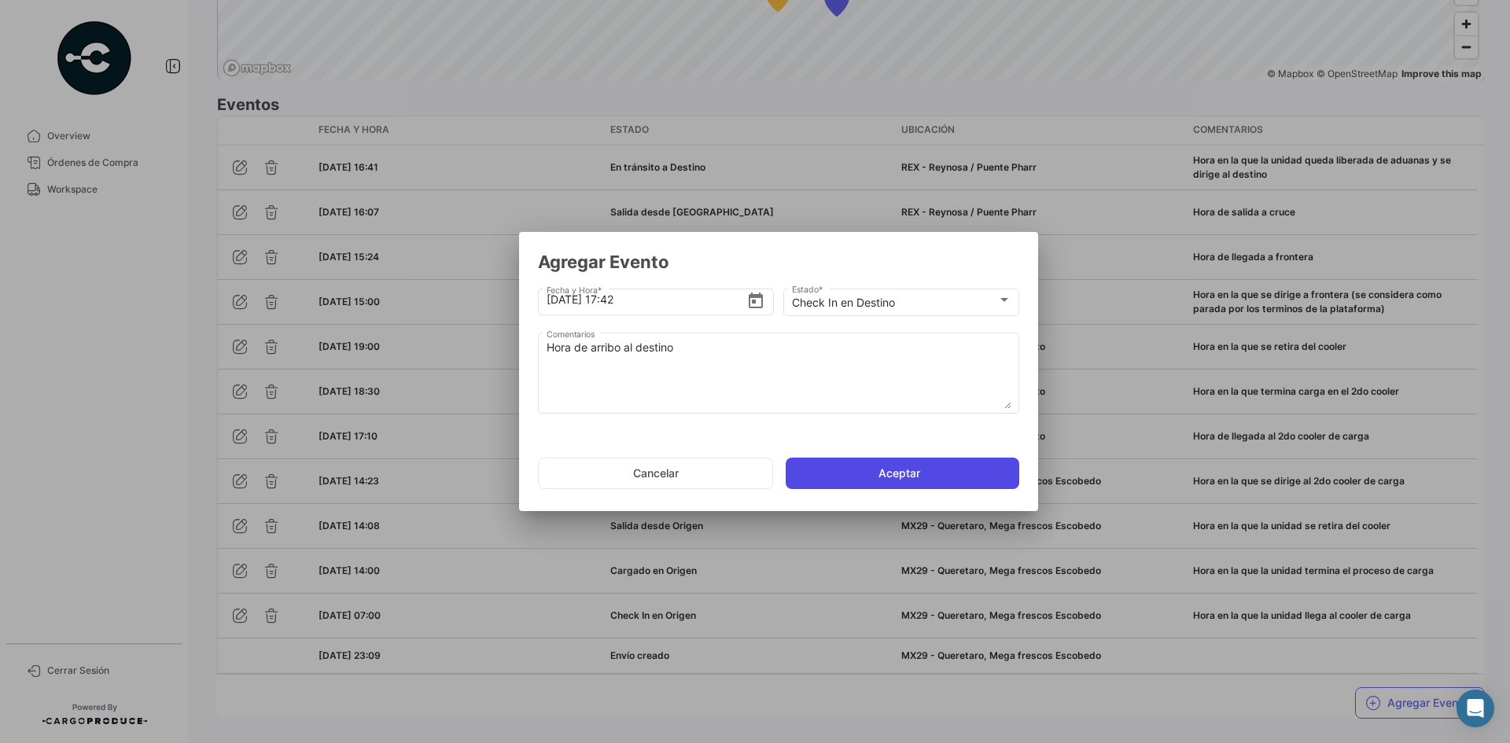
click at [886, 465] on button "Aceptar" at bounding box center [903, 473] width 234 height 31
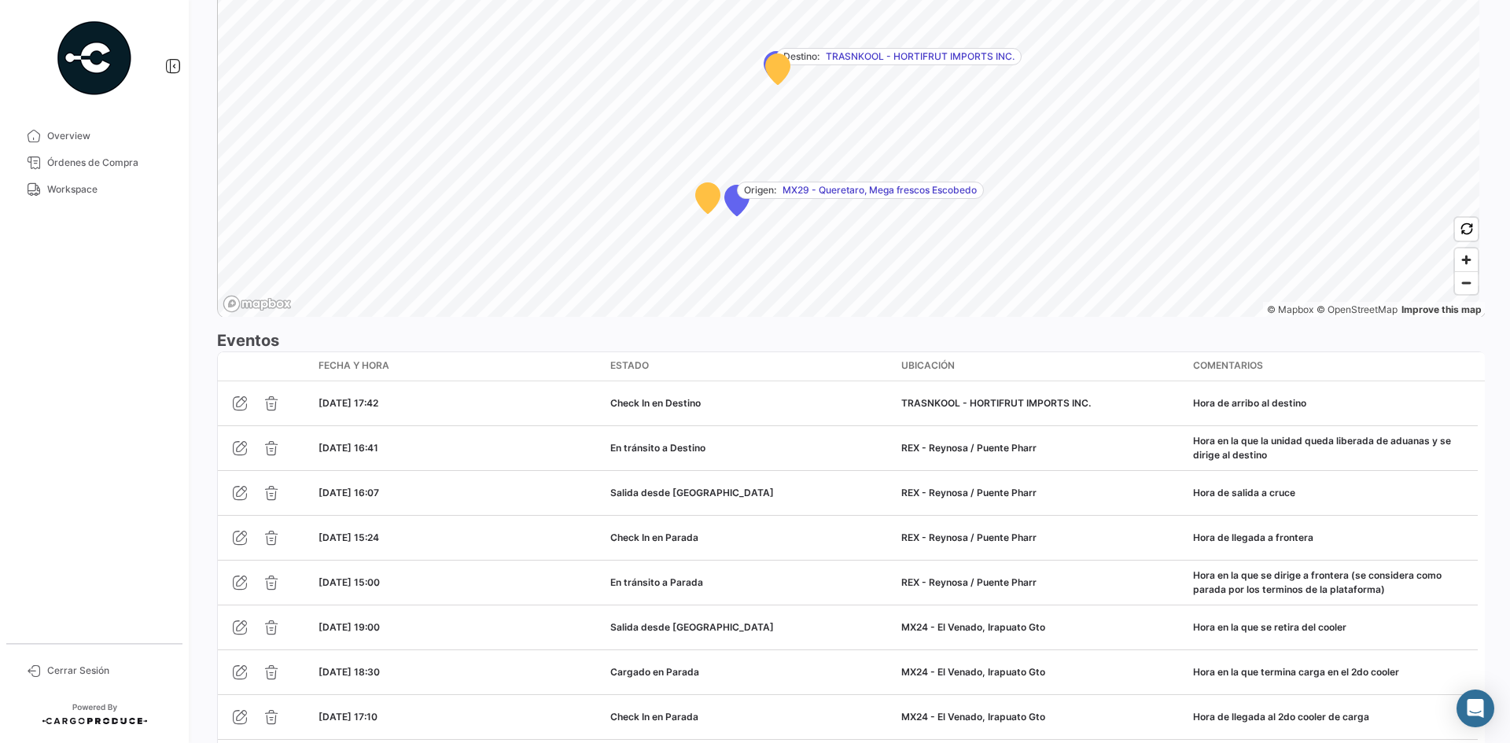
scroll to position [1408, 0]
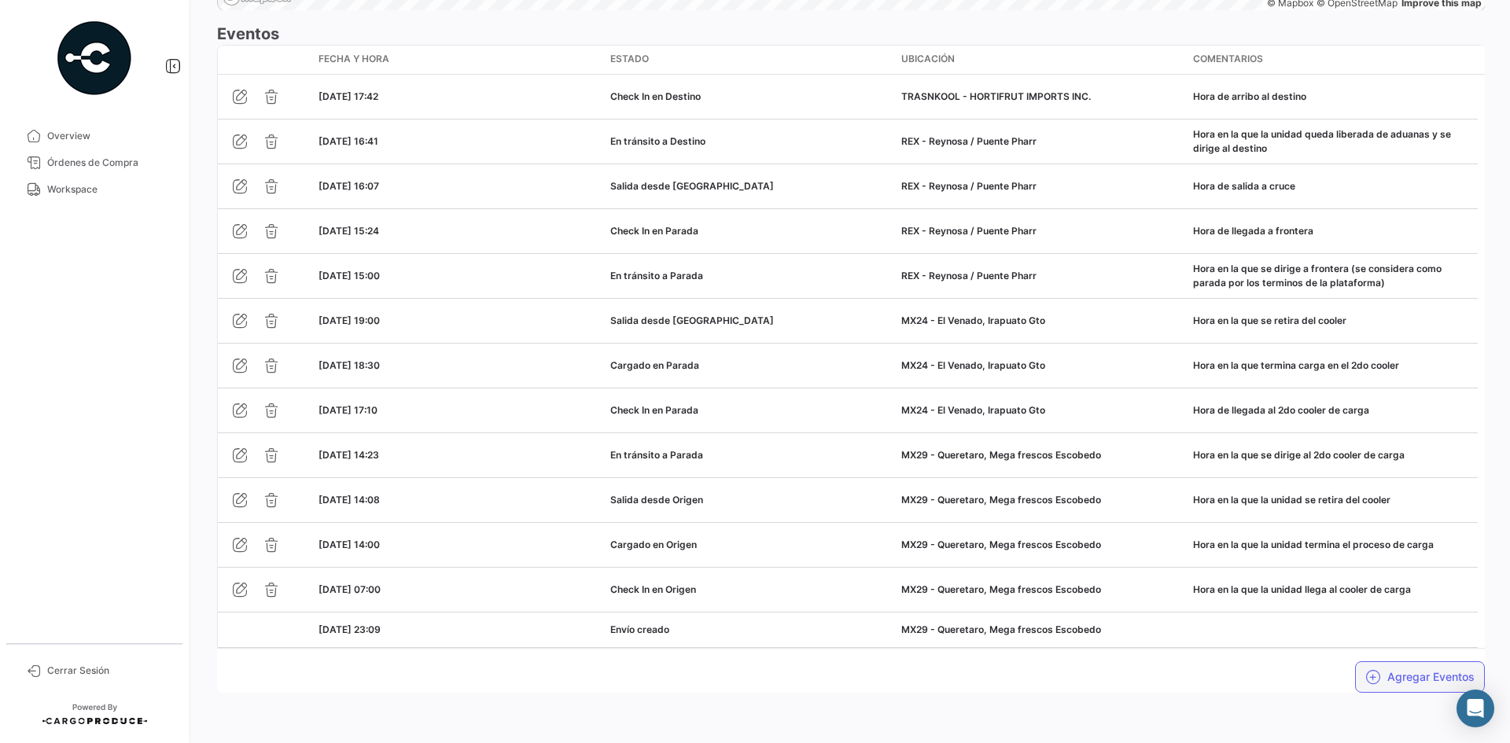
click at [1371, 673] on icon "button" at bounding box center [1373, 677] width 16 height 16
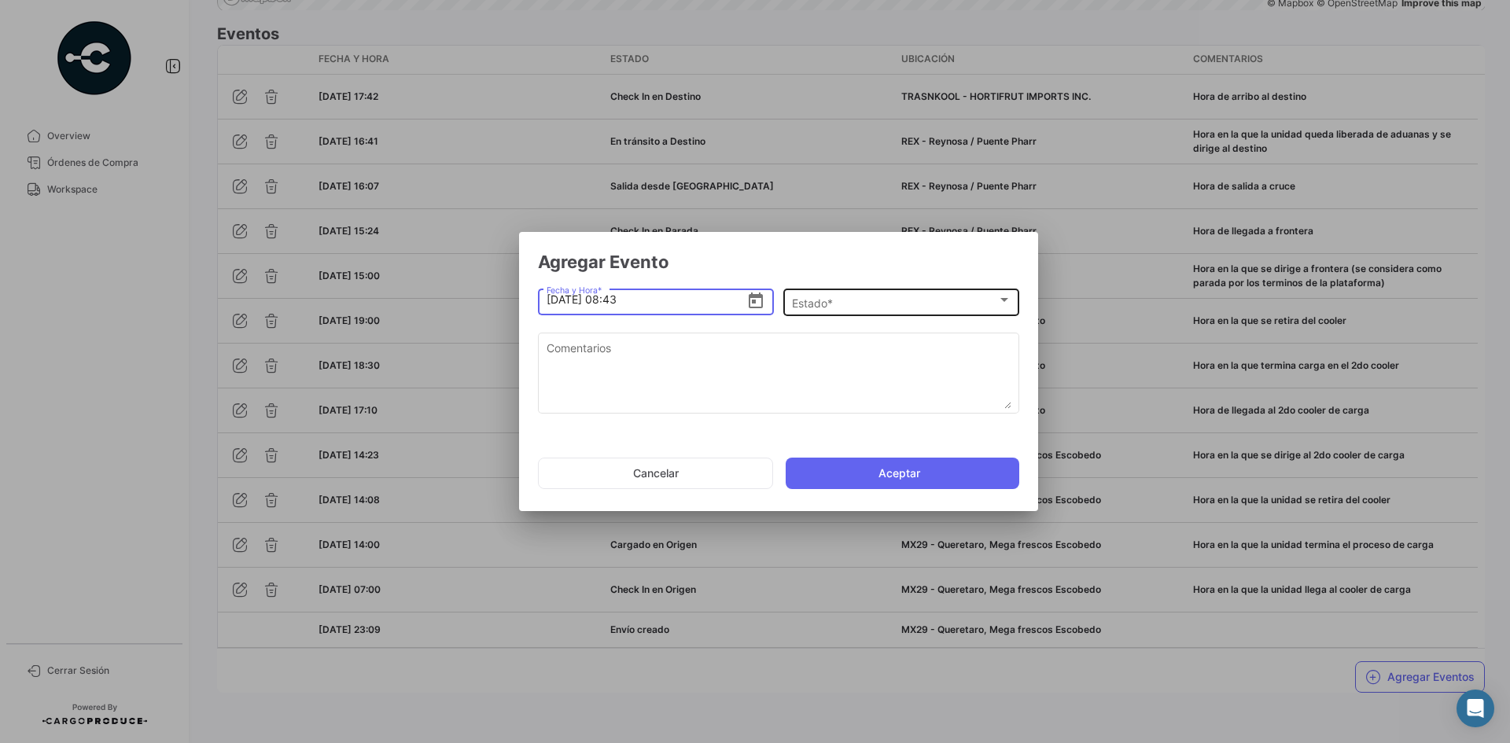
click at [891, 305] on div "Estado *" at bounding box center [894, 303] width 205 height 13
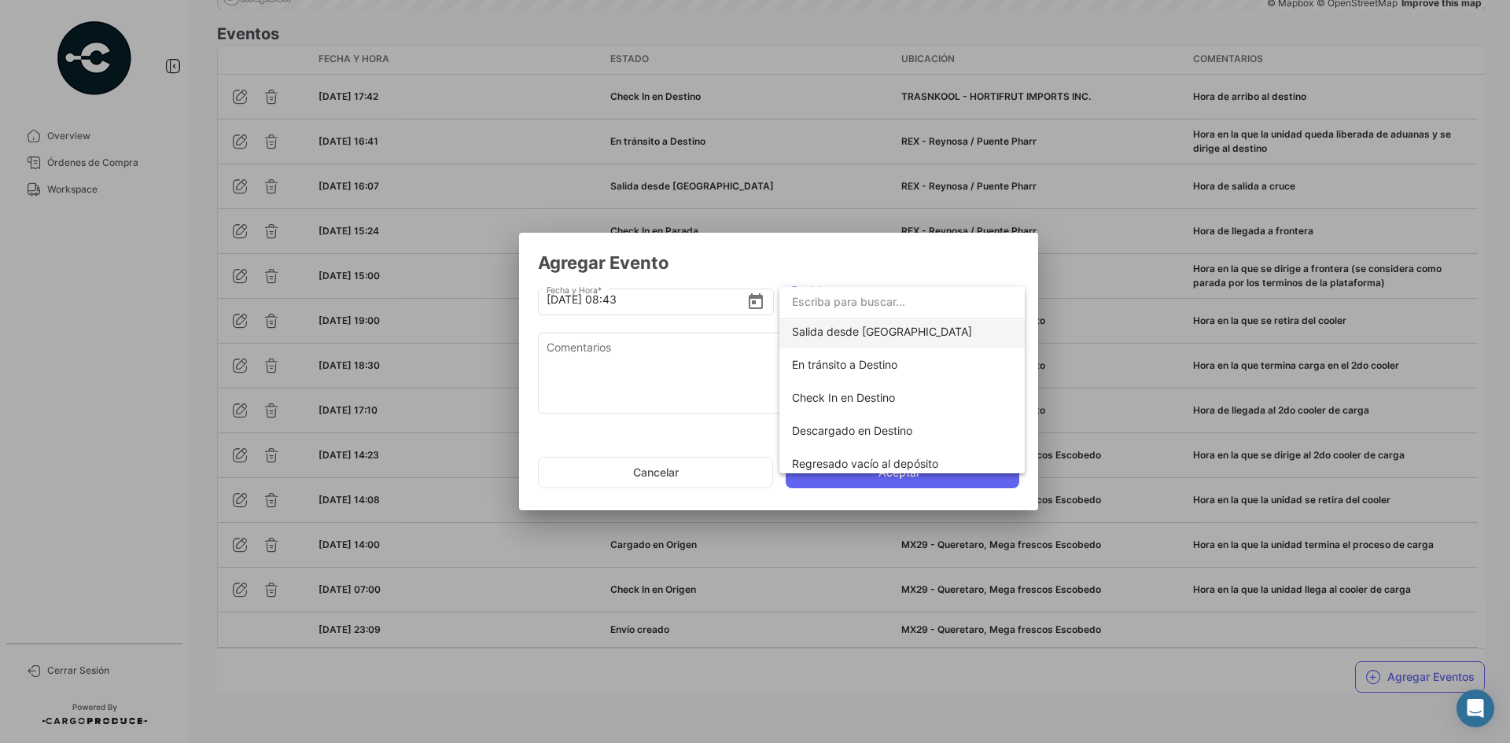
scroll to position [276, 0]
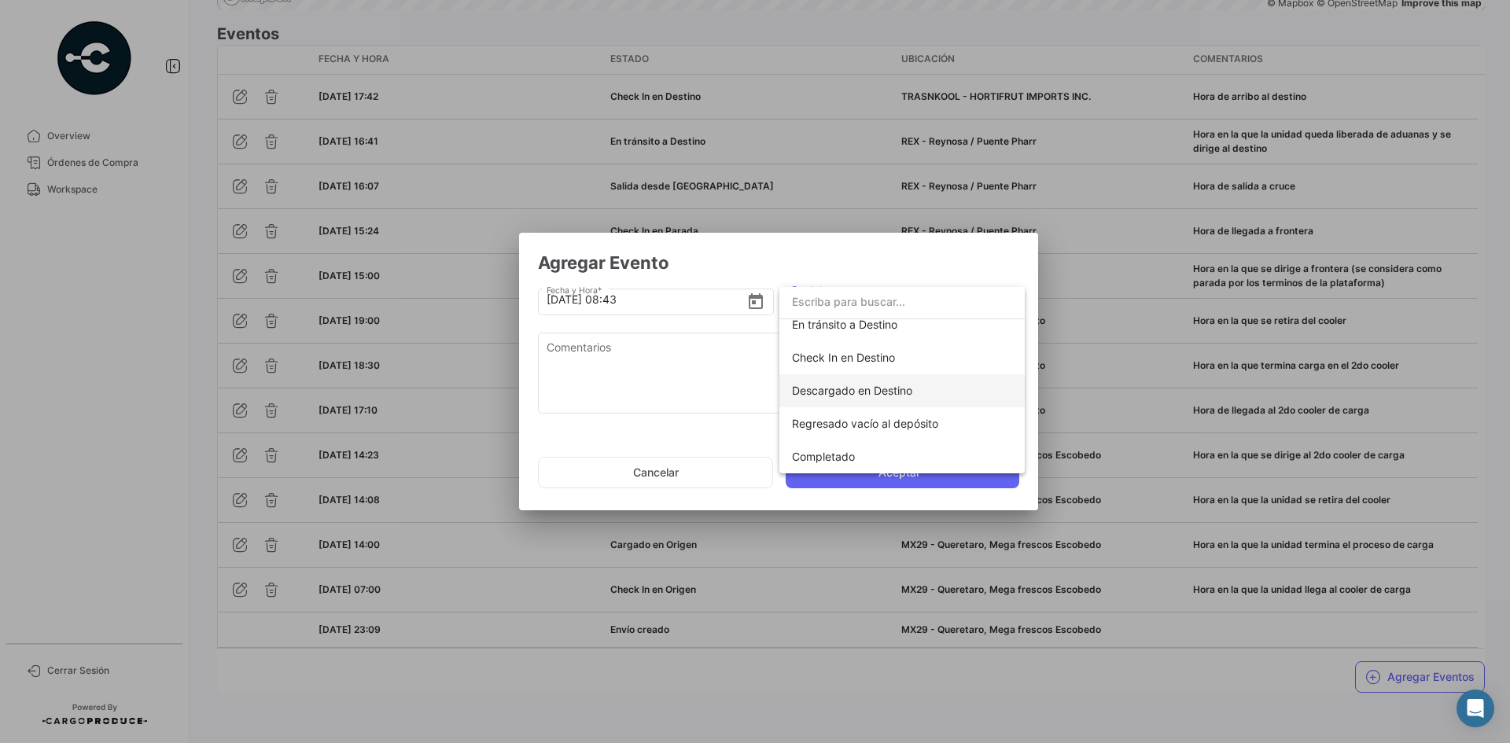
click at [887, 391] on span "Descargado en Destino" at bounding box center [852, 390] width 120 height 13
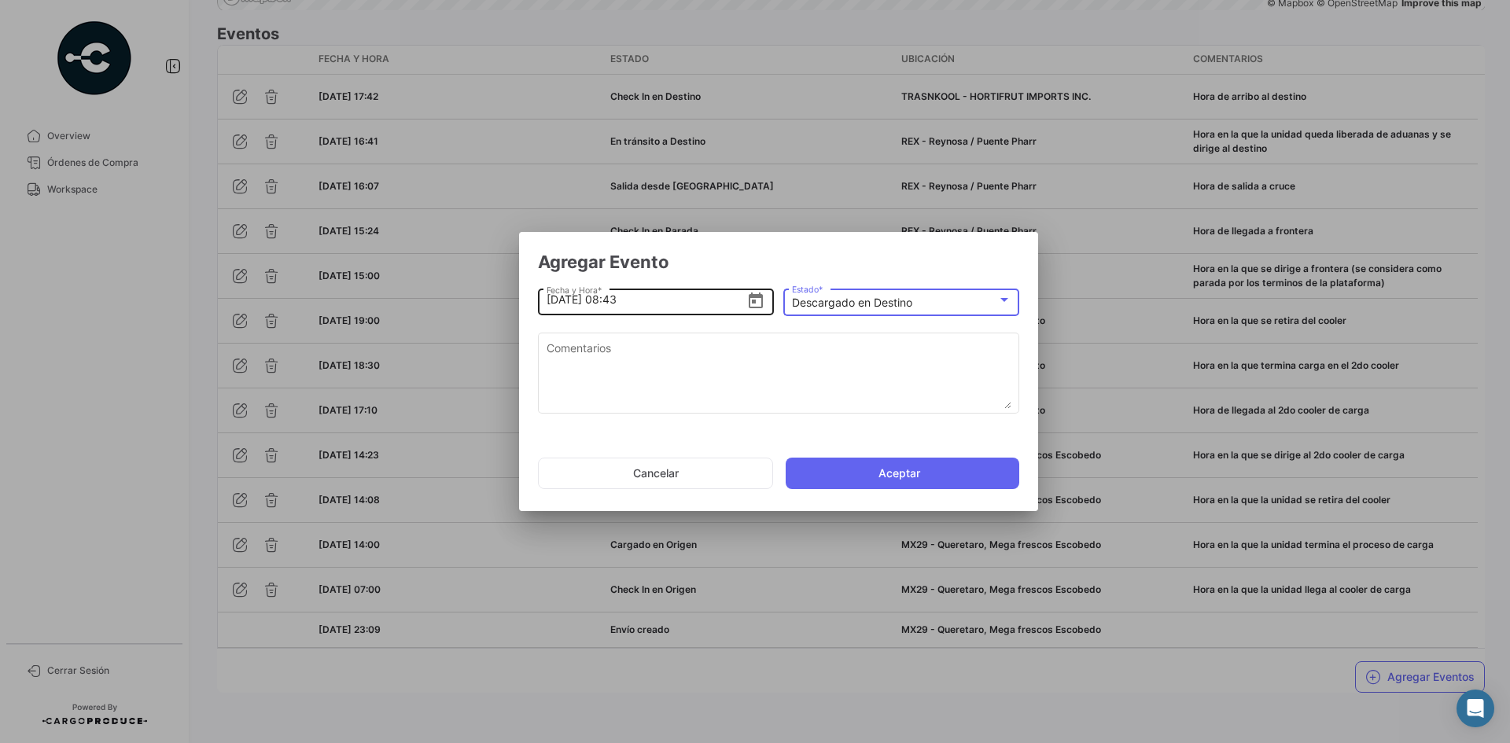
click at [552, 304] on input "[DATE] 08:43" at bounding box center [647, 299] width 201 height 55
click at [612, 293] on input "[DATE] 08:43" at bounding box center [647, 299] width 201 height 55
click at [610, 305] on input "[DATE], 018:43" at bounding box center [647, 299] width 201 height 55
click at [620, 296] on input "[DATE] 18:43" at bounding box center [647, 299] width 201 height 55
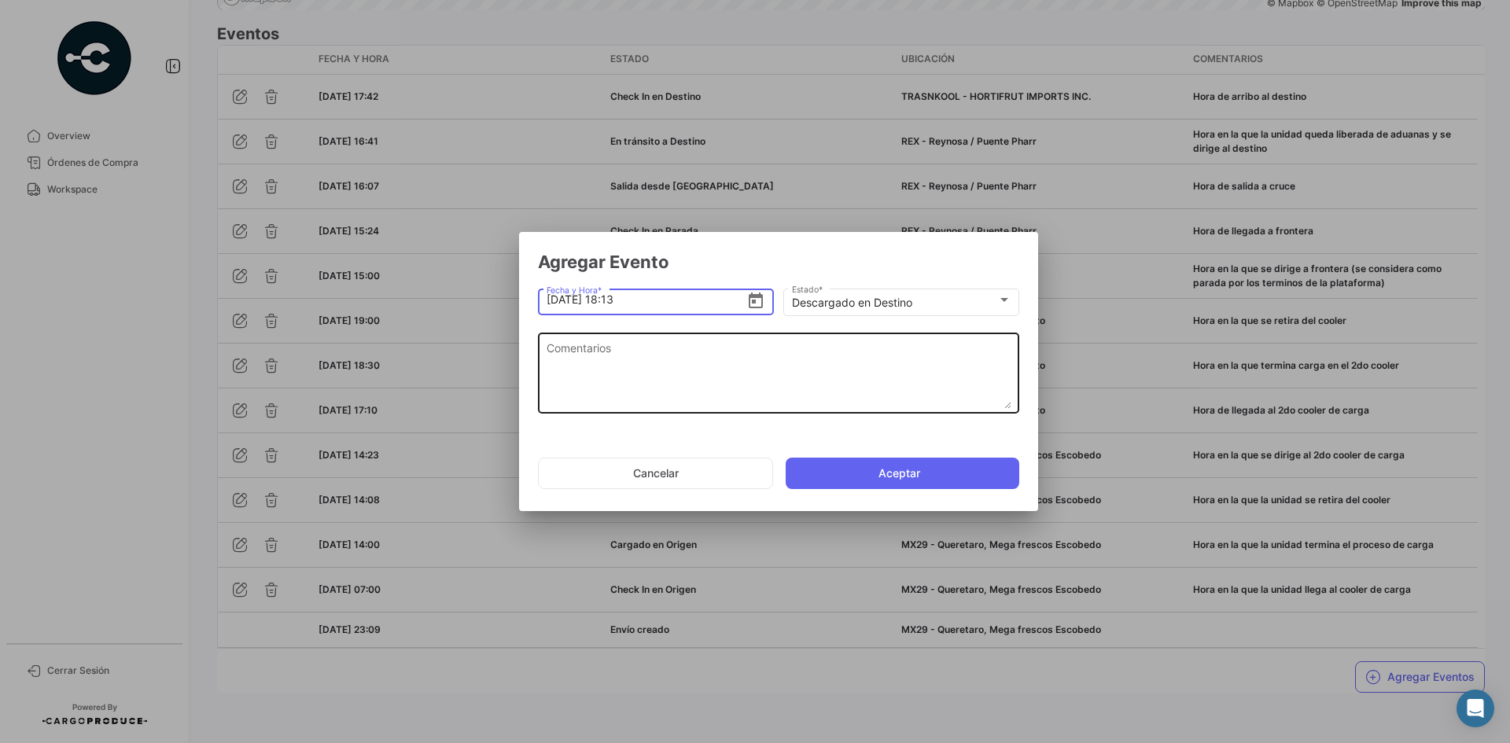
type input "[DATE] 18:13"
click at [672, 367] on textarea "Comentarios" at bounding box center [779, 374] width 465 height 69
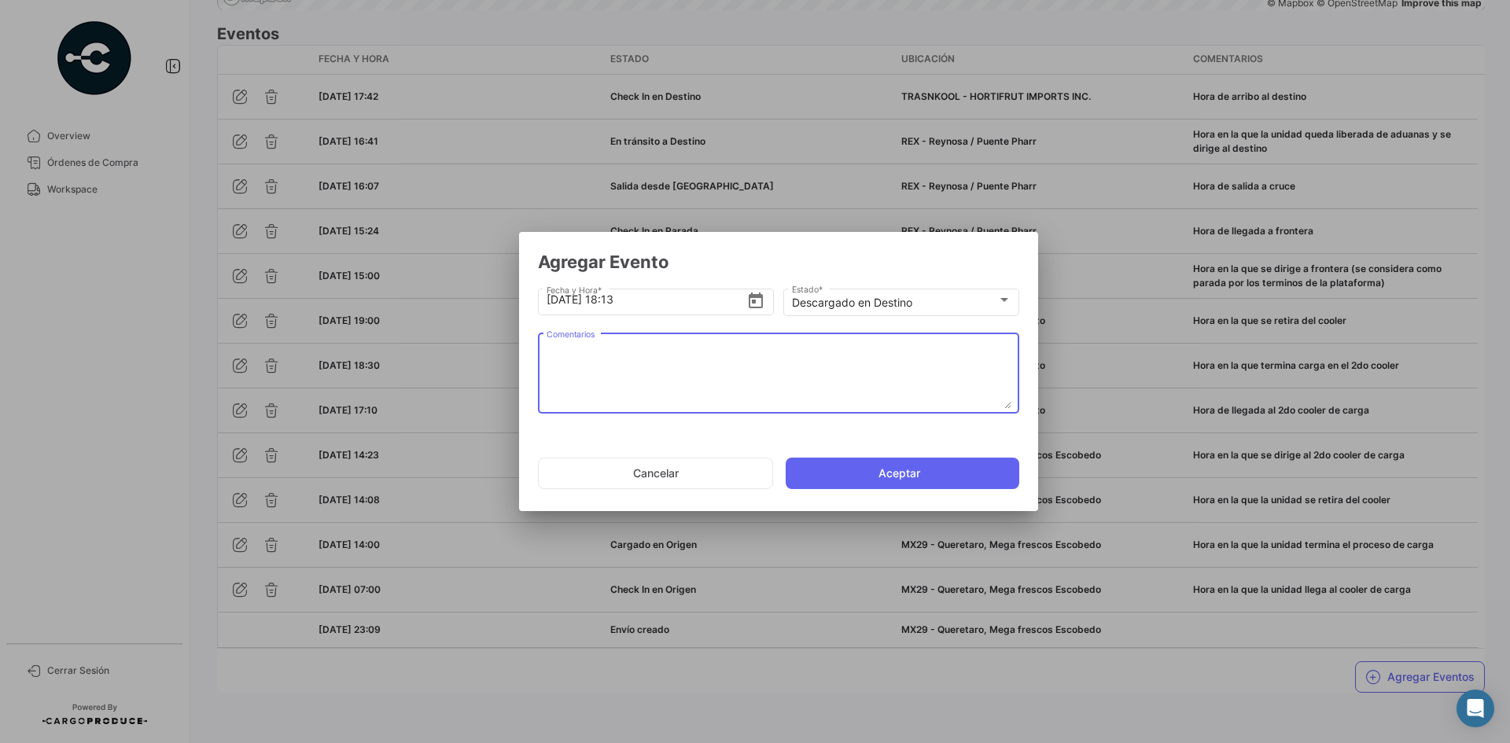
paste textarea "Hora en la que se termina la descarga, la unidad espera documentos de salida"
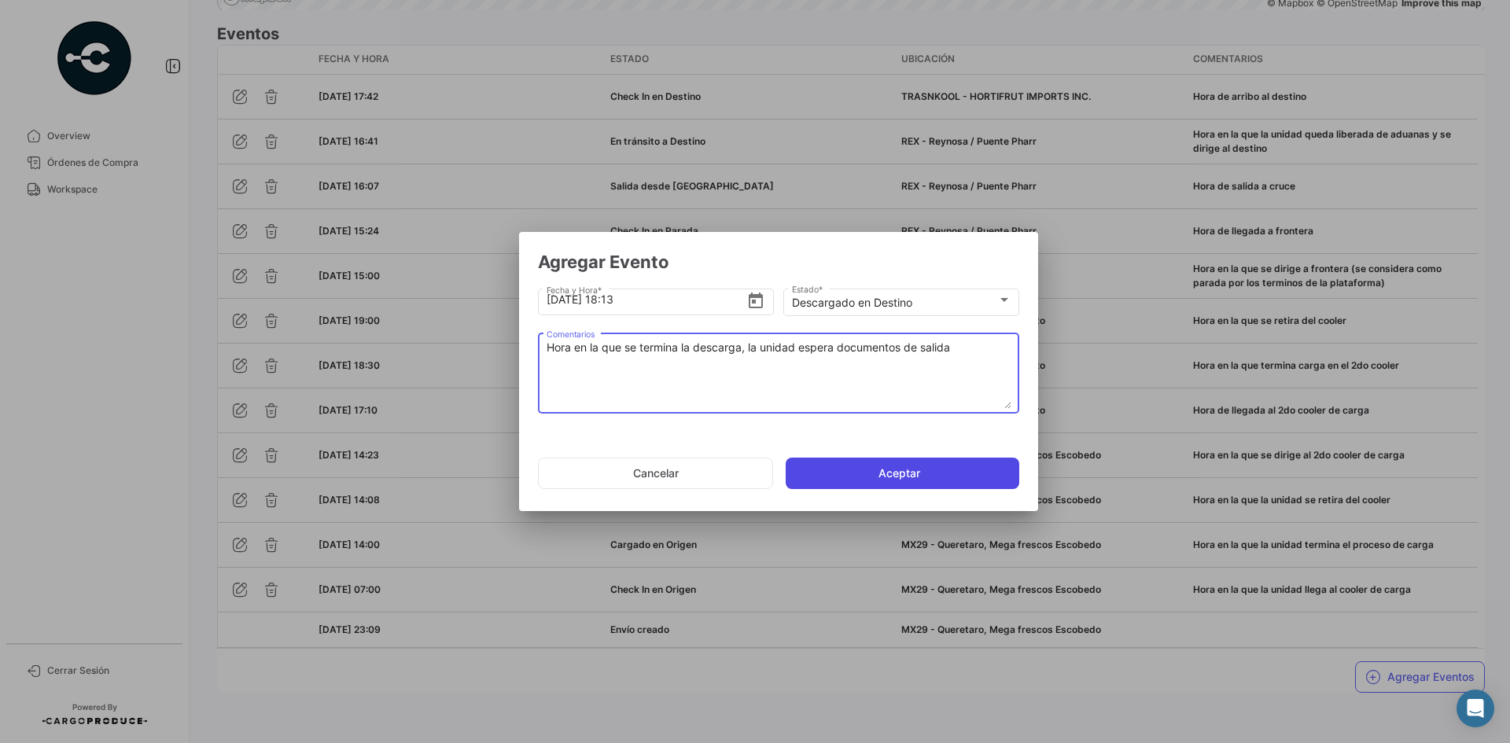
type textarea "Hora en la que se termina la descarga, la unidad espera documentos de salida"
click at [868, 482] on button "Aceptar" at bounding box center [903, 473] width 234 height 31
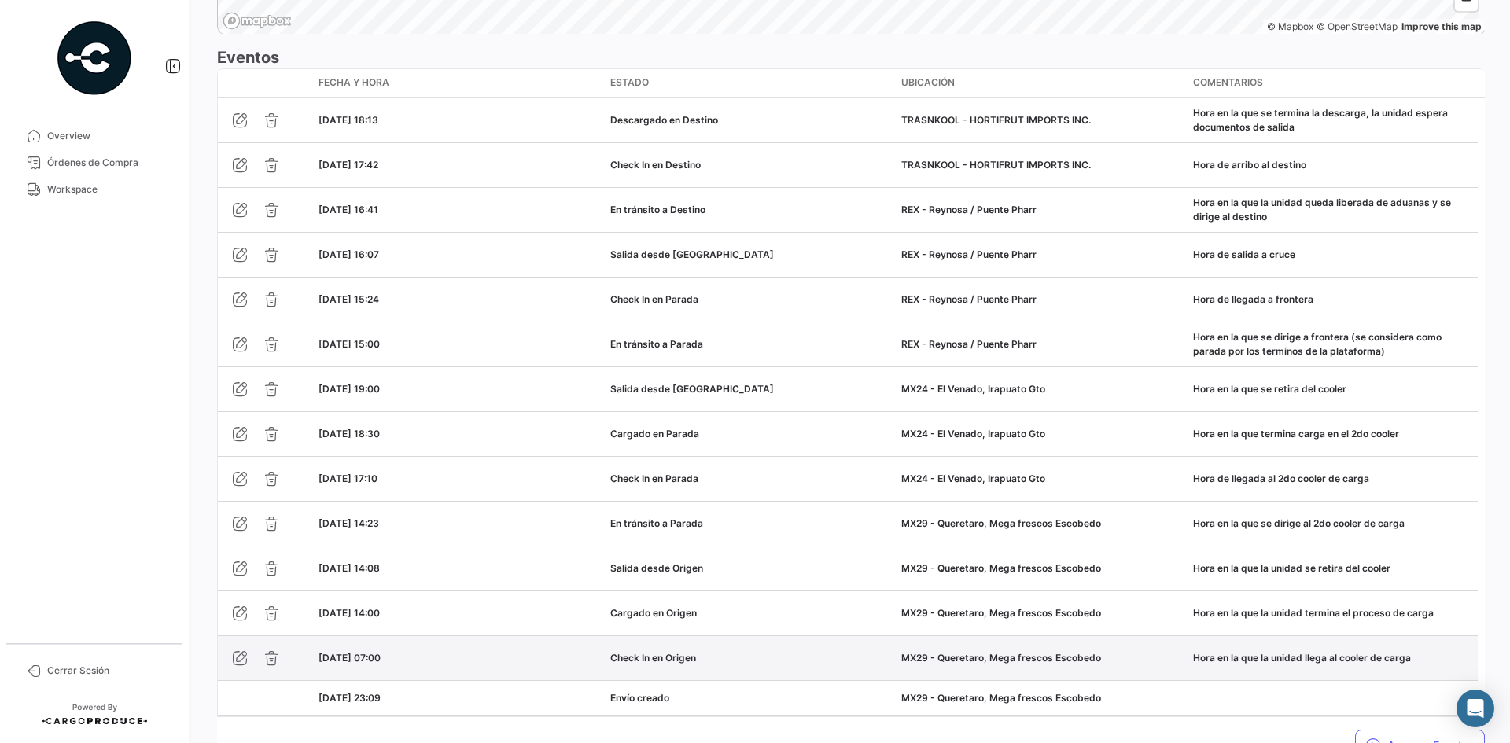
scroll to position [1453, 0]
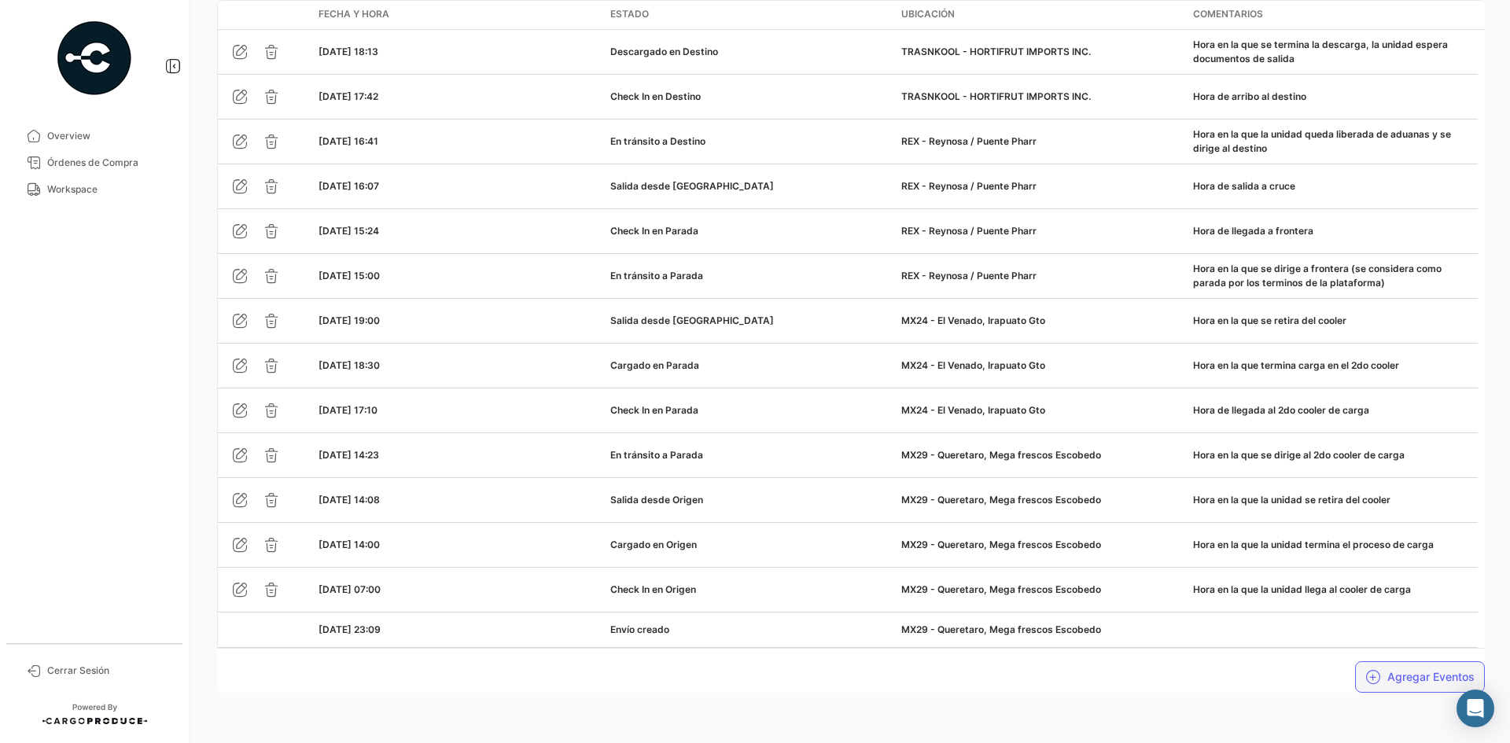
click at [1365, 673] on icon "button" at bounding box center [1373, 677] width 16 height 16
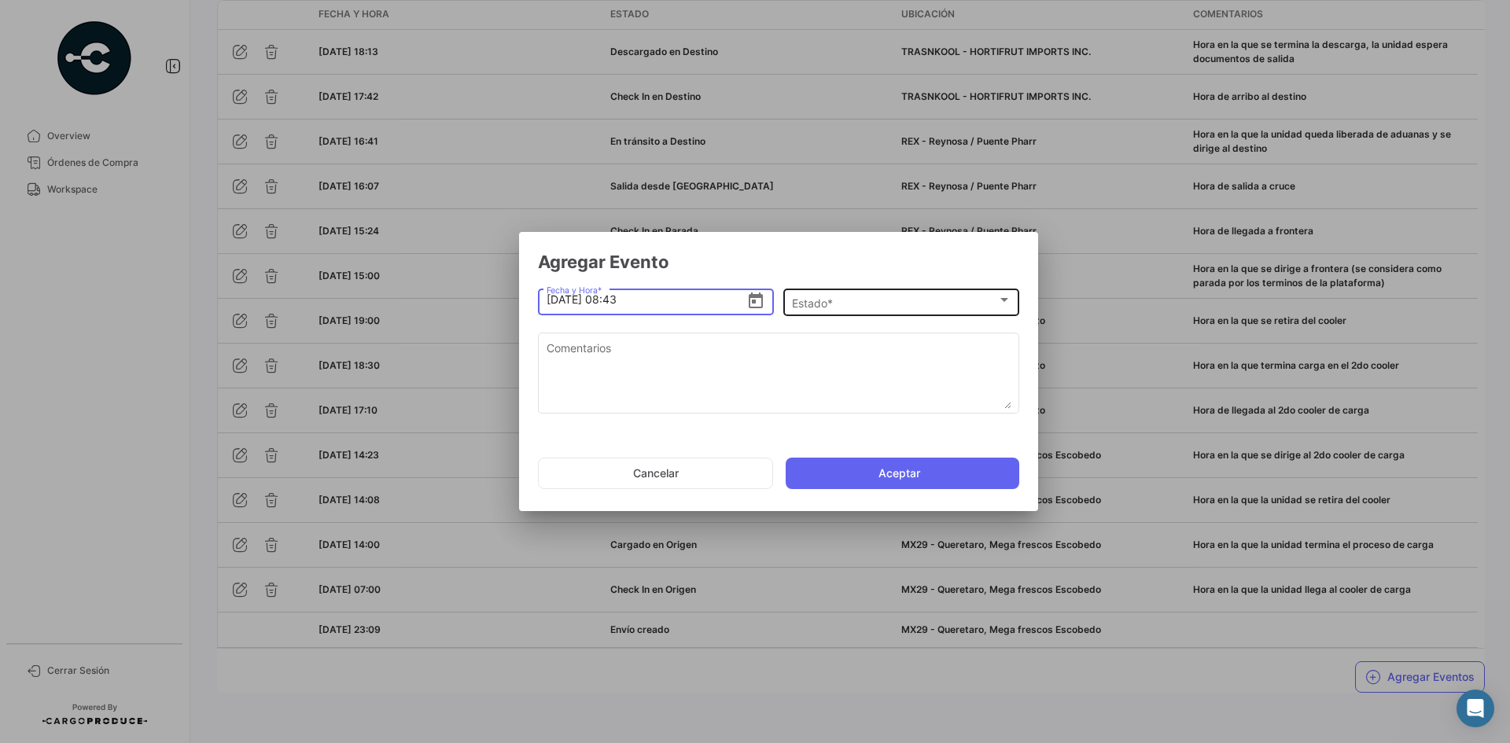
click at [882, 294] on div "Estado * Estado *" at bounding box center [901, 301] width 219 height 31
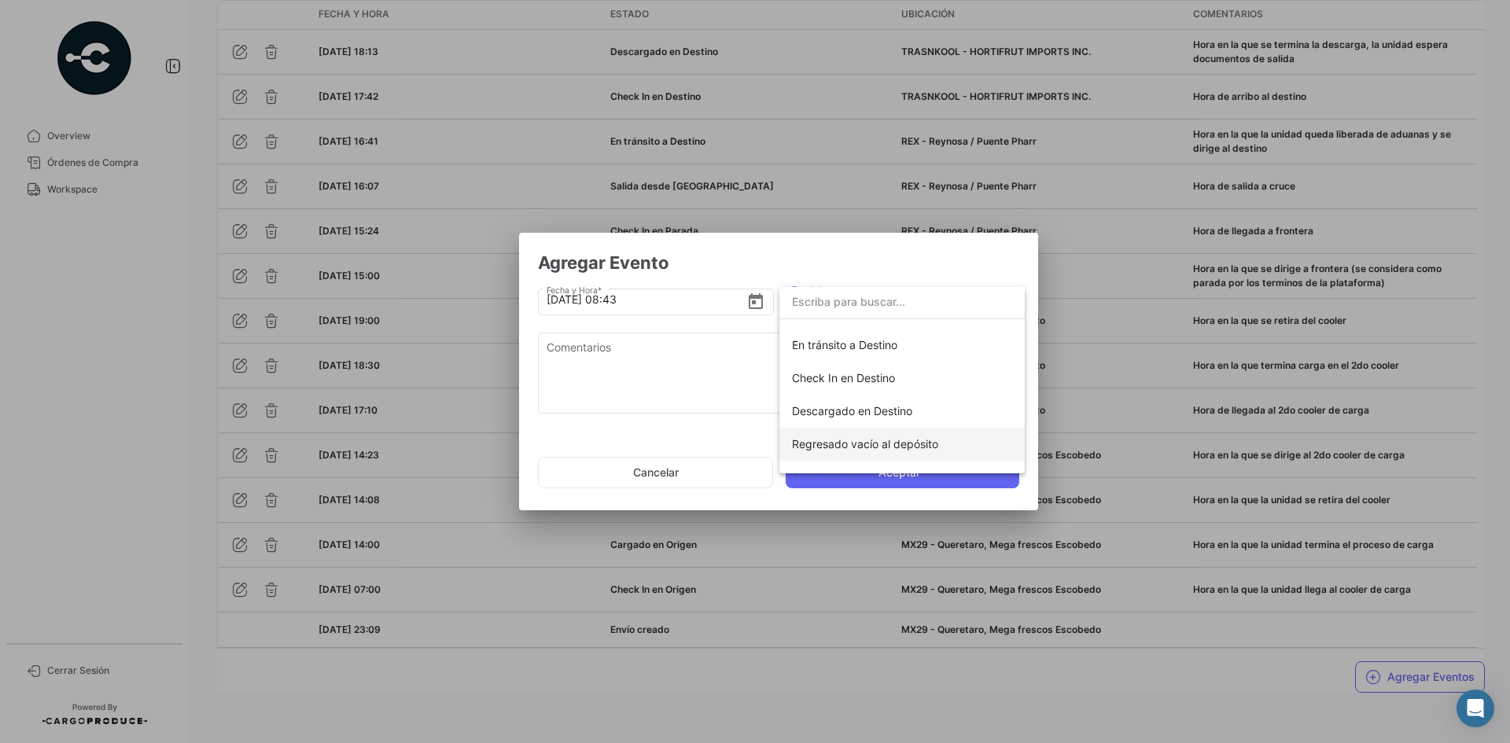
scroll to position [276, 0]
click at [845, 454] on span "Completado" at bounding box center [823, 456] width 63 height 13
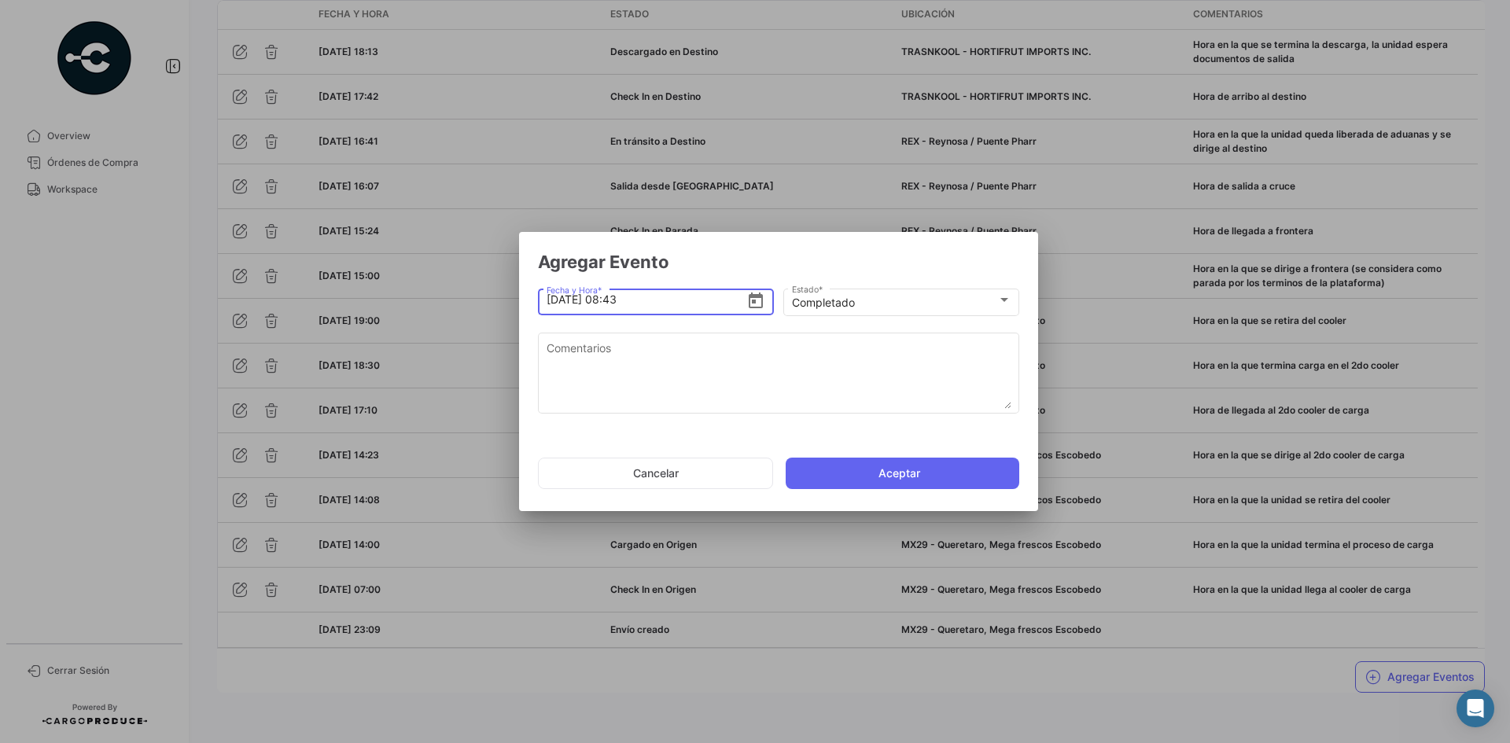
click at [551, 304] on input "[DATE] 08:43" at bounding box center [647, 299] width 201 height 55
click at [611, 299] on input "[DATE] 08:43" at bounding box center [647, 299] width 201 height 55
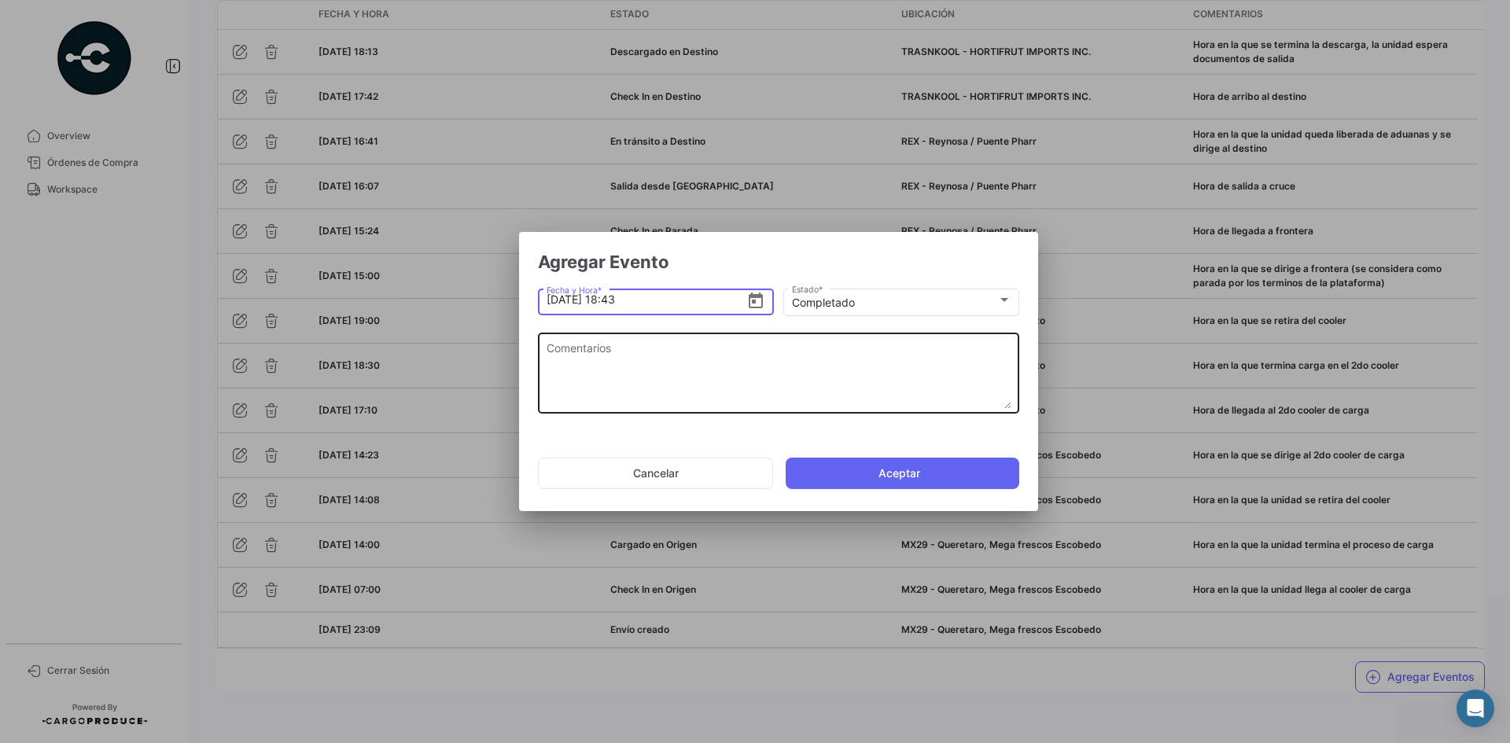
type input "[DATE] 18:43"
click at [632, 354] on textarea "Comentarios" at bounding box center [779, 374] width 465 height 69
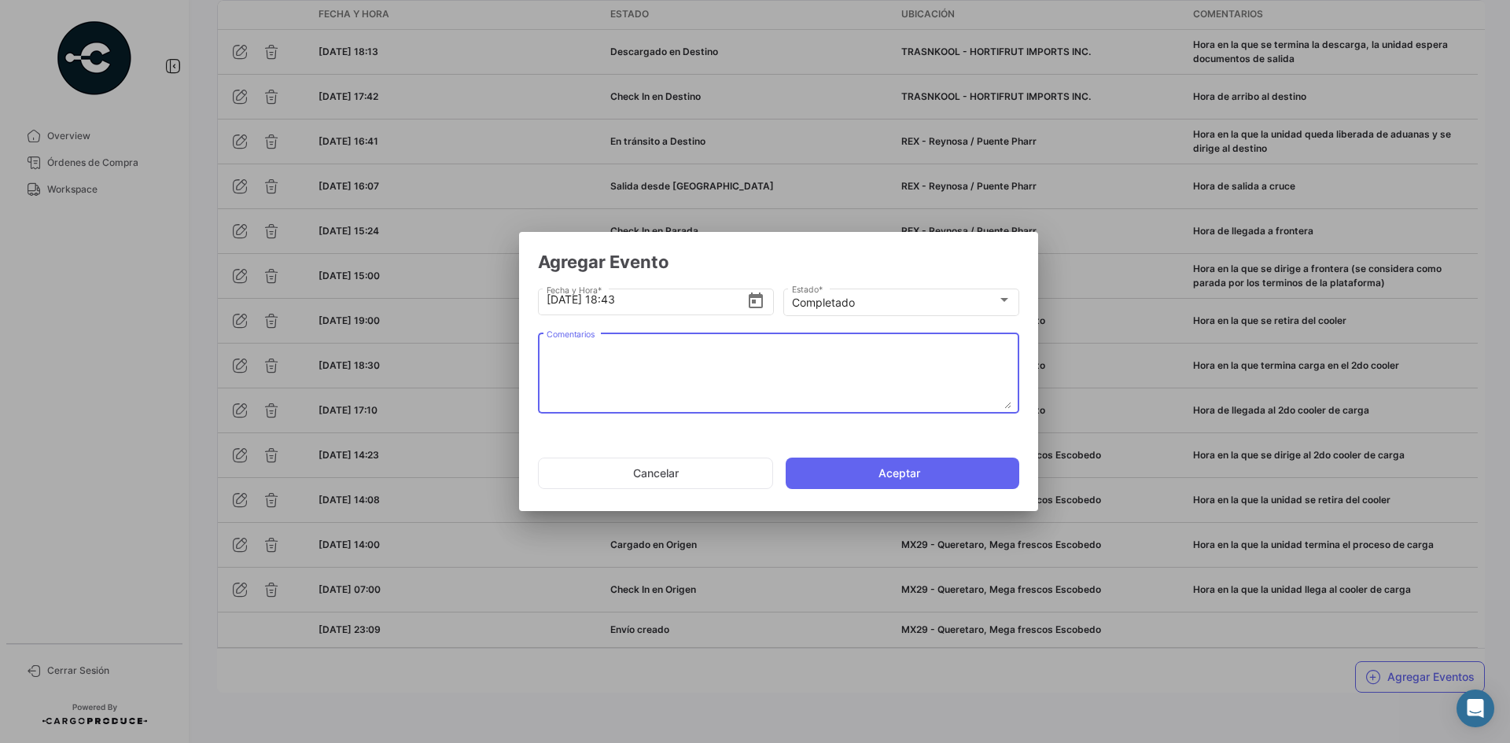
paste textarea "Fin del viaje, [PERSON_NAME] en la que se retira de la bodega del cliente"
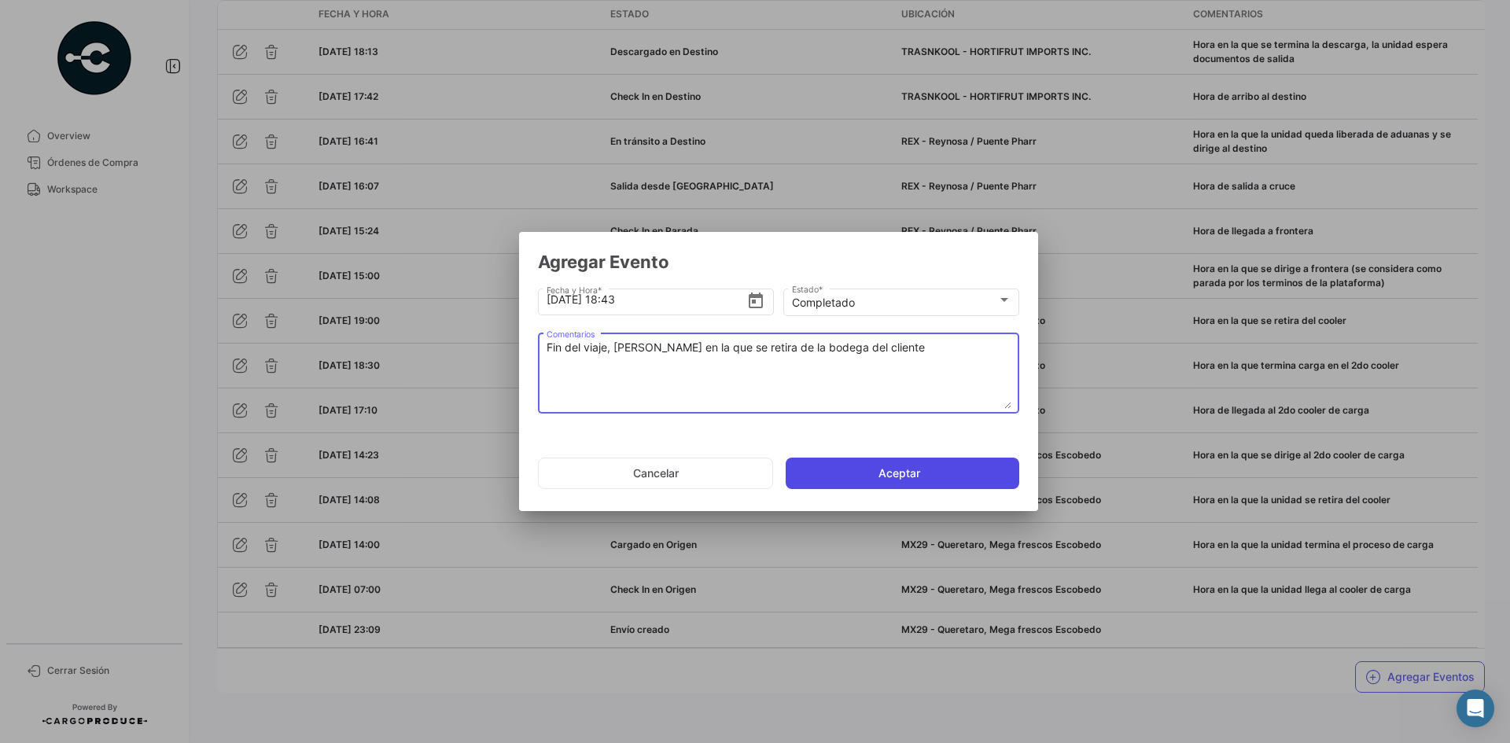
type textarea "Fin del viaje, [PERSON_NAME] en la que se retira de la bodega del cliente"
click at [910, 470] on button "Aceptar" at bounding box center [903, 473] width 234 height 31
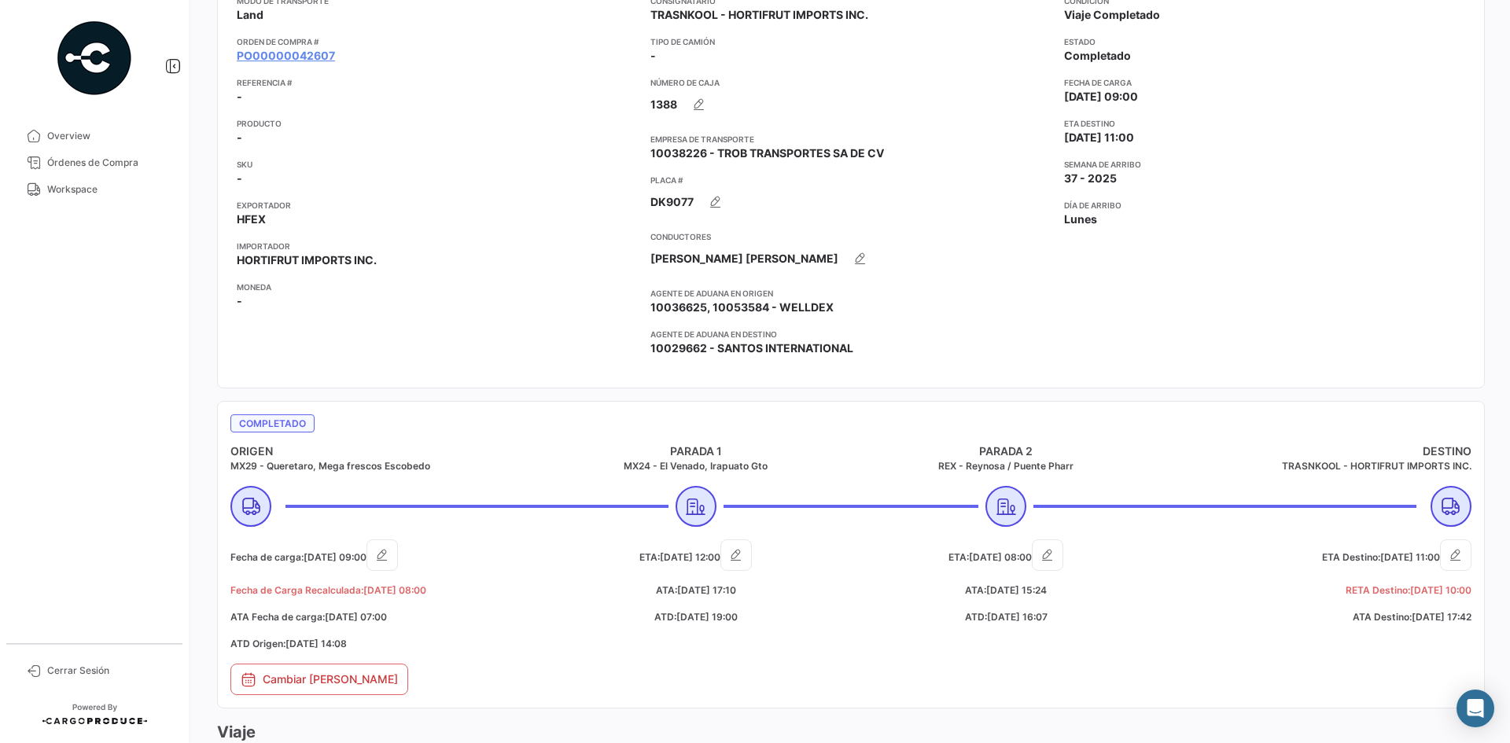
scroll to position [271, 0]
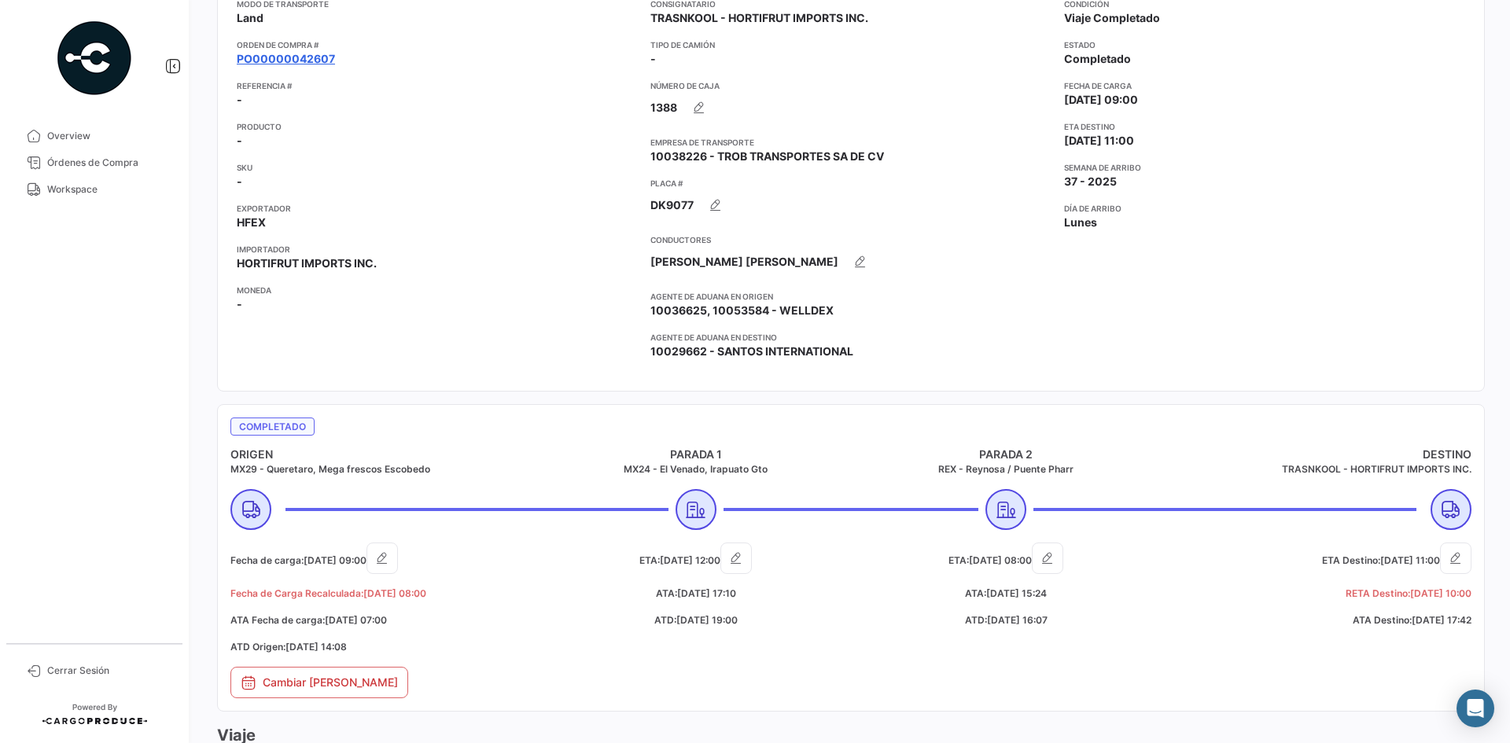
click at [316, 60] on link "PO00000042607" at bounding box center [286, 59] width 98 height 16
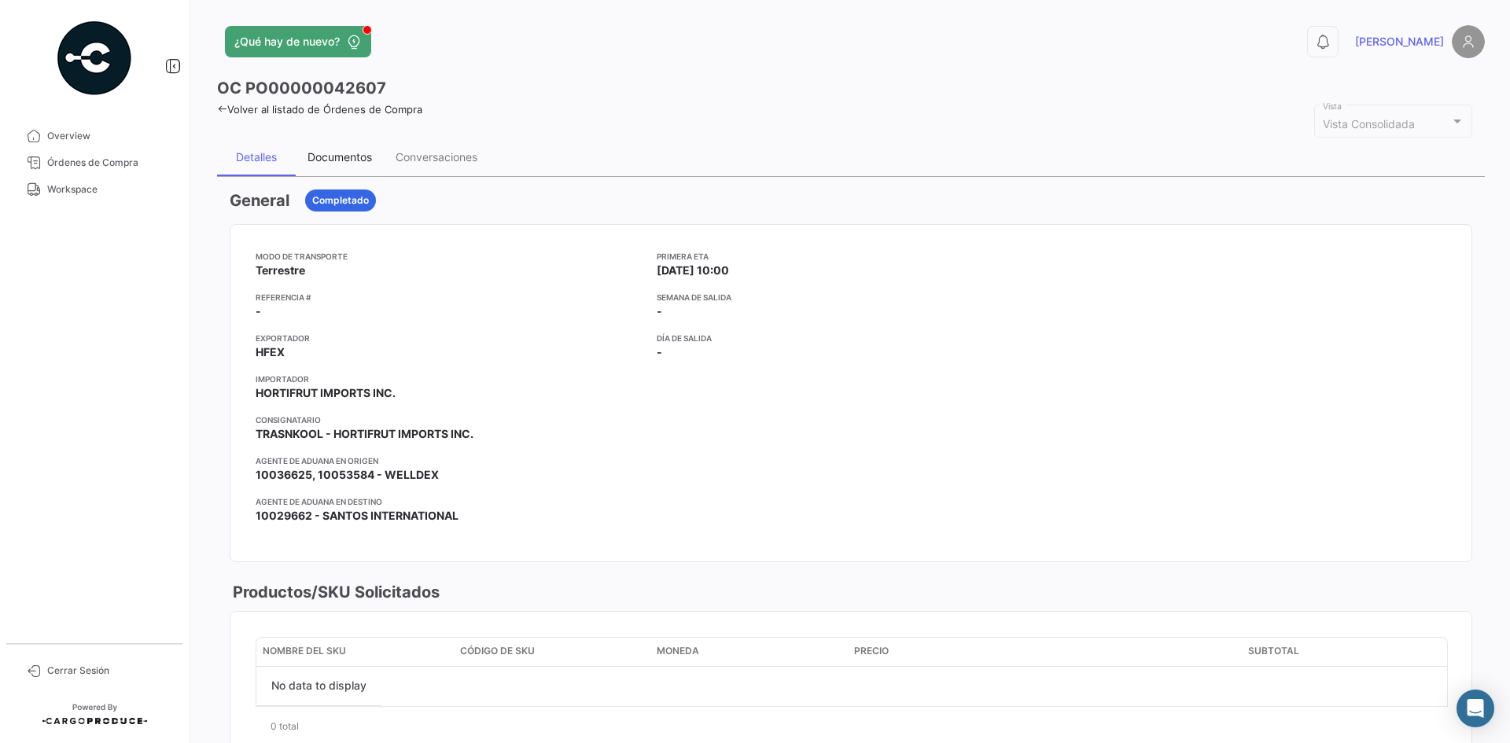
click at [348, 160] on div "Documentos" at bounding box center [340, 156] width 64 height 13
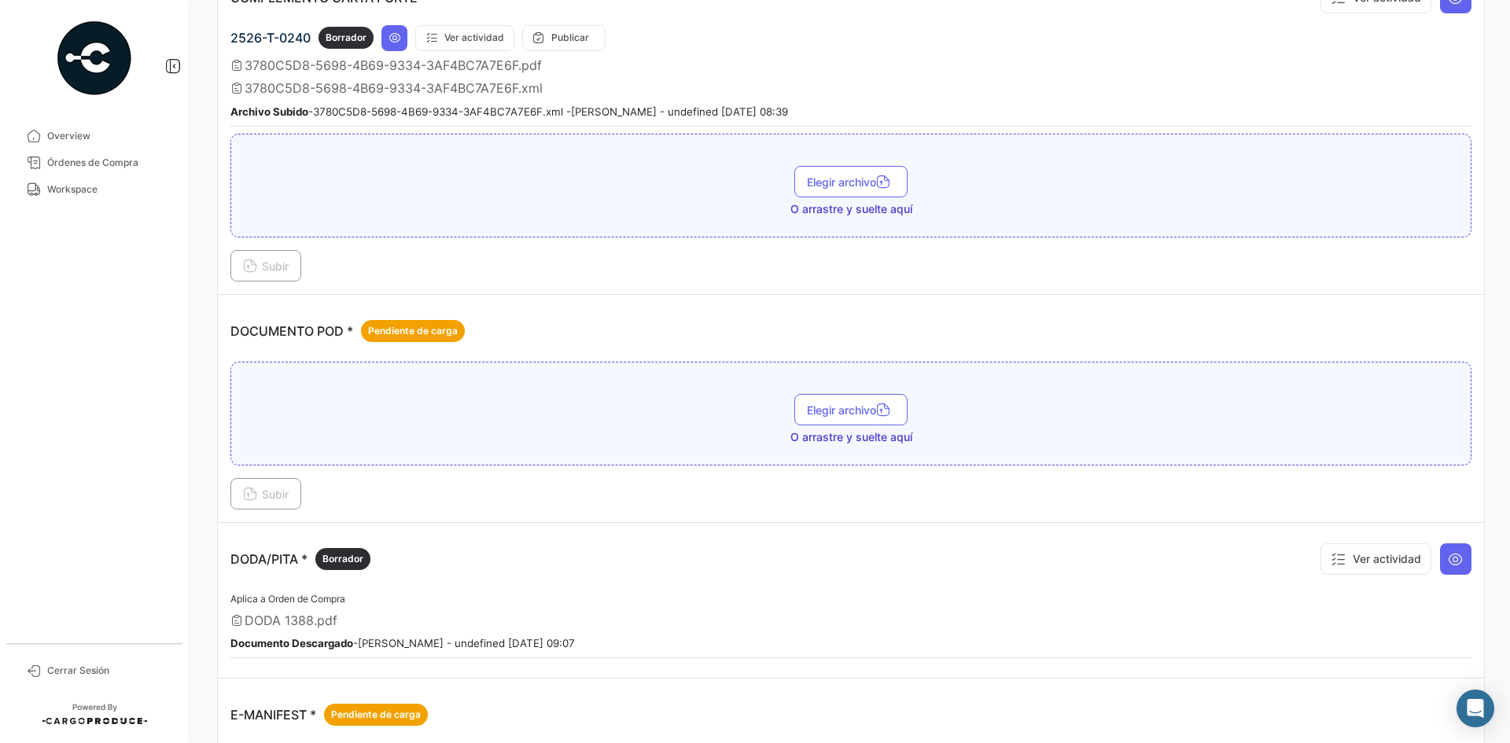
scroll to position [551, 0]
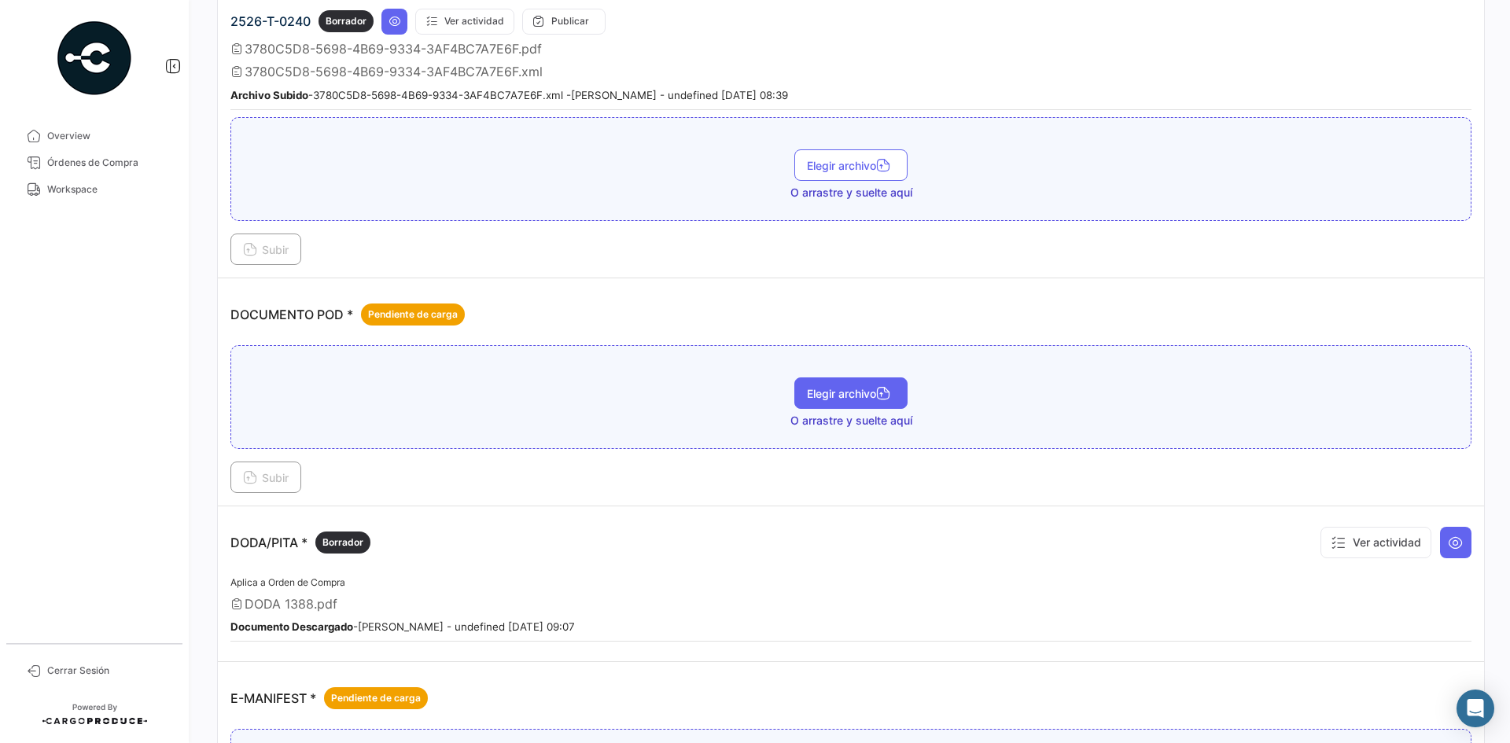
click at [838, 392] on span "Elegir archivo" at bounding box center [851, 393] width 88 height 13
click at [275, 476] on span "Subir" at bounding box center [266, 477] width 46 height 13
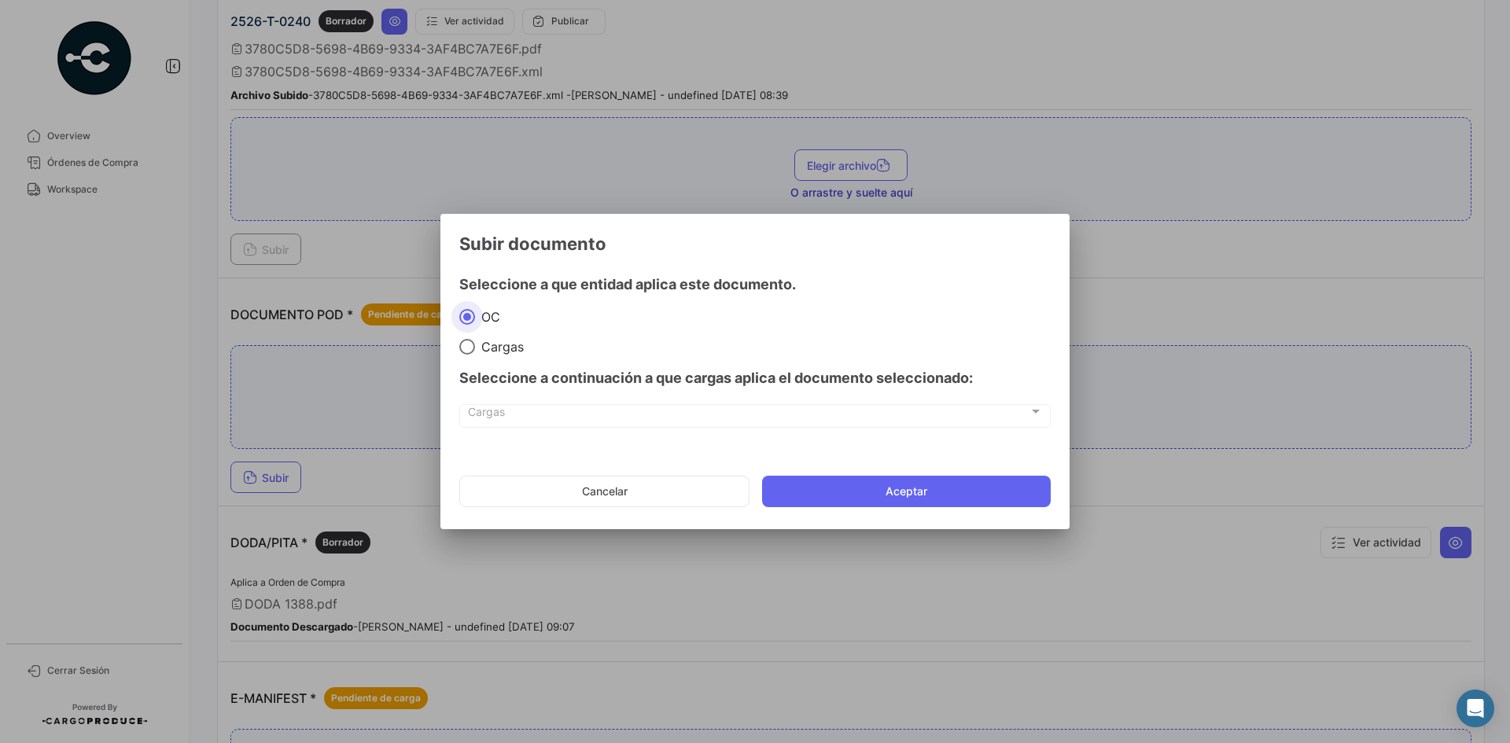
click at [510, 355] on div "Seleccione a continuación a que cargas aplica el documento seleccionado:" at bounding box center [754, 378] width 591 height 47
click at [516, 356] on div "Seleccione a continuación a que cargas aplica el documento seleccionado:" at bounding box center [754, 378] width 591 height 47
click at [499, 352] on span "Cargas" at bounding box center [499, 347] width 49 height 16
click at [475, 352] on input "Cargas" at bounding box center [467, 347] width 16 height 16
radio input "true"
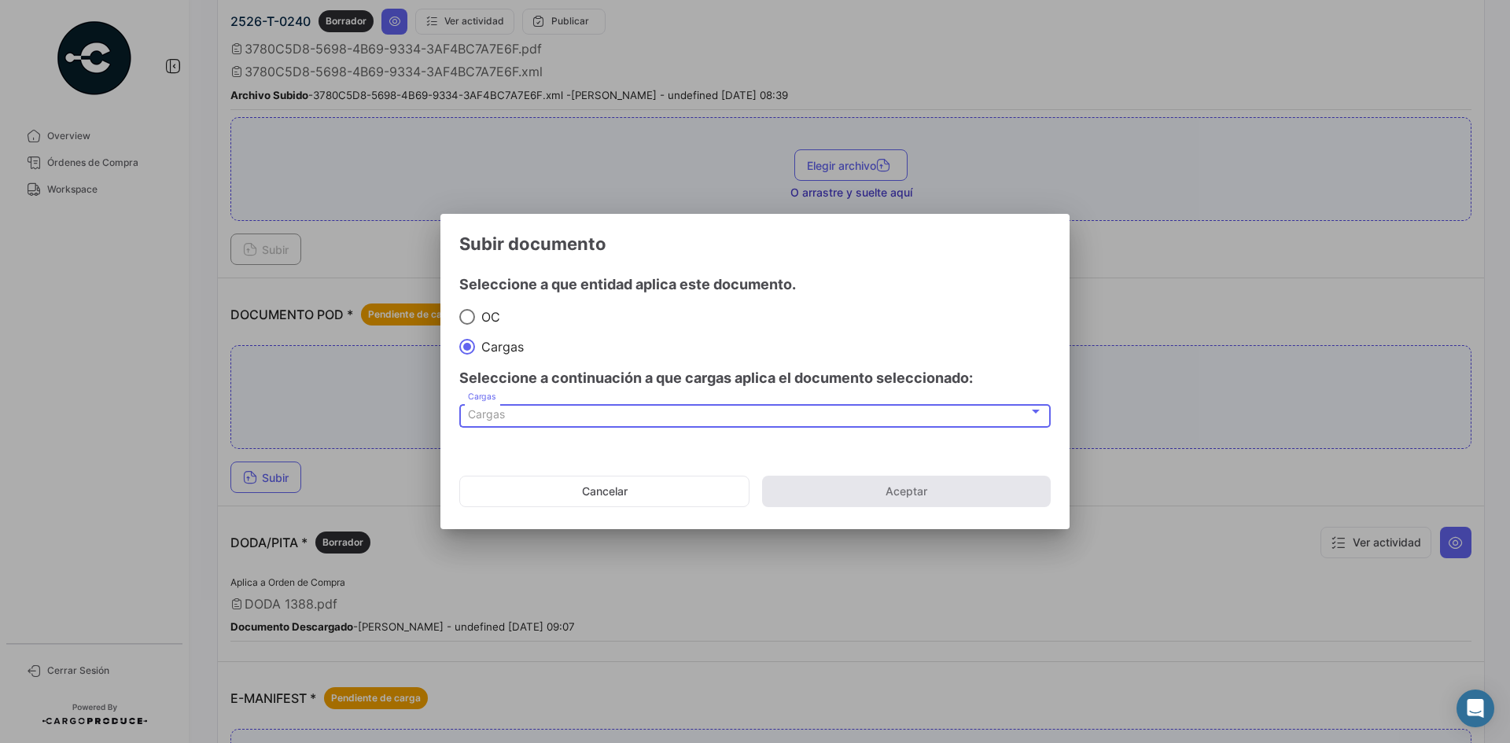
click at [563, 419] on div "Cargas" at bounding box center [748, 414] width 561 height 13
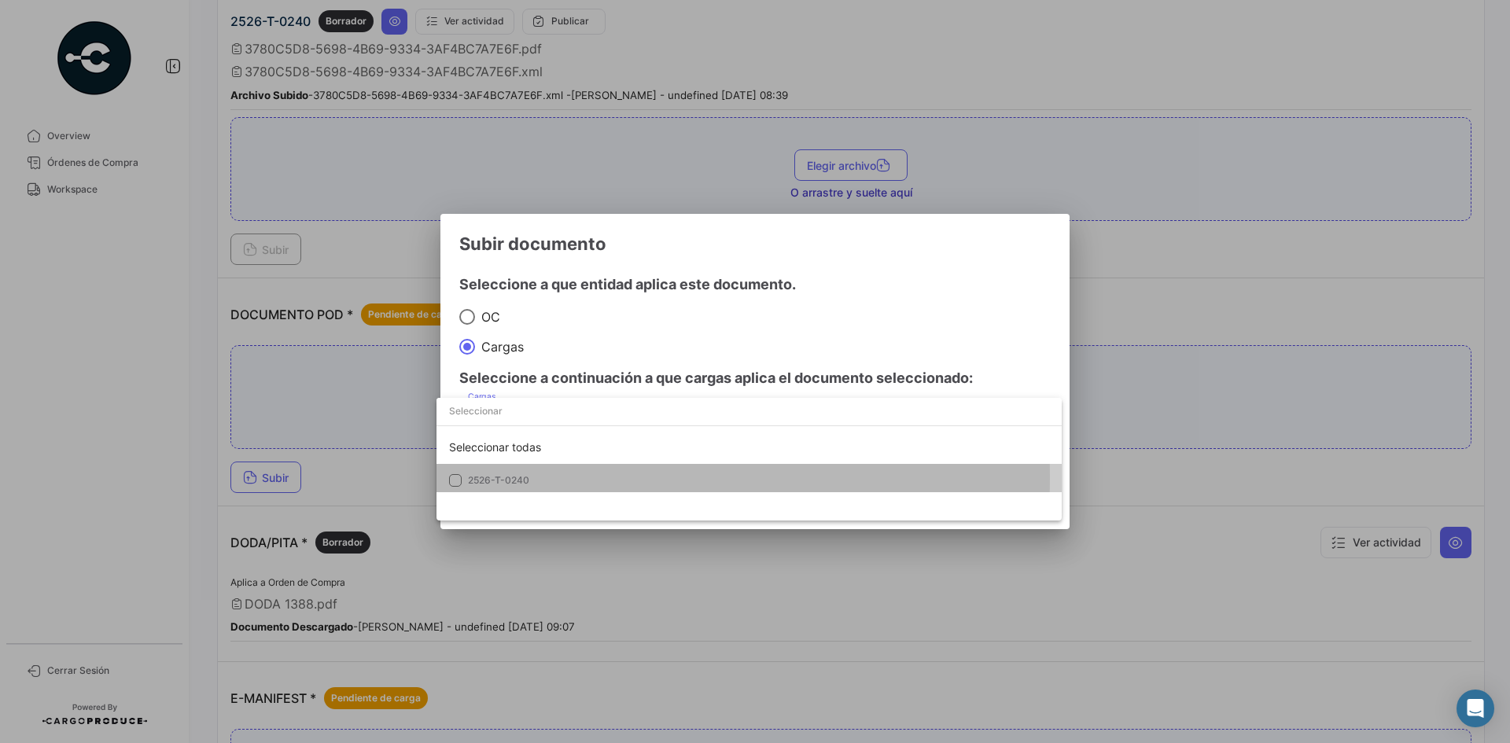
click at [514, 477] on span "2526-T-0240" at bounding box center [498, 480] width 61 height 12
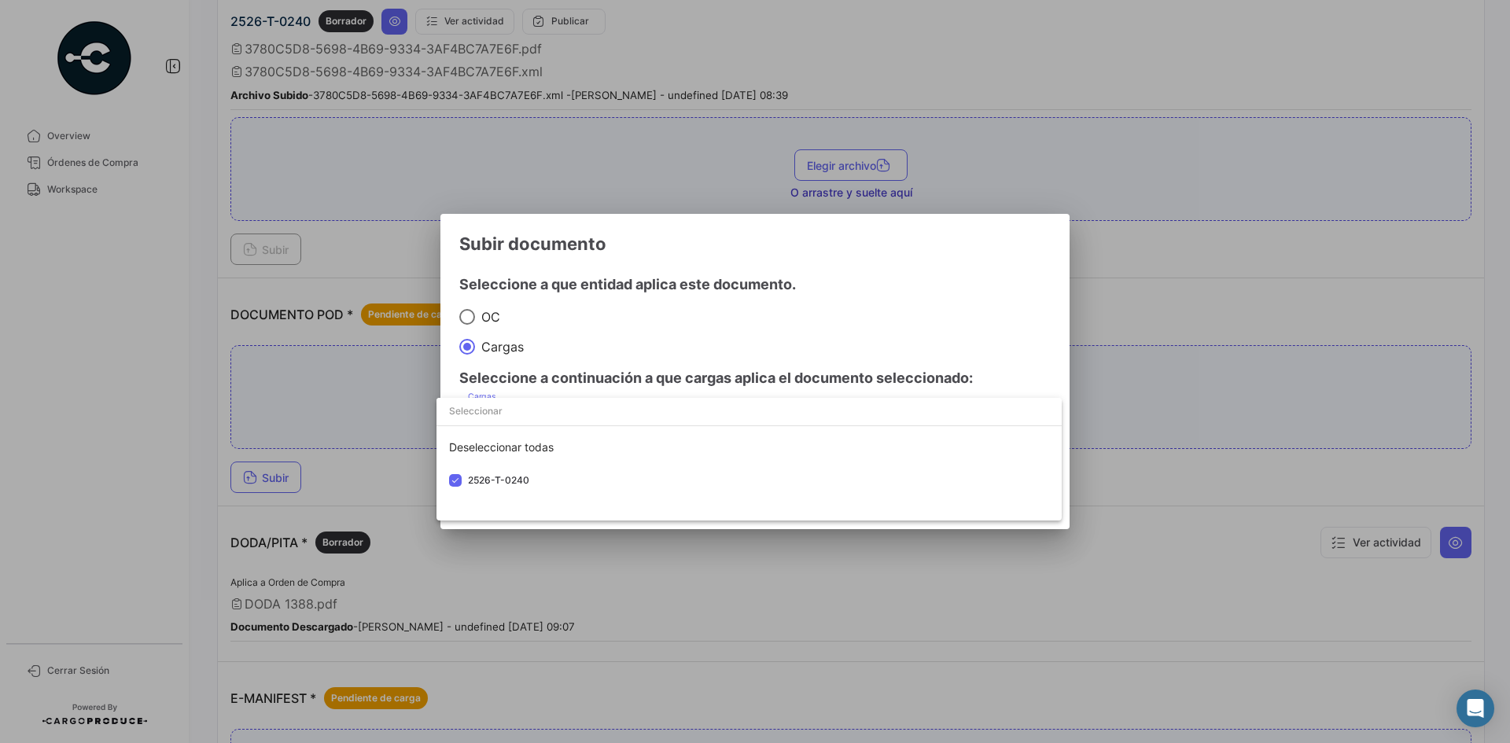
click at [950, 285] on div at bounding box center [755, 371] width 1510 height 743
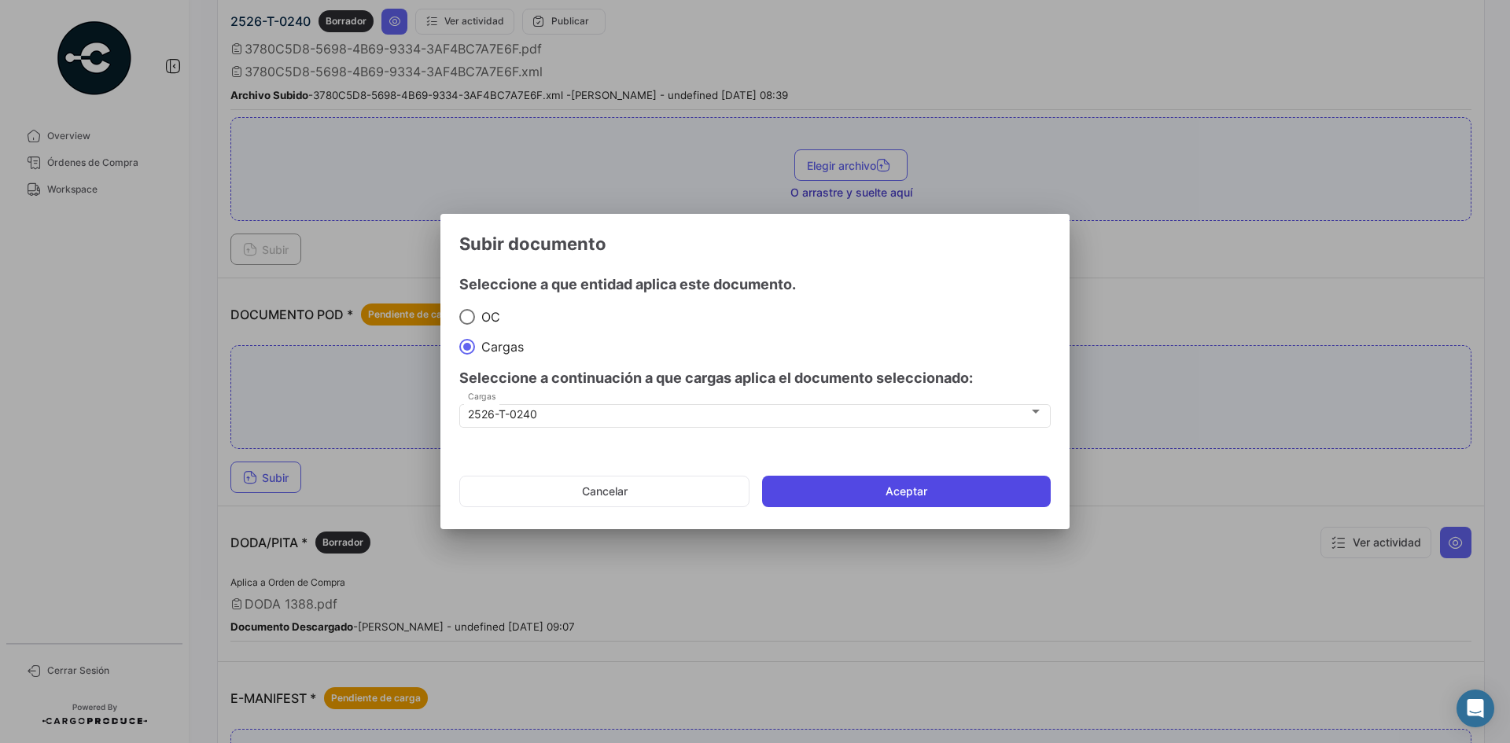
click at [916, 482] on button "Aceptar" at bounding box center [906, 491] width 289 height 31
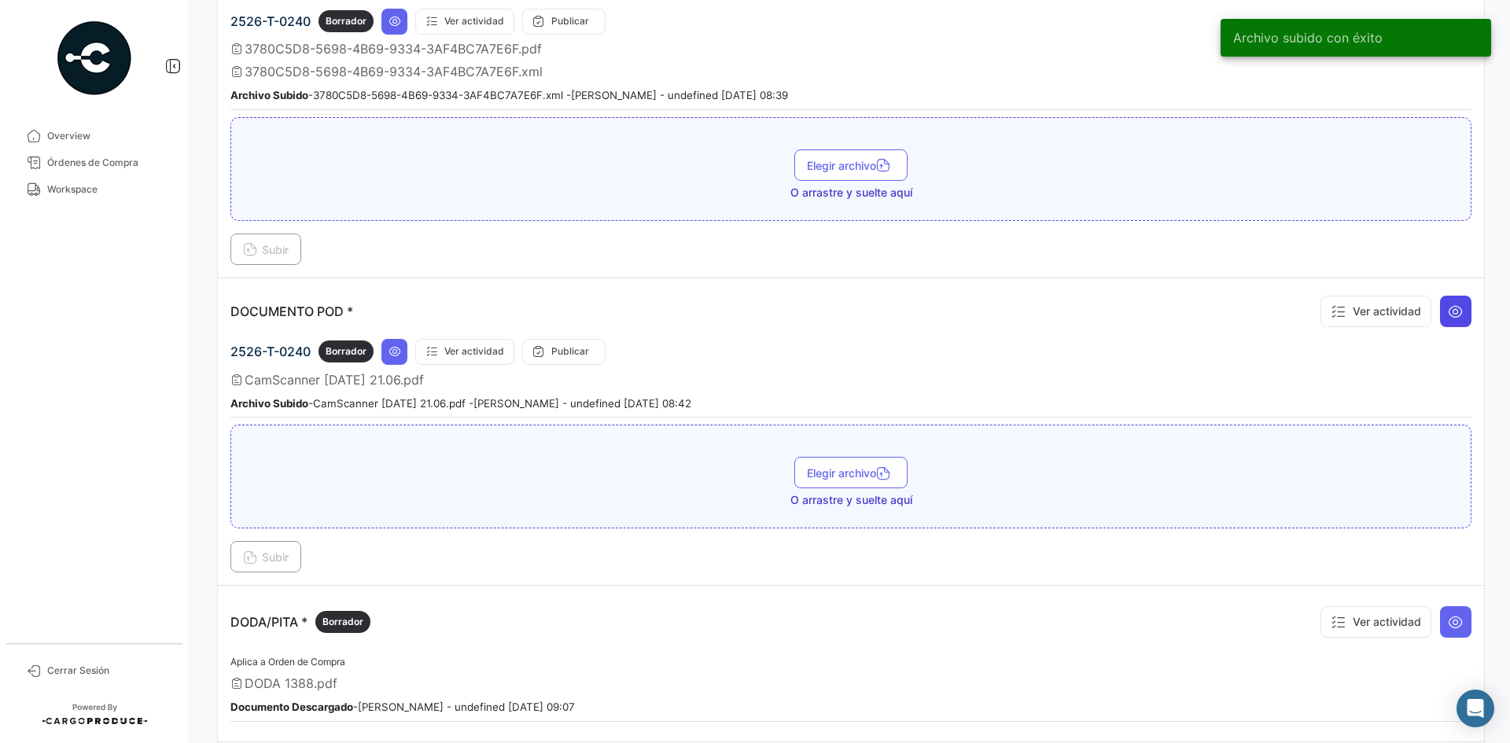
click at [1457, 315] on button at bounding box center [1455, 311] width 31 height 31
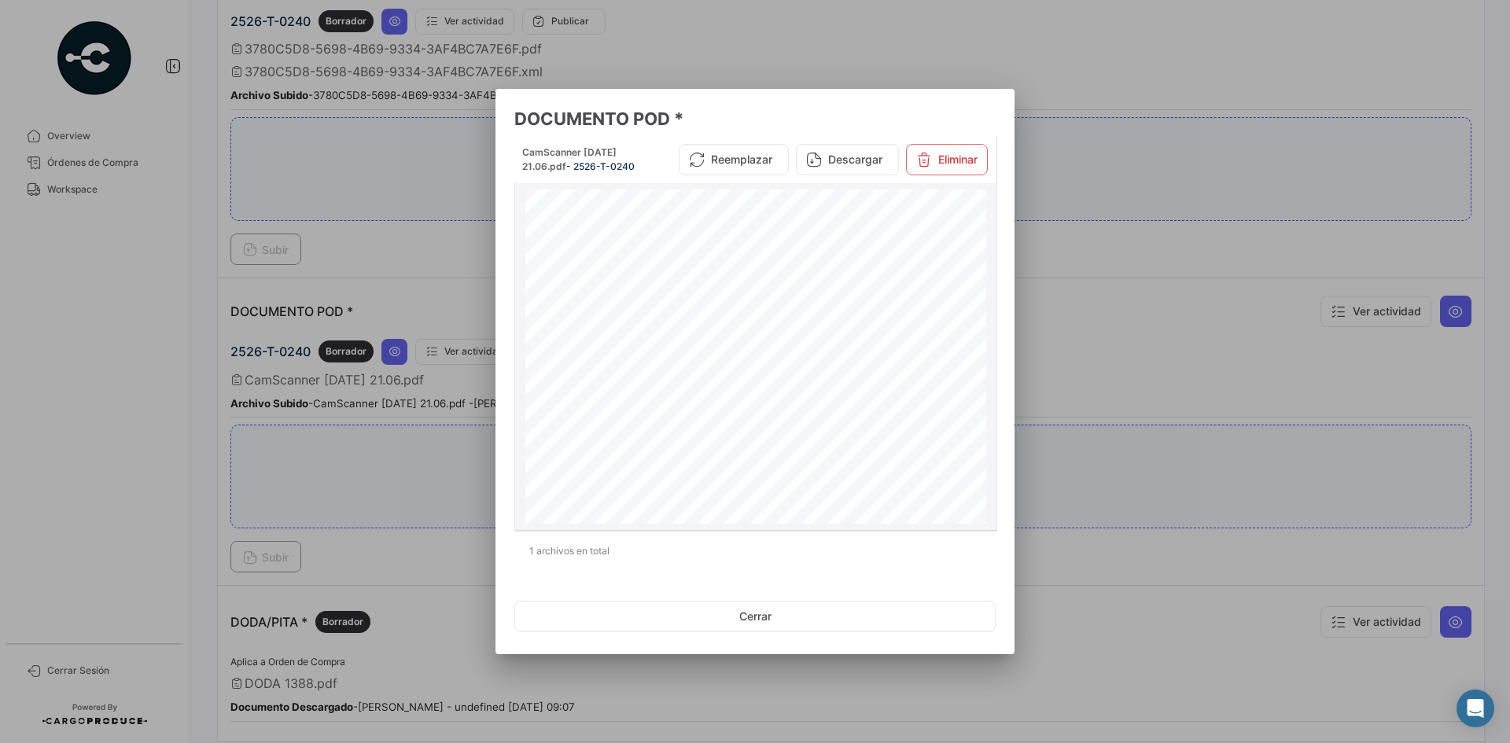
scroll to position [0, 0]
click at [1132, 339] on div at bounding box center [755, 371] width 1510 height 743
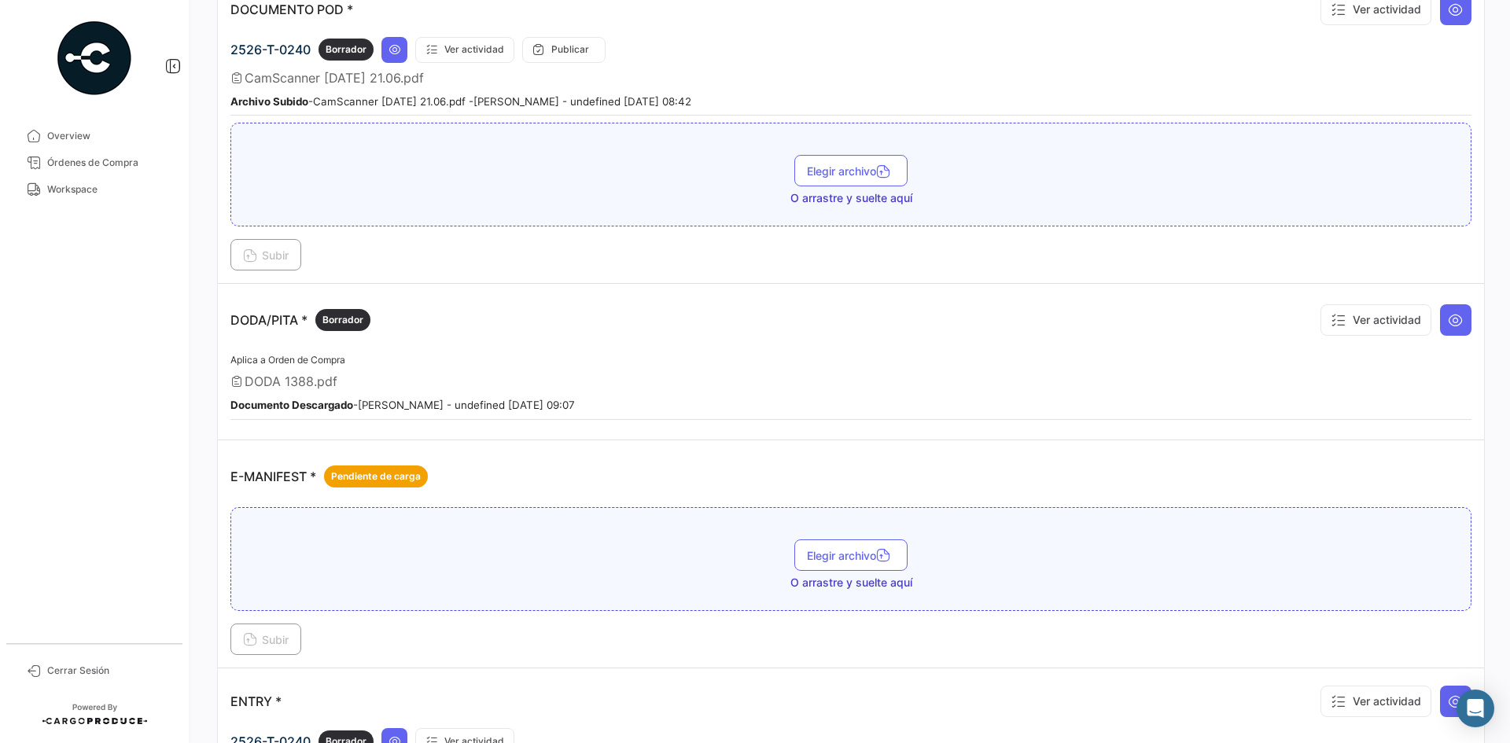
scroll to position [865, 0]
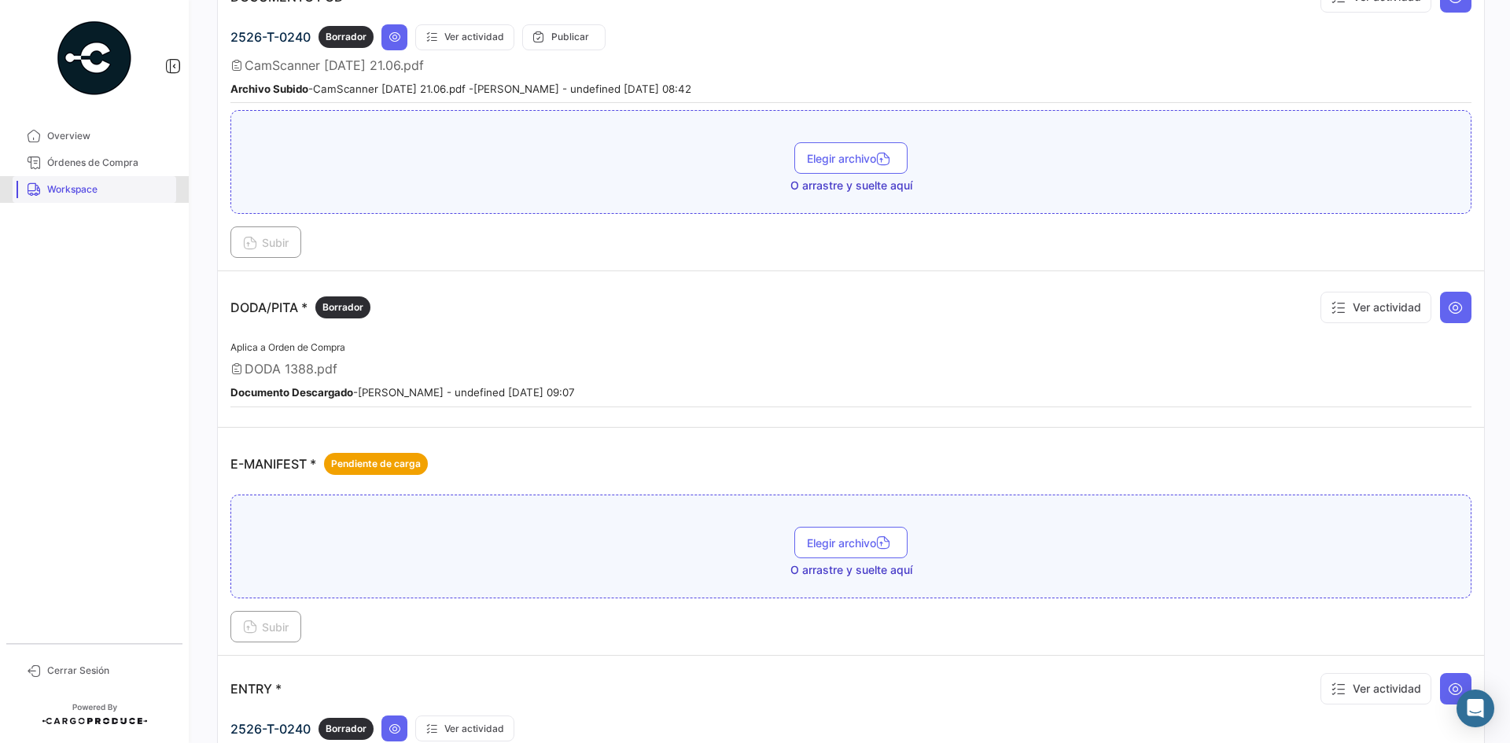
click at [79, 193] on span "Workspace" at bounding box center [108, 189] width 123 height 14
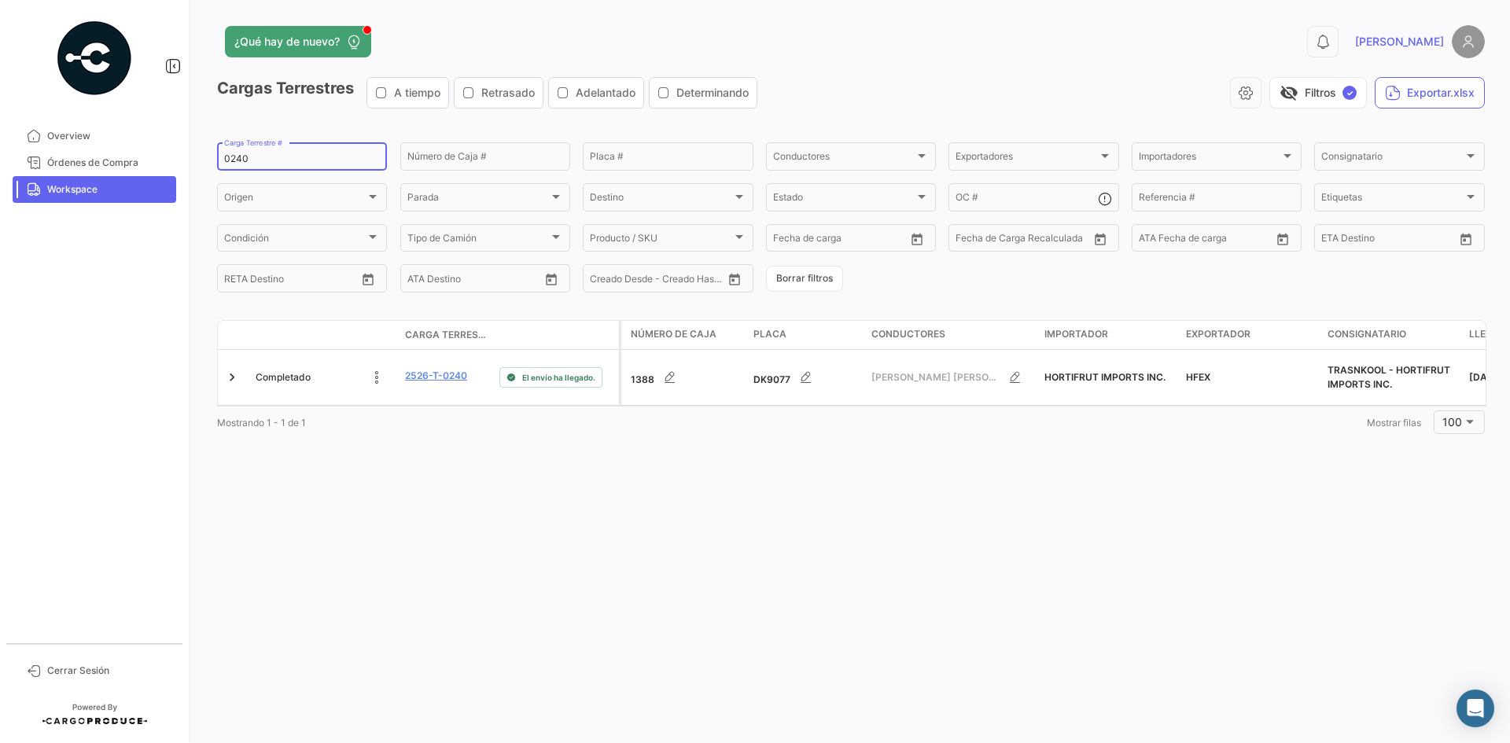
click at [238, 151] on div "0240 Carga Terrestre #" at bounding box center [302, 155] width 156 height 31
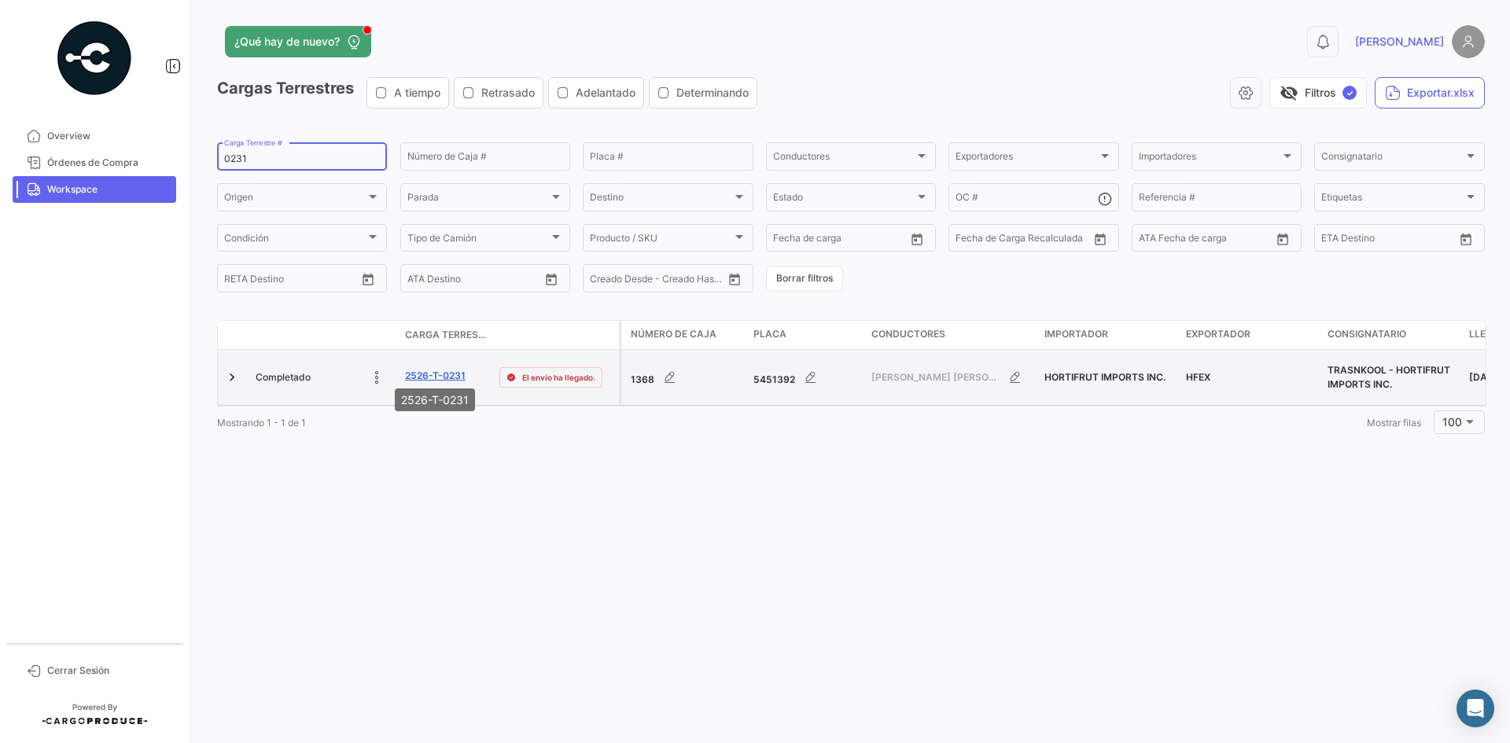
type input "0231"
click at [431, 369] on link "2526-T-0231" at bounding box center [435, 376] width 61 height 14
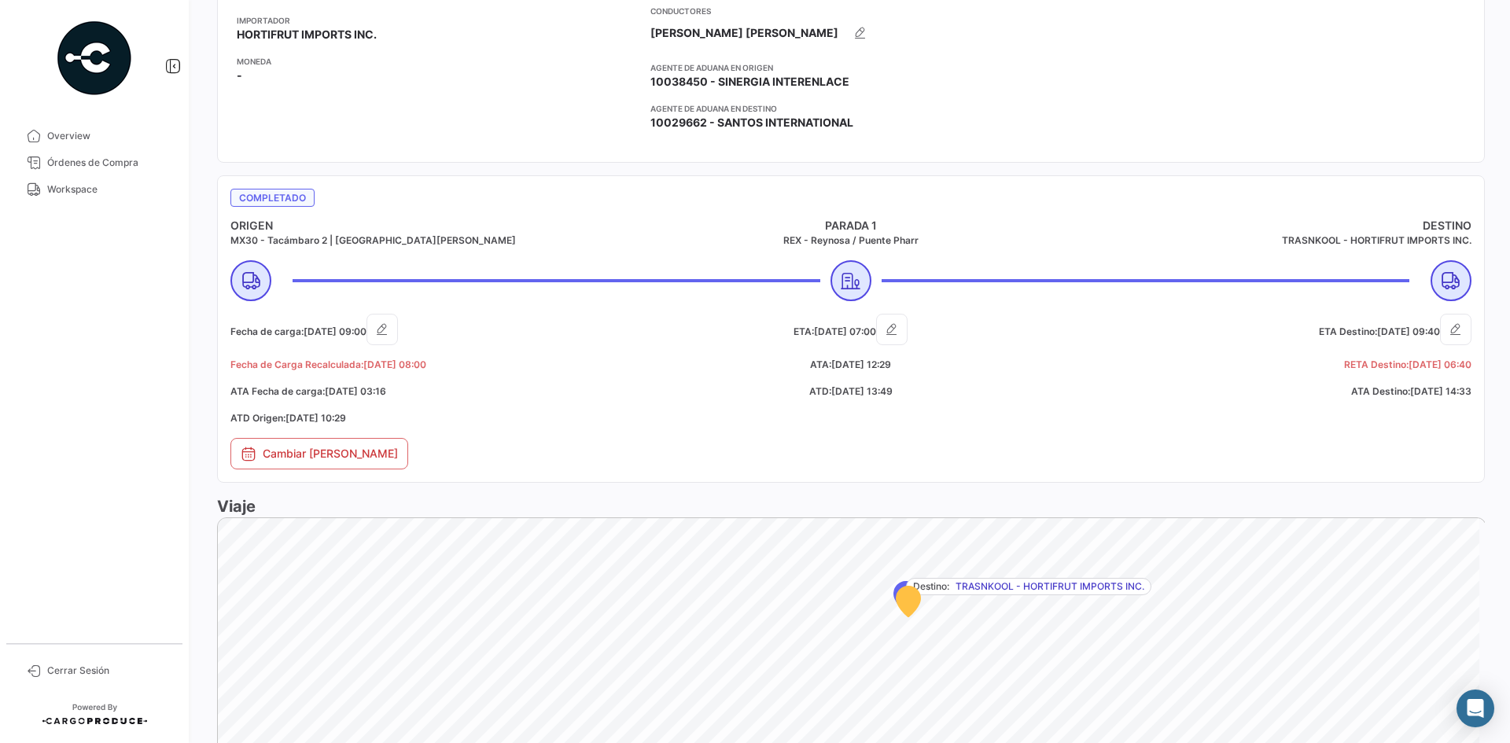
scroll to position [485, 0]
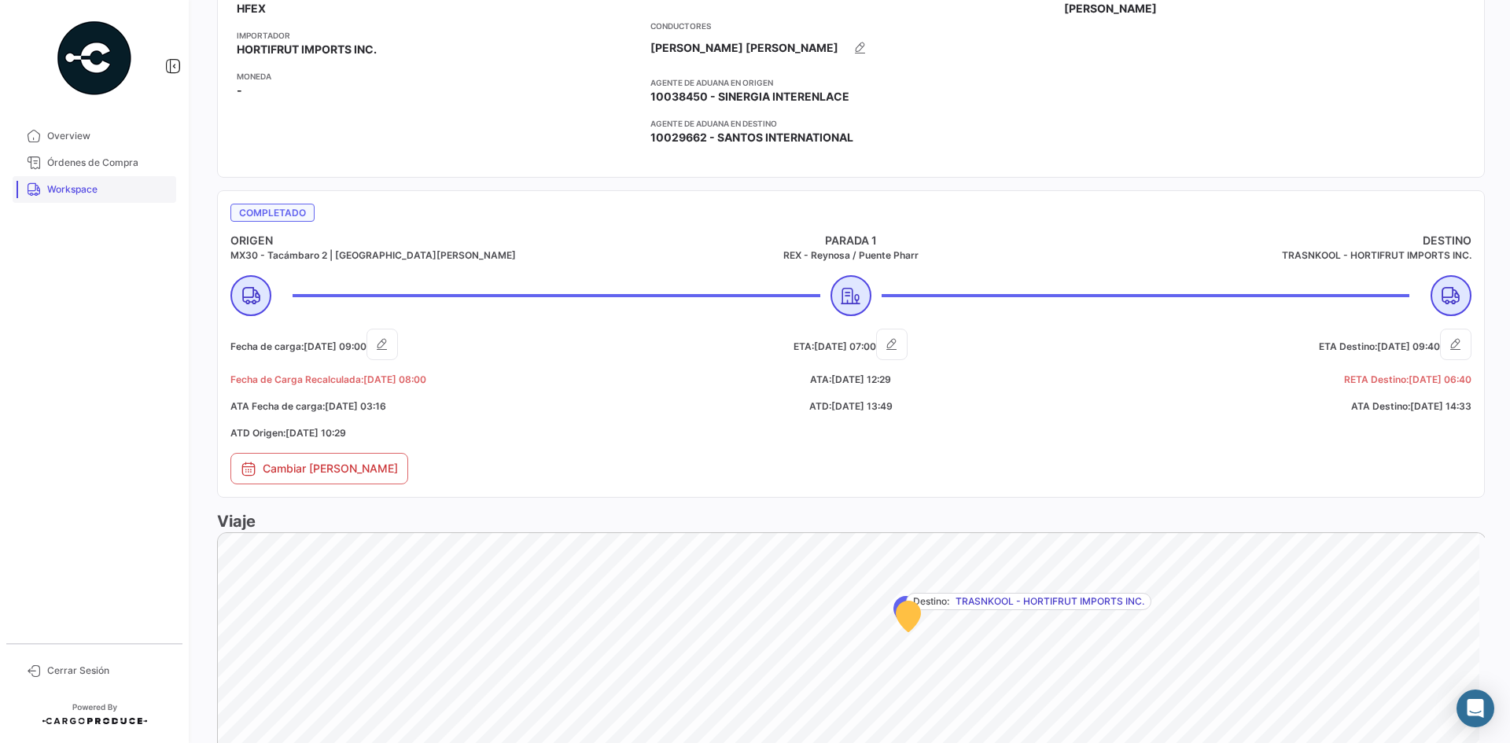
click at [74, 202] on link "Workspace" at bounding box center [95, 189] width 164 height 27
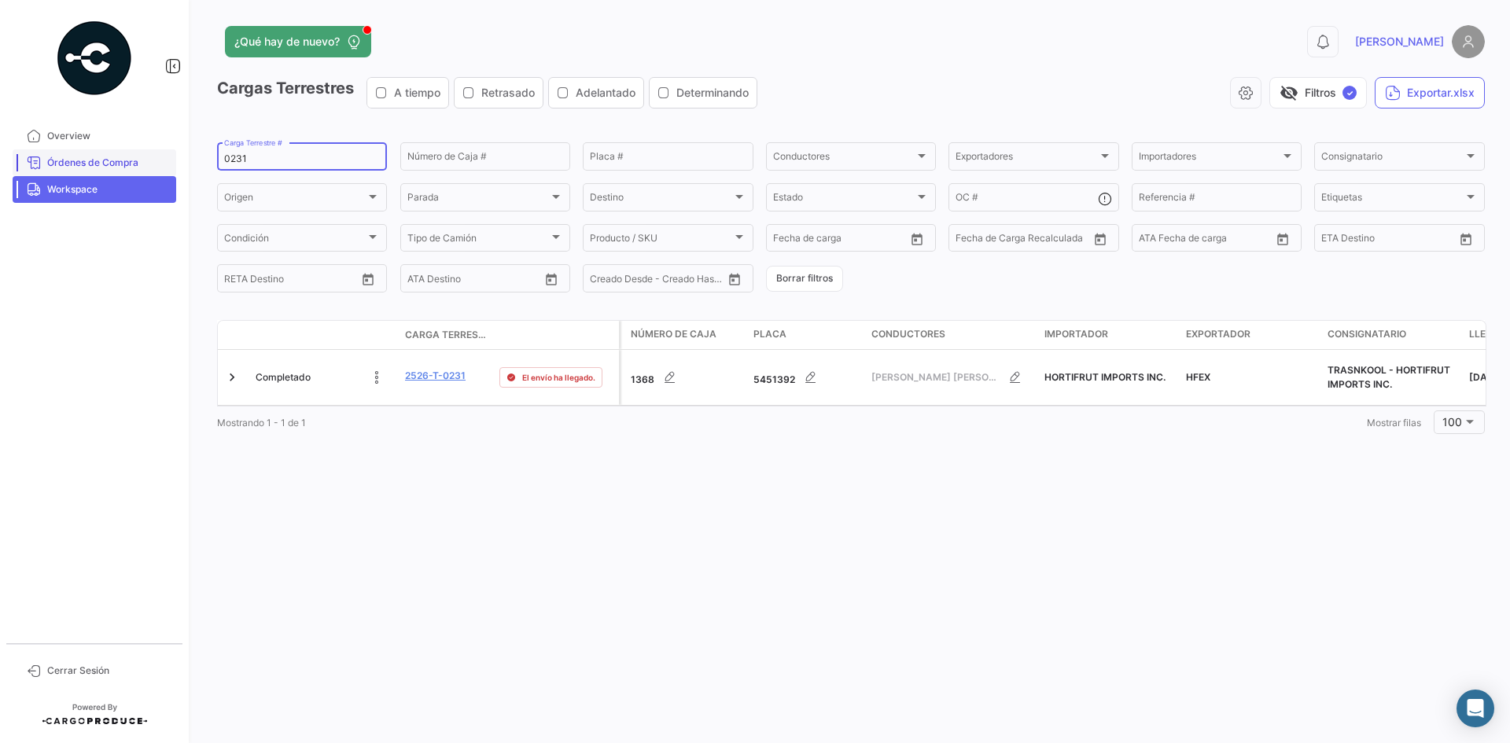
drag, startPoint x: 266, startPoint y: 158, endPoint x: 165, endPoint y: 172, distance: 101.7
click at [165, 172] on mat-sidenav-container "Overview Órdenes de Compra Workspace Cerrar Sesión ¿Qué hay de nuevo? 0 [PERSON…" at bounding box center [755, 371] width 1510 height 743
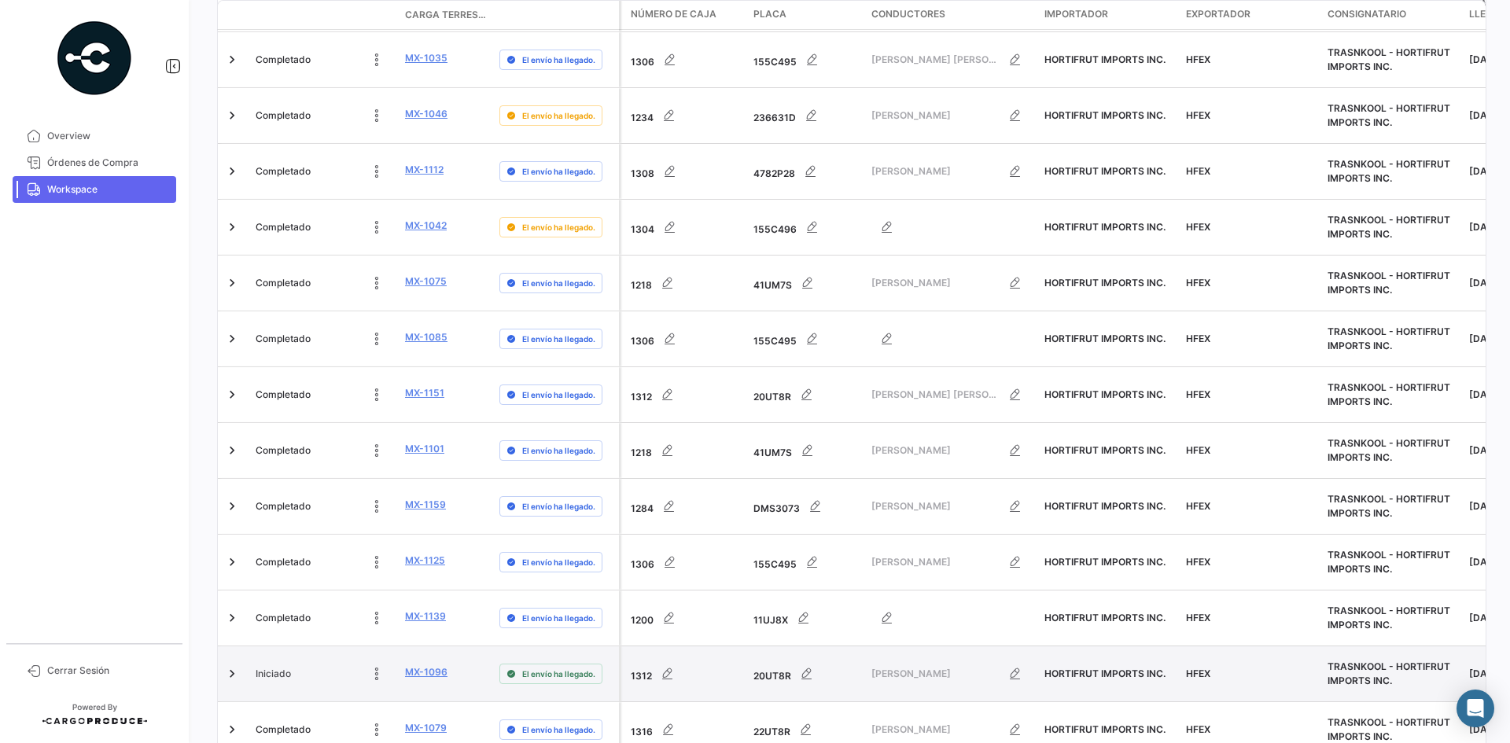
scroll to position [4910, 0]
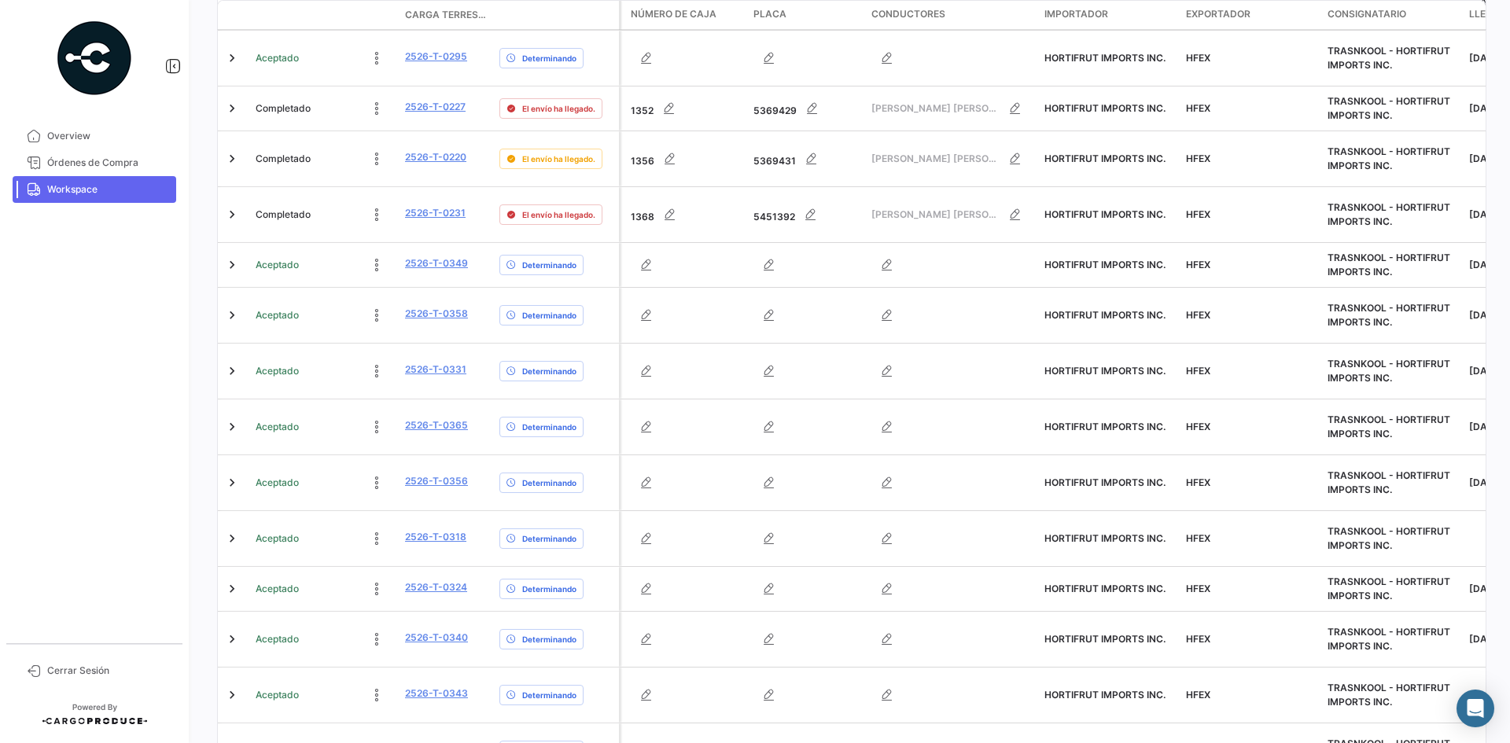
scroll to position [953, 0]
